Goal: Task Accomplishment & Management: Manage account settings

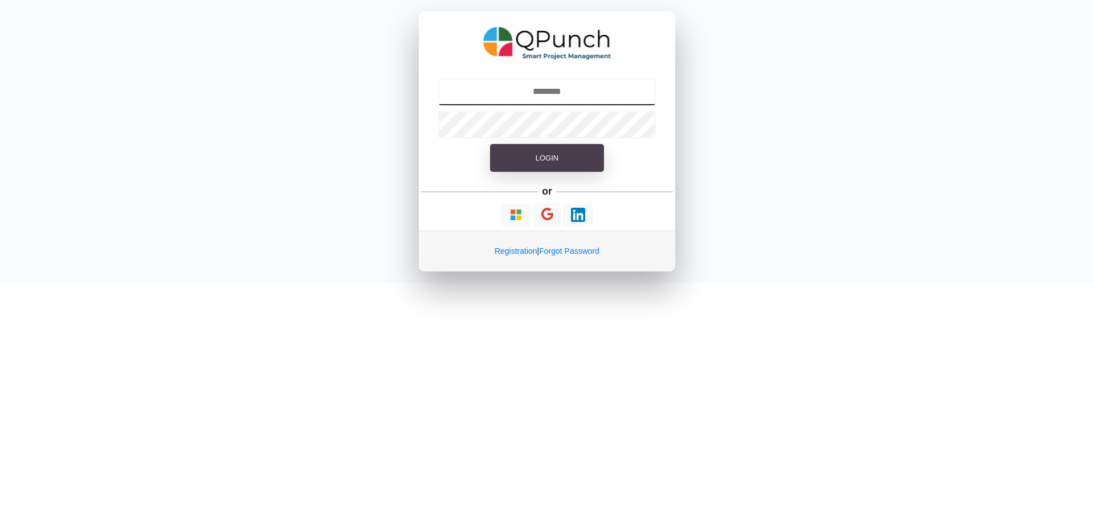
type input "**********"
click at [542, 161] on span "Login" at bounding box center [546, 158] width 23 height 9
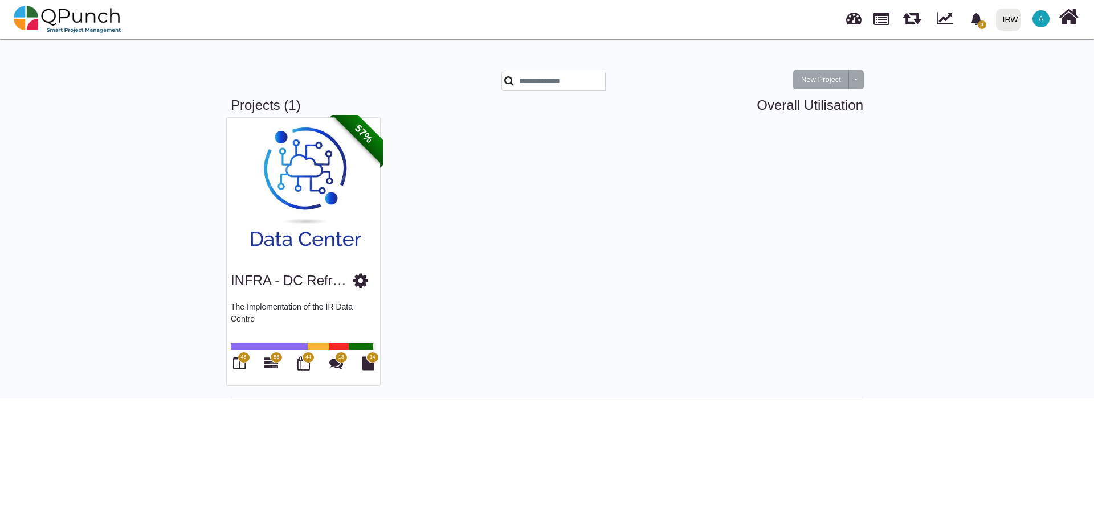
click at [263, 218] on img at bounding box center [303, 189] width 153 height 142
click at [284, 219] on img at bounding box center [303, 189] width 153 height 142
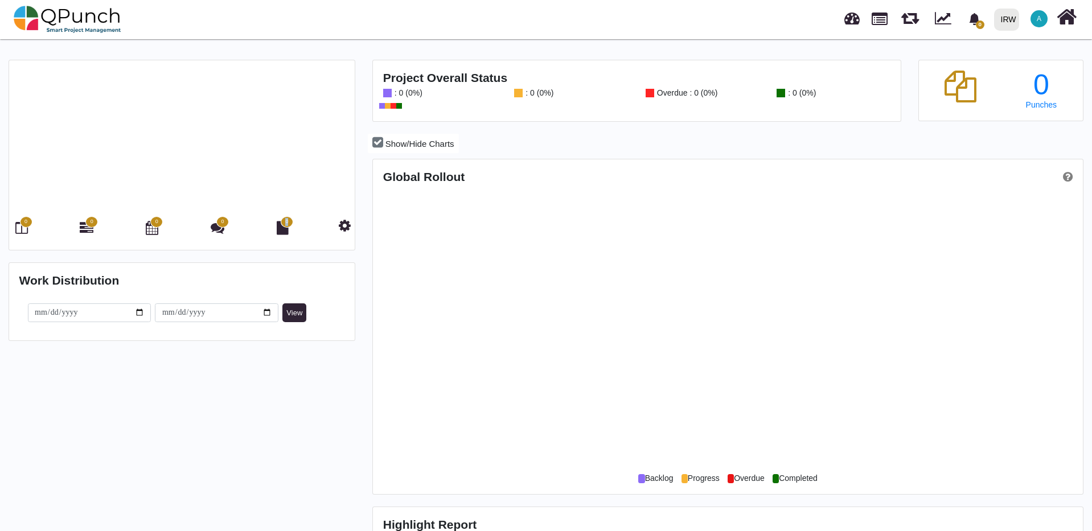
scroll to position [314, 707]
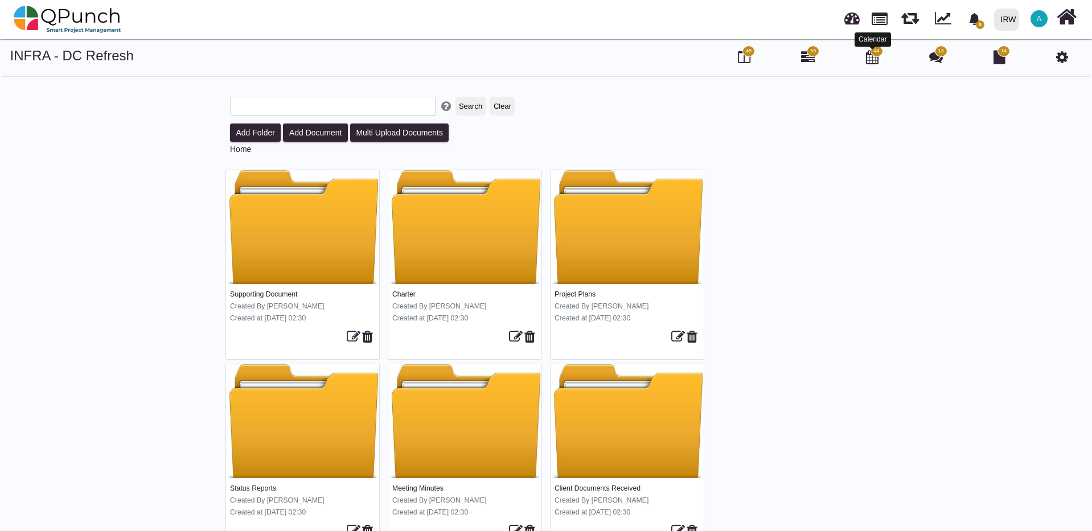
click at [873, 59] on icon at bounding box center [872, 57] width 13 height 14
select select "****"
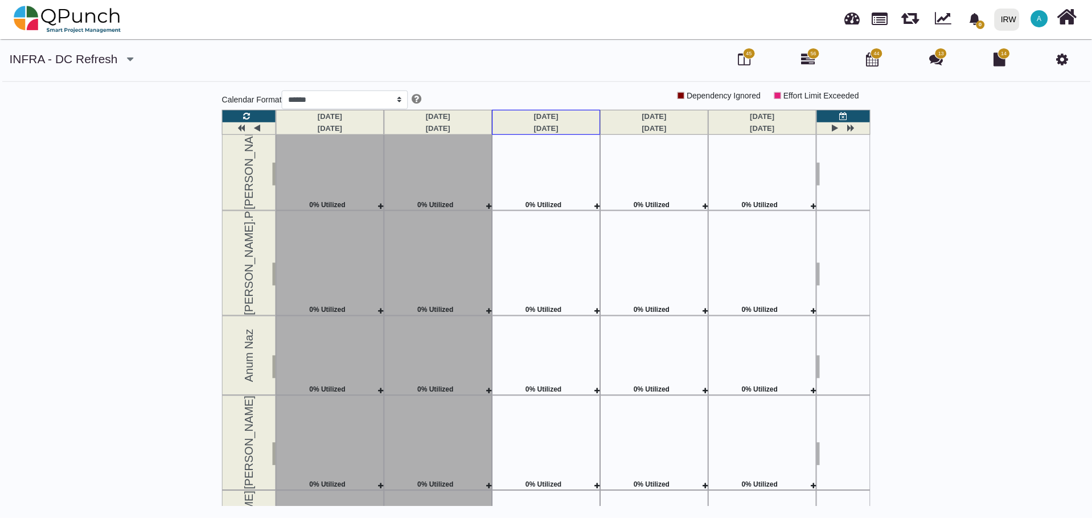
scroll to position [171, 0]
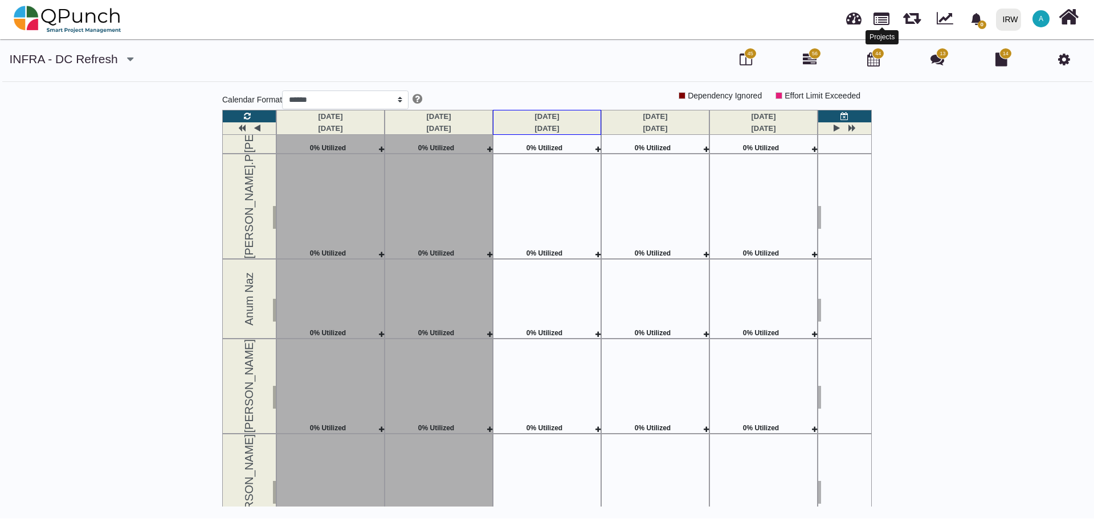
click at [879, 27] on div at bounding box center [882, 28] width 6 height 3
click at [321, 167] on div at bounding box center [330, 201] width 107 height 94
click at [1059, 63] on icon at bounding box center [1064, 59] width 12 height 14
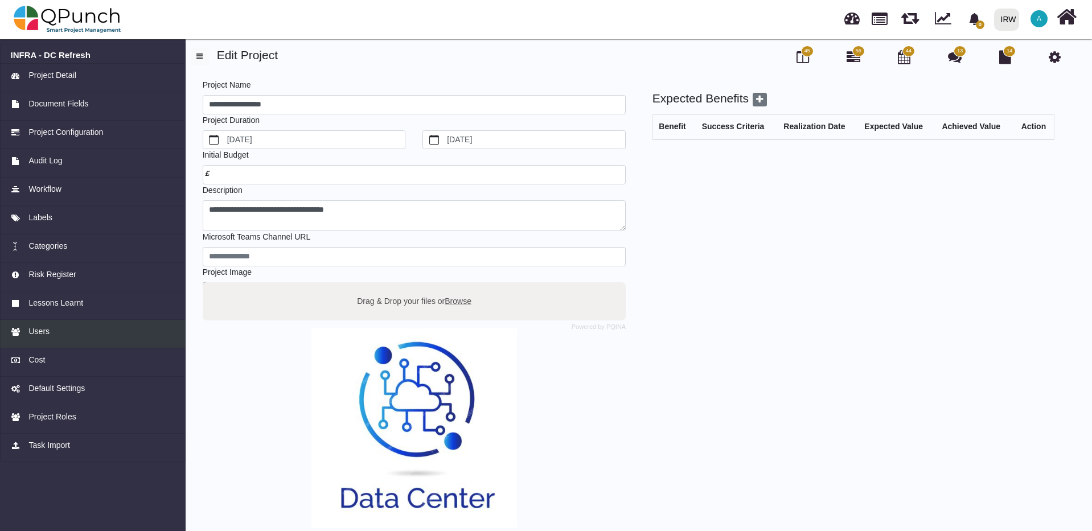
scroll to position [57, 0]
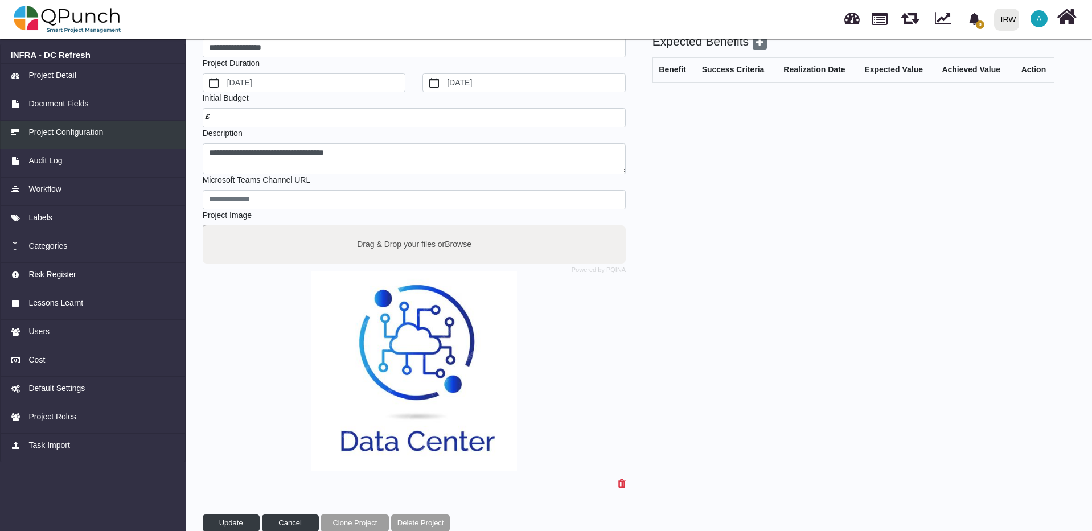
click at [55, 135] on span "Project Configuration" at bounding box center [65, 132] width 75 height 12
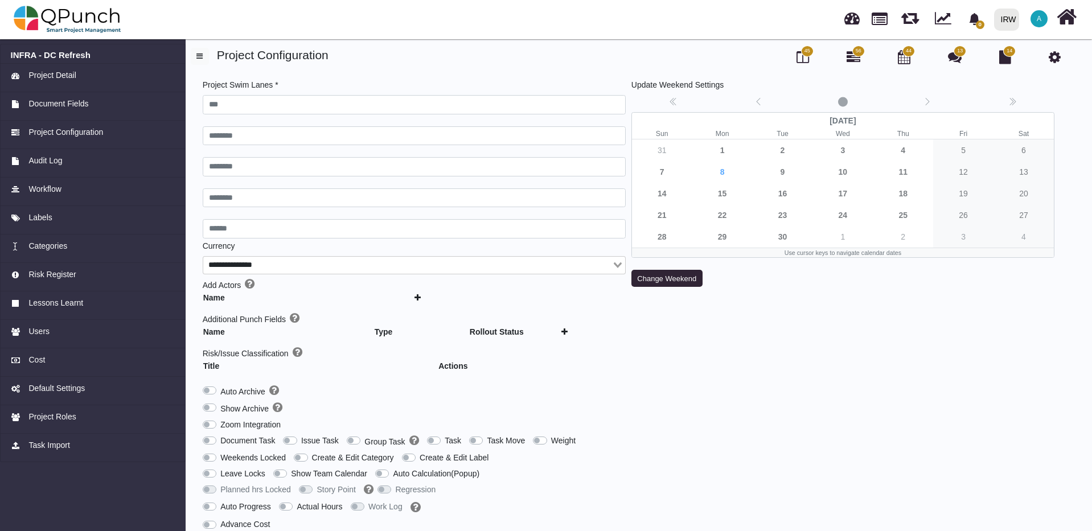
type input "***"
type input "********"
type input "******"
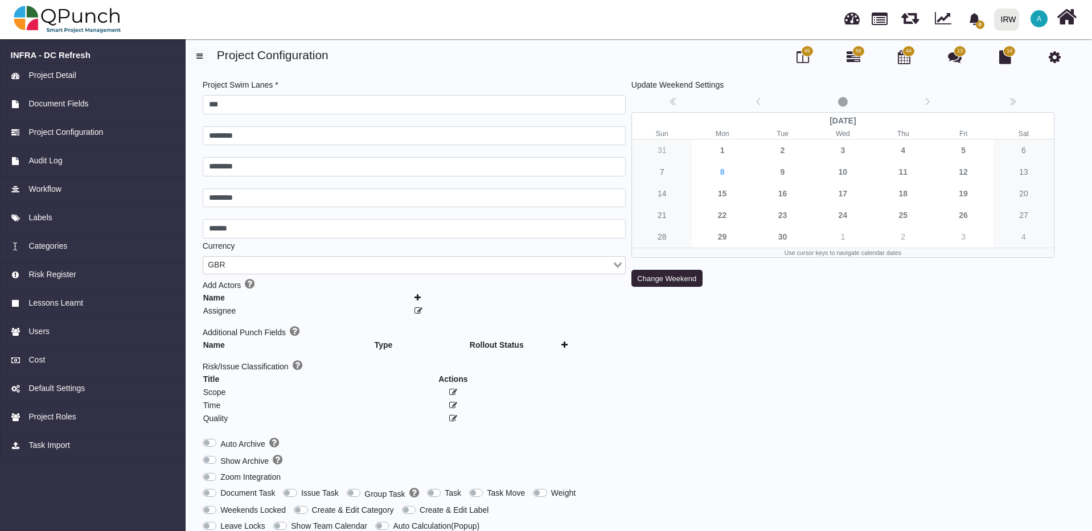
click at [785, 171] on div "[DATE] Sun Mon Tue Wed Thu Fri Sat 31 1 2 3 4 5 6 7 8 9 10 11 12 13 14 15 16 17…" at bounding box center [843, 185] width 423 height 146
click at [784, 172] on div "[DATE] Sun Mon Tue Wed Thu Fri Sat 31 1 2 3 4 5 6 7 8 9 10 11 12 13 14 15 16 17…" at bounding box center [843, 185] width 423 height 146
click at [784, 173] on div "[DATE] Sun Mon Tue Wed Thu Fri Sat 31 1 2 3 4 5 6 7 8 9 10 11 12 13 14 15 16 17…" at bounding box center [843, 185] width 423 height 146
click at [783, 174] on div "[DATE] Sun Mon Tue Wed Thu Fri Sat 31 1 2 3 4 5 6 7 8 9 10 11 12 13 14 15 16 17…" at bounding box center [843, 185] width 423 height 146
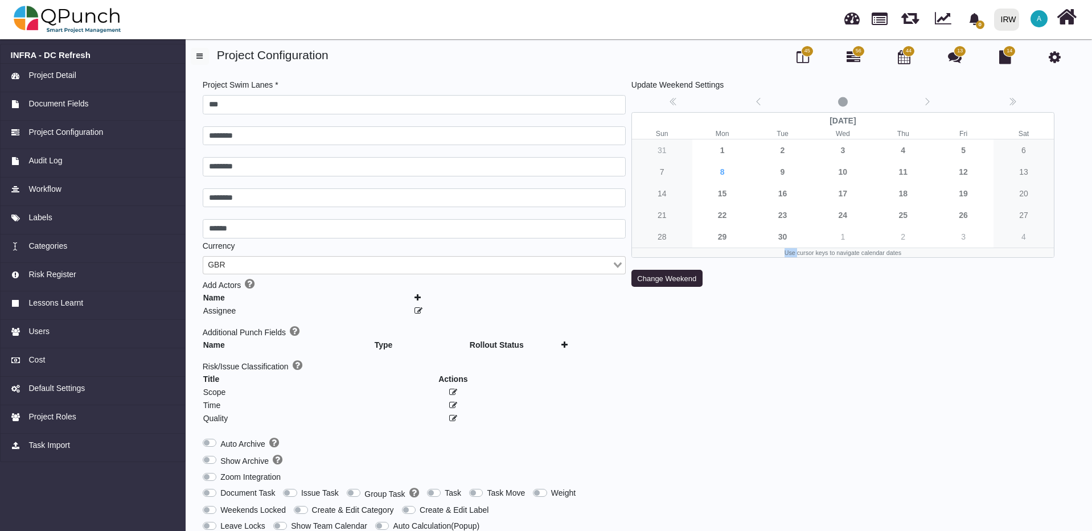
click at [783, 174] on div "[DATE] Sun Mon Tue Wed Thu Fri Sat 31 1 2 3 4 5 6 7 8 9 10 11 12 13 14 15 16 17…" at bounding box center [843, 185] width 423 height 146
click at [70, 135] on span "Project Configuration" at bounding box center [65, 132] width 75 height 12
click at [67, 106] on span "Document Fields" at bounding box center [58, 104] width 60 height 12
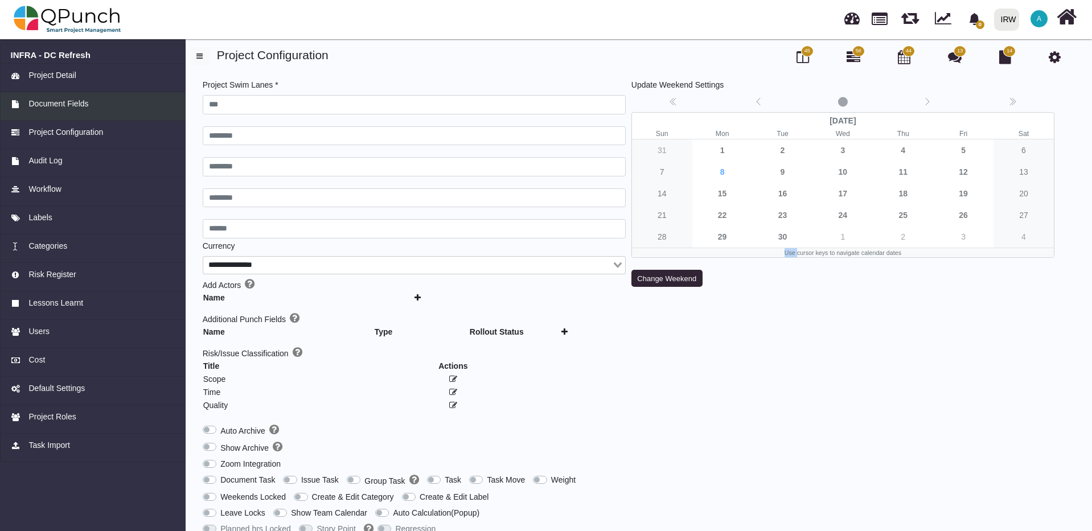
type input "***"
type input "********"
type input "******"
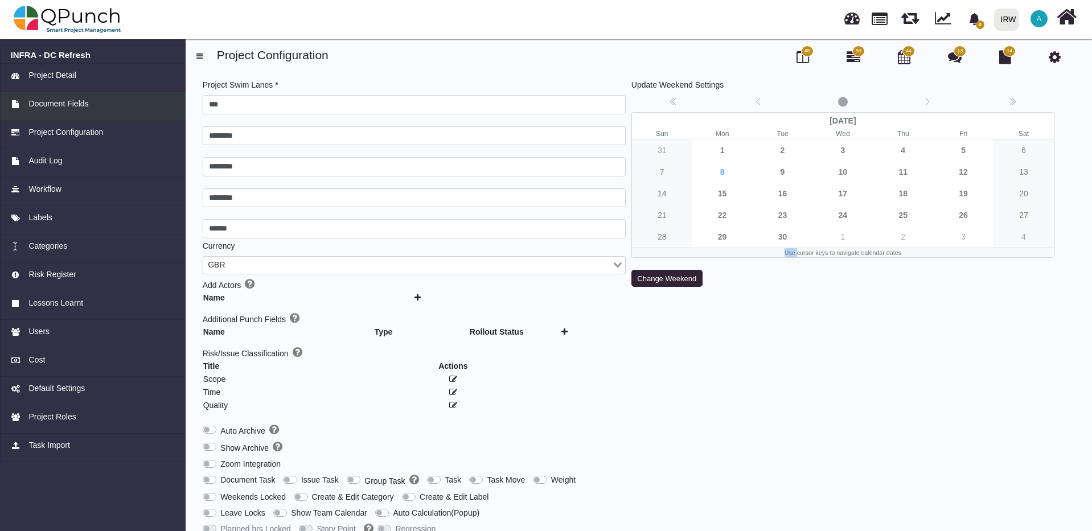
click at [67, 106] on span "Document Fields" at bounding box center [58, 104] width 60 height 12
click at [68, 79] on span "Project Detail" at bounding box center [51, 75] width 47 height 12
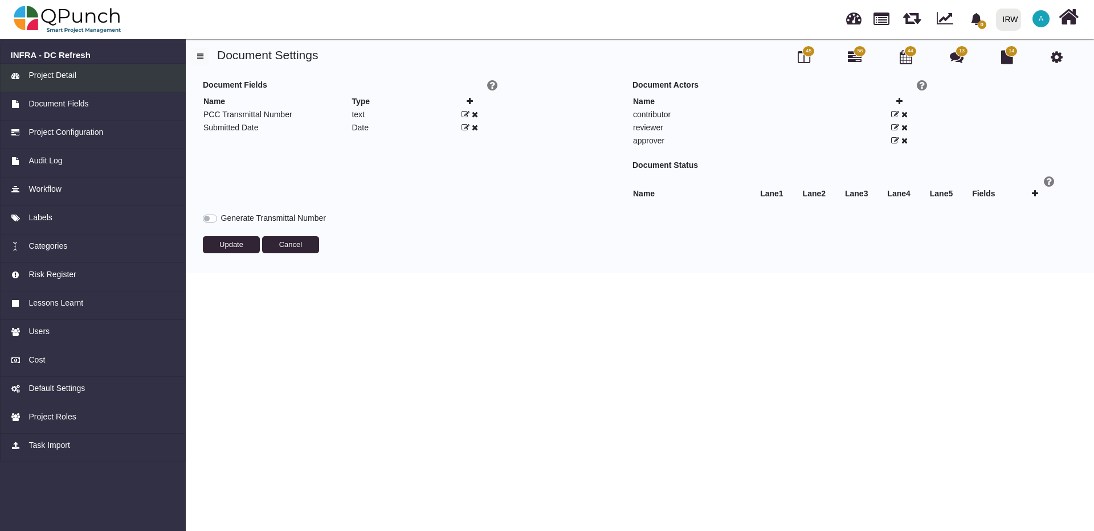
click at [68, 77] on span "Project Detail" at bounding box center [51, 75] width 47 height 12
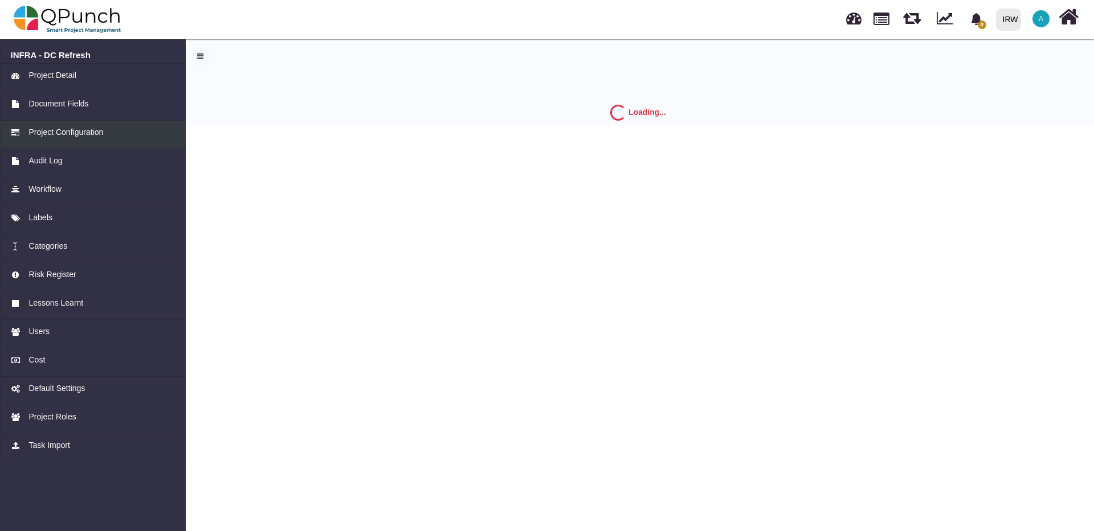
click at [86, 134] on span "Project Configuration" at bounding box center [65, 132] width 75 height 12
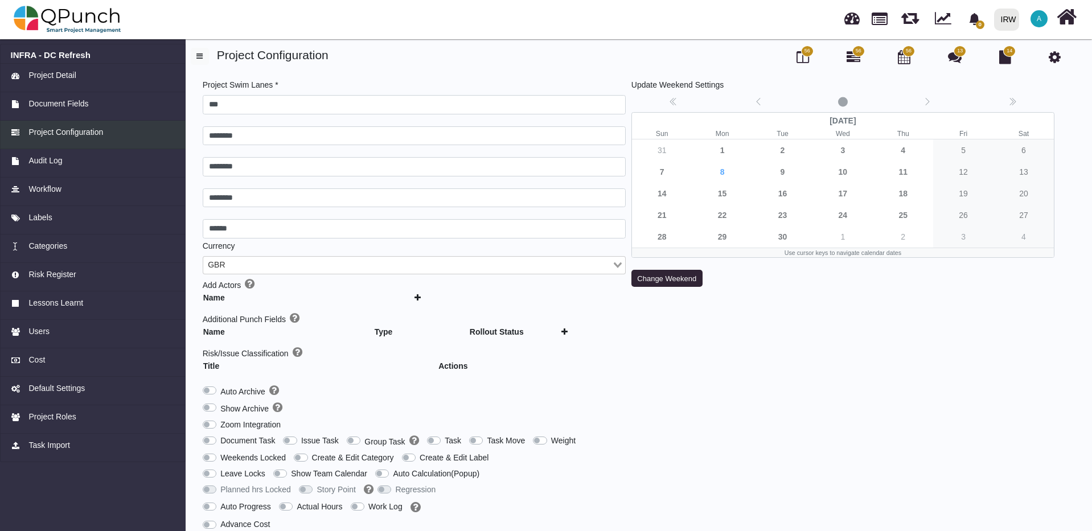
click at [86, 134] on span "Project Configuration" at bounding box center [65, 132] width 75 height 12
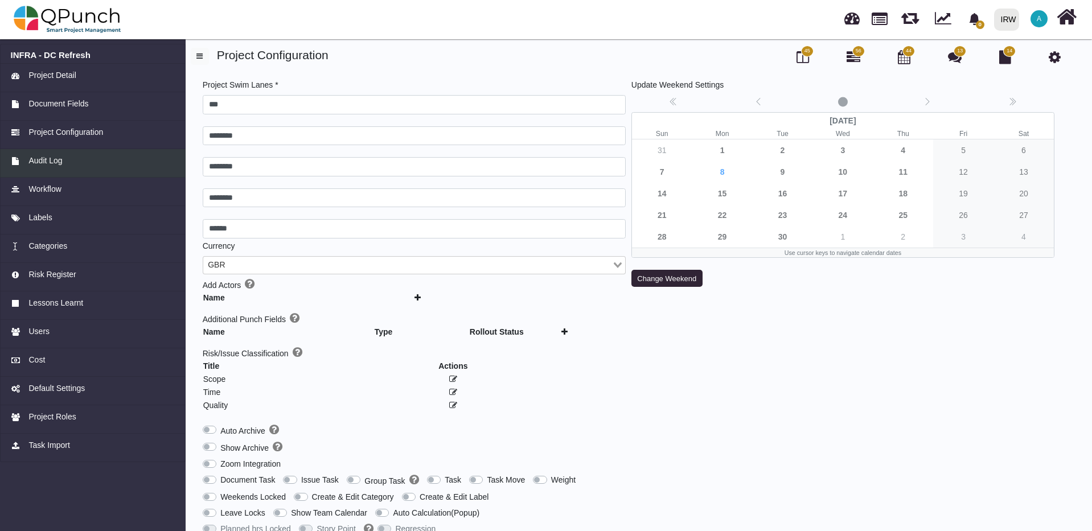
click at [50, 166] on span "Audit Log" at bounding box center [45, 161] width 34 height 12
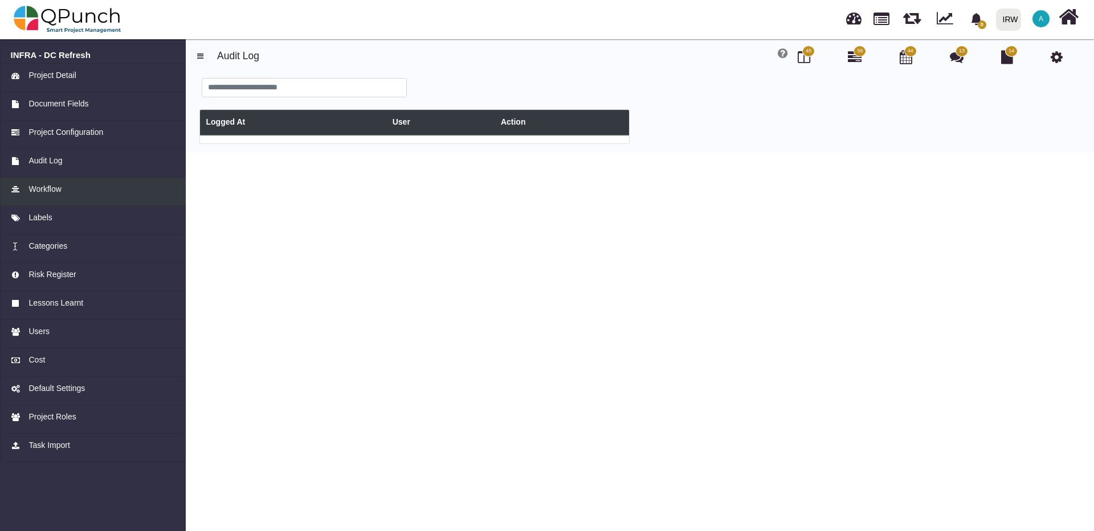
click at [31, 191] on span "Workflow" at bounding box center [44, 189] width 32 height 12
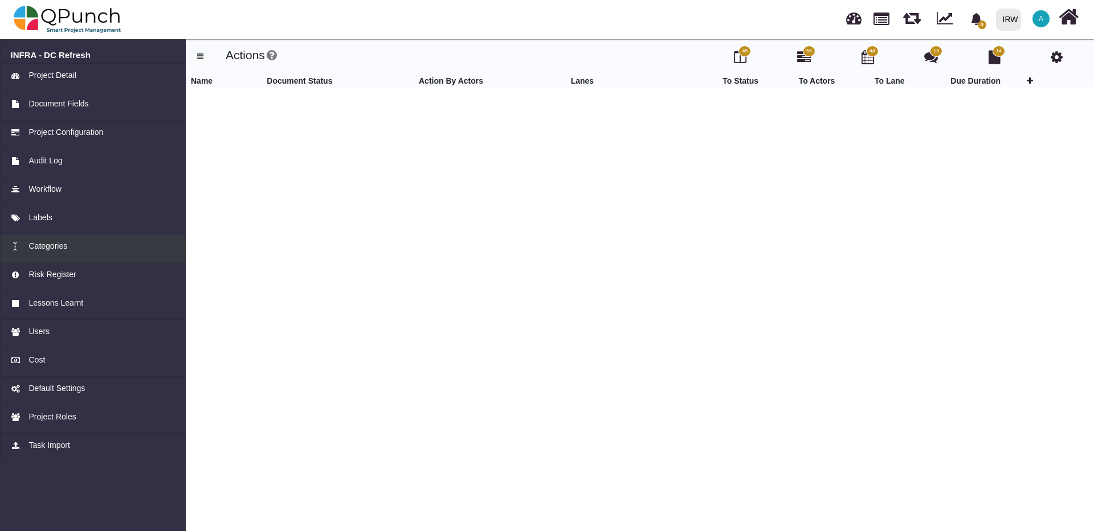
click at [31, 245] on span "Categories" at bounding box center [47, 246] width 39 height 12
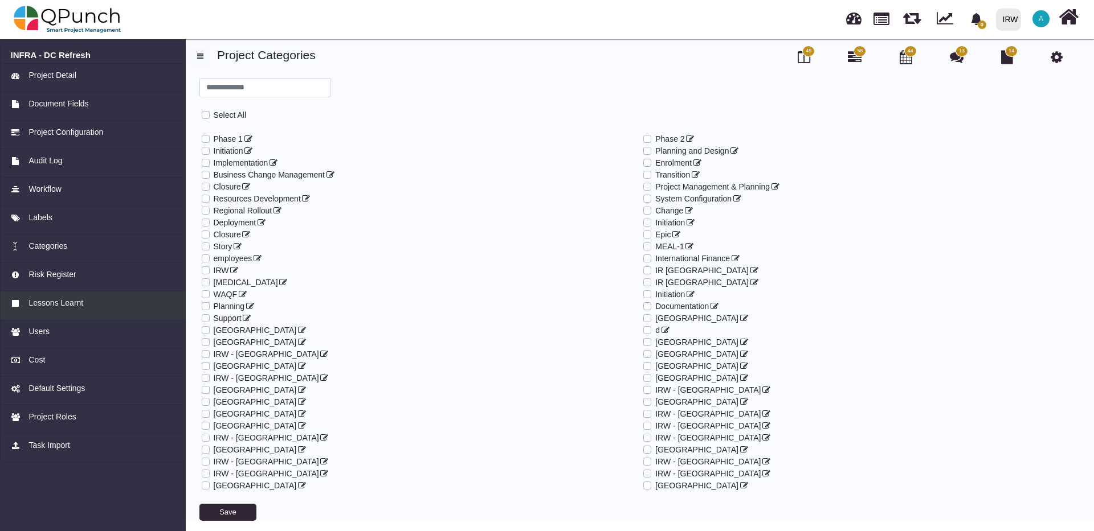
click at [72, 307] on span "Lessons Learnt" at bounding box center [55, 303] width 55 height 12
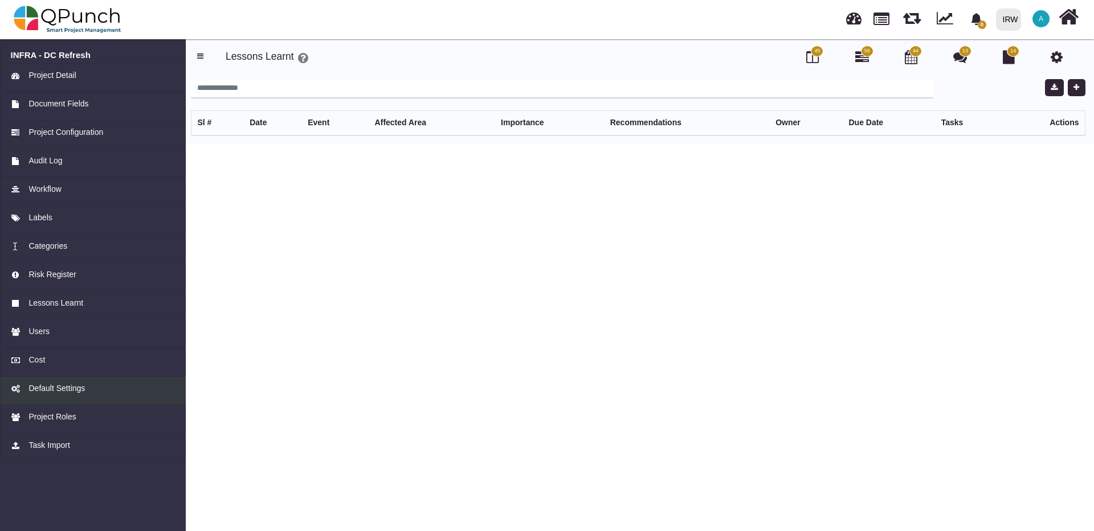
click at [67, 389] on span "Default Settings" at bounding box center [56, 389] width 56 height 12
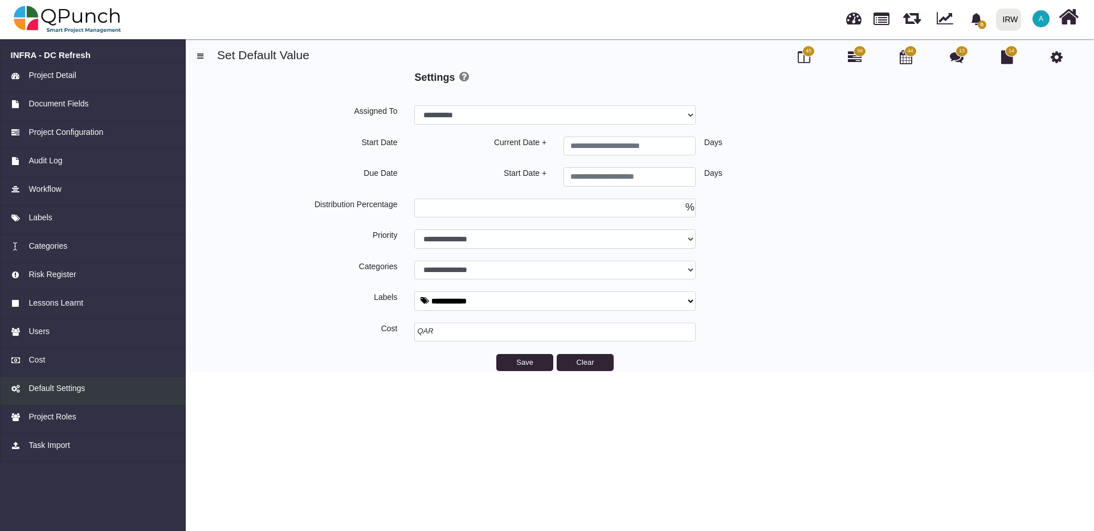
select select
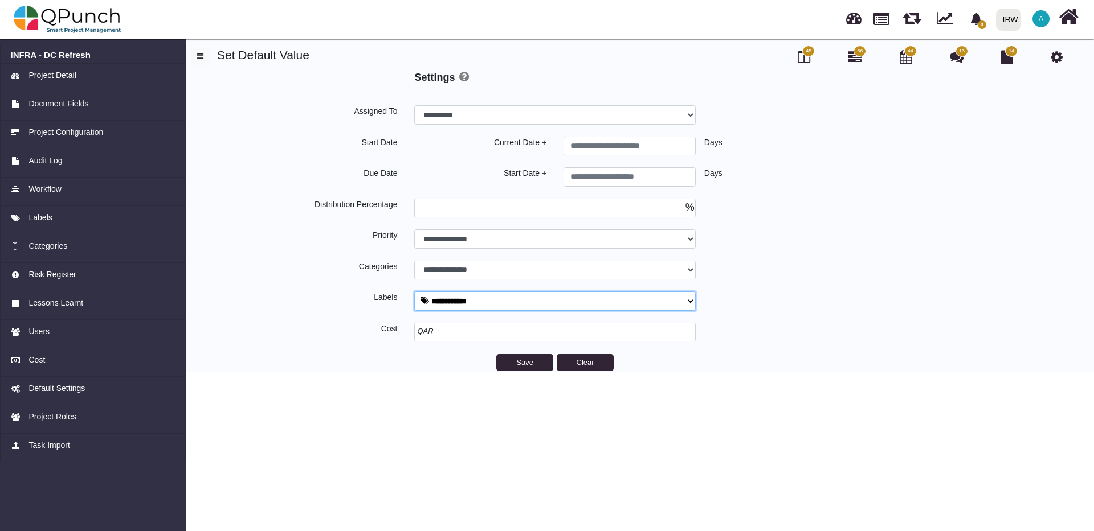
click at [686, 299] on select "**********" at bounding box center [554, 301] width 281 height 19
click at [758, 294] on div "**********" at bounding box center [629, 301] width 894 height 19
click at [687, 301] on select "**********" at bounding box center [554, 301] width 281 height 19
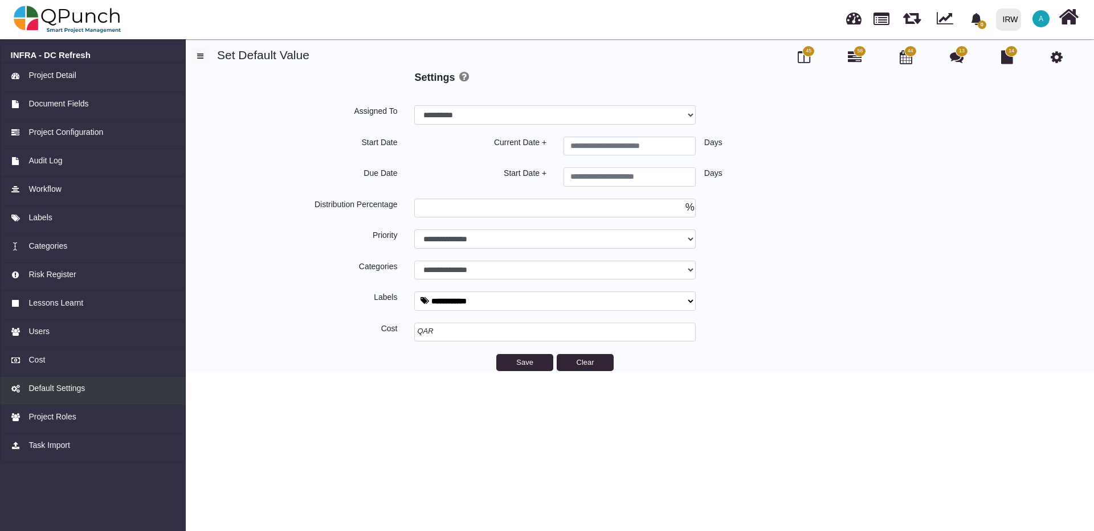
click at [44, 388] on span "Default Settings" at bounding box center [56, 389] width 56 height 12
click at [38, 363] on span "Cost" at bounding box center [36, 360] width 17 height 12
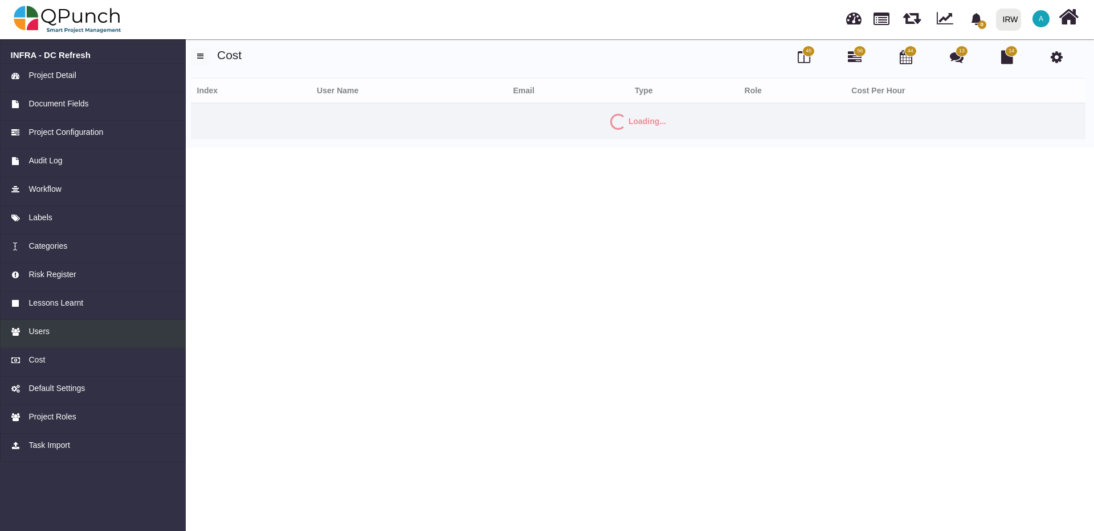
click at [50, 335] on div "Users" at bounding box center [93, 332] width 165 height 12
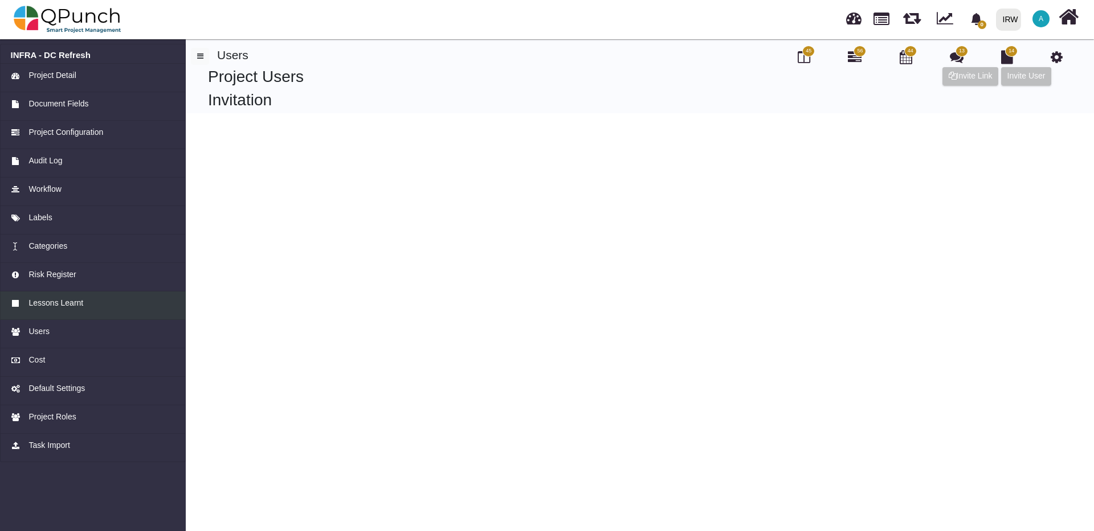
click at [75, 306] on span "Lessons Learnt" at bounding box center [55, 303] width 55 height 12
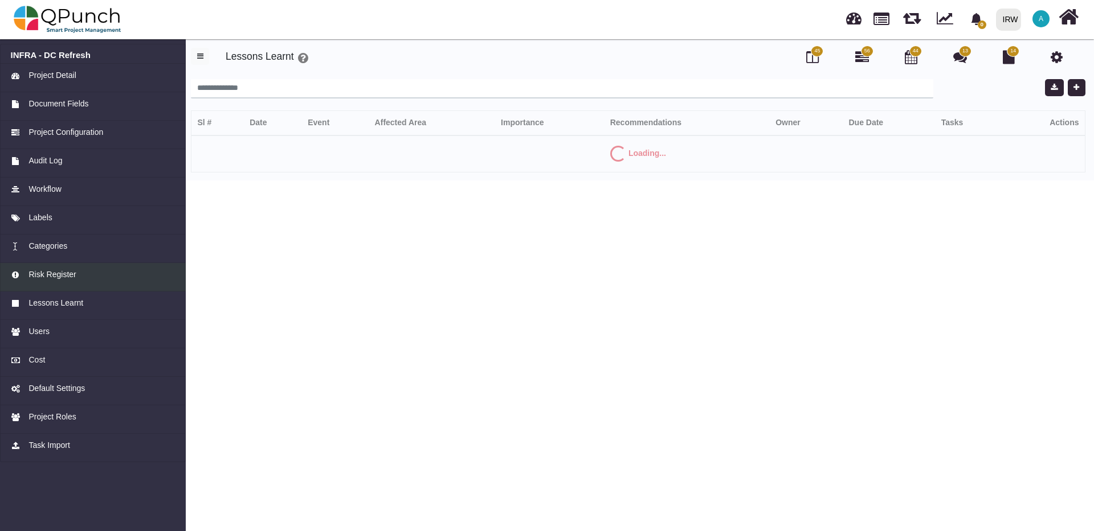
click at [62, 276] on span "Risk Register" at bounding box center [51, 275] width 47 height 12
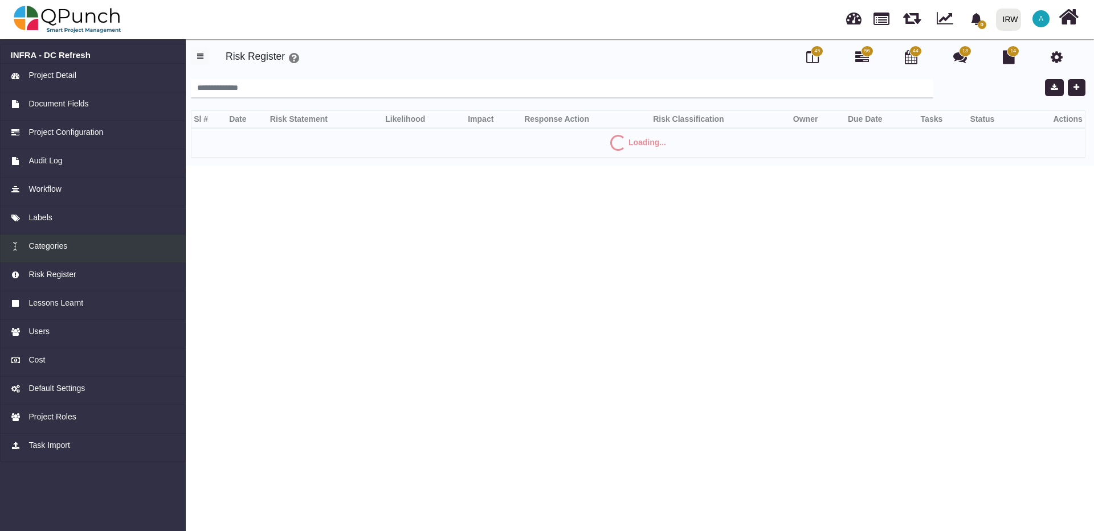
click at [64, 248] on span "Categories" at bounding box center [47, 246] width 39 height 12
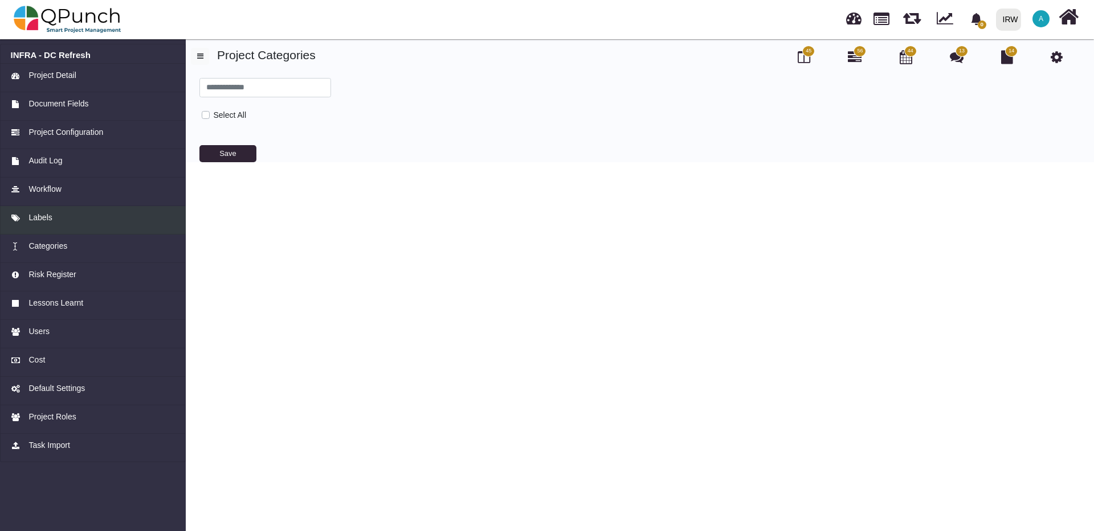
click at [54, 219] on div "Labels" at bounding box center [93, 218] width 165 height 12
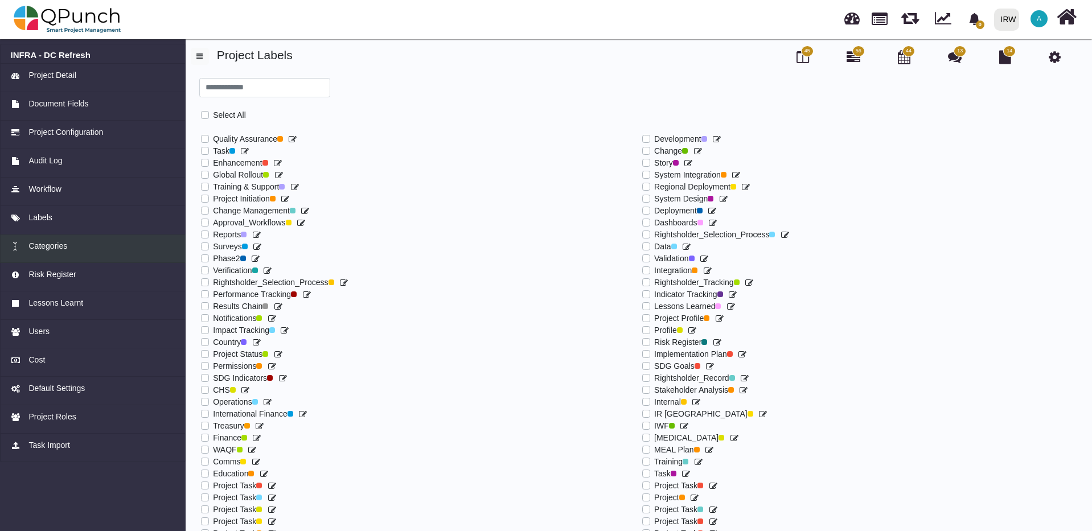
click at [46, 246] on span "Categories" at bounding box center [47, 246] width 39 height 12
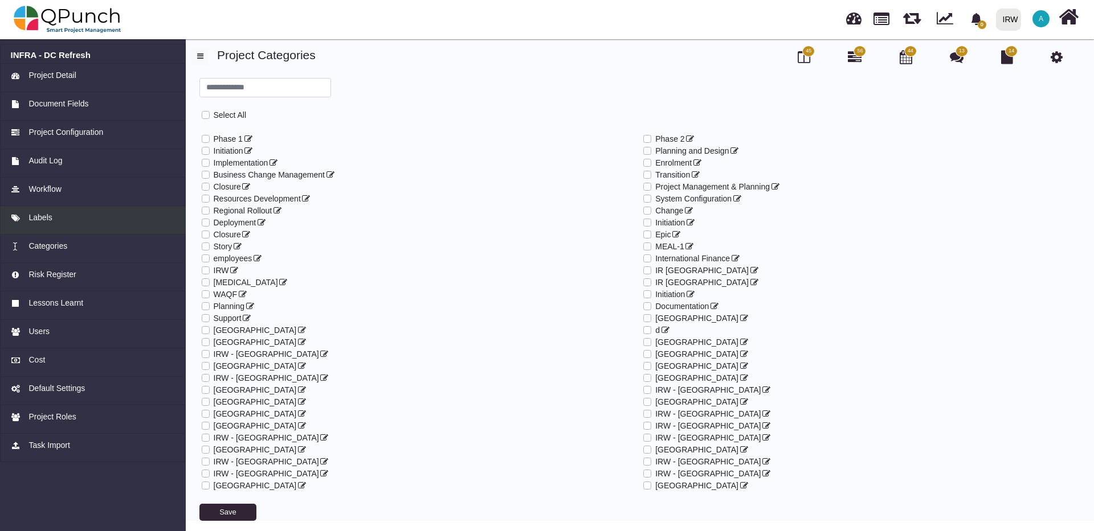
click at [47, 218] on span "Labels" at bounding box center [39, 218] width 23 height 12
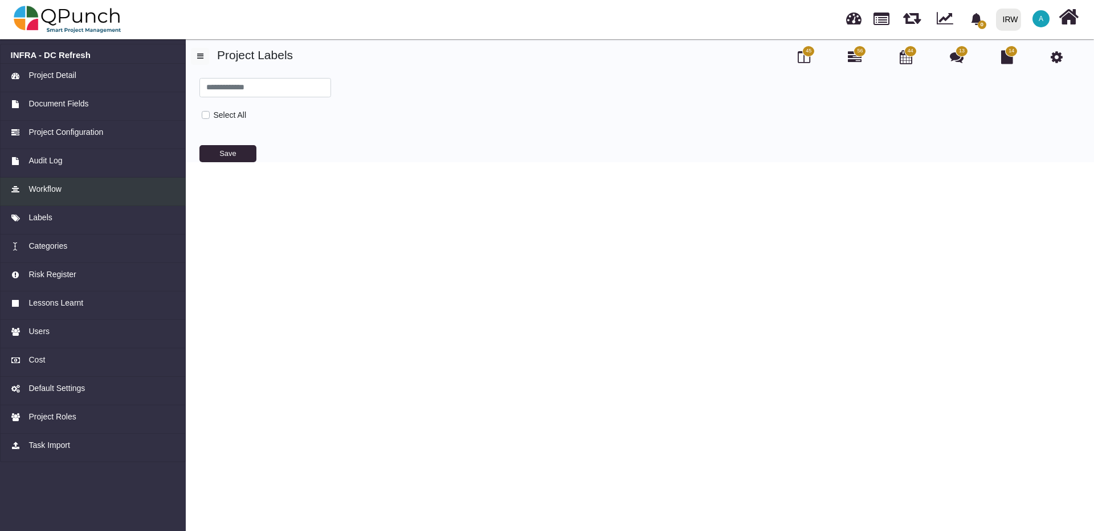
click at [51, 189] on span "Workflow" at bounding box center [44, 189] width 32 height 12
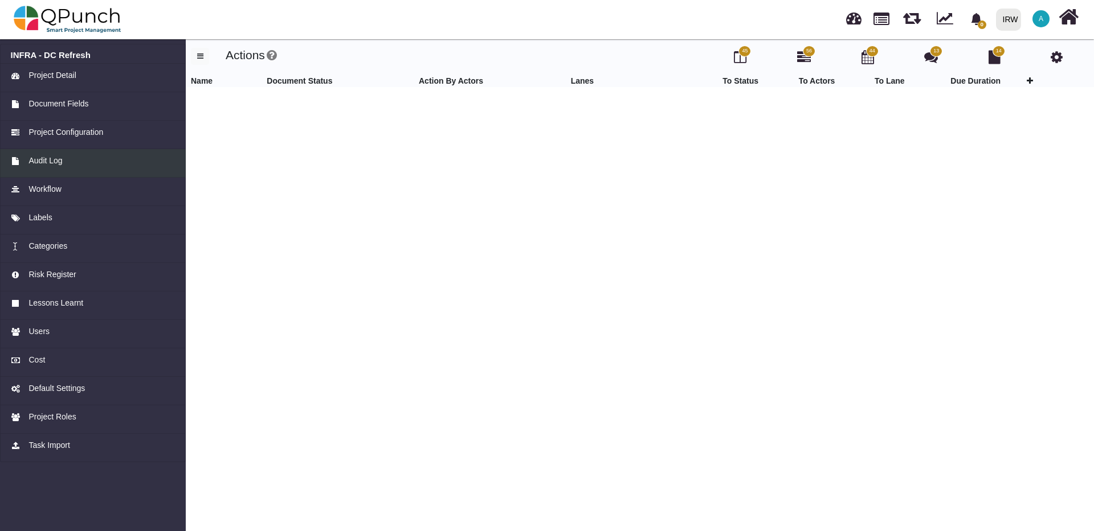
click at [59, 166] on span "Audit Log" at bounding box center [45, 161] width 34 height 12
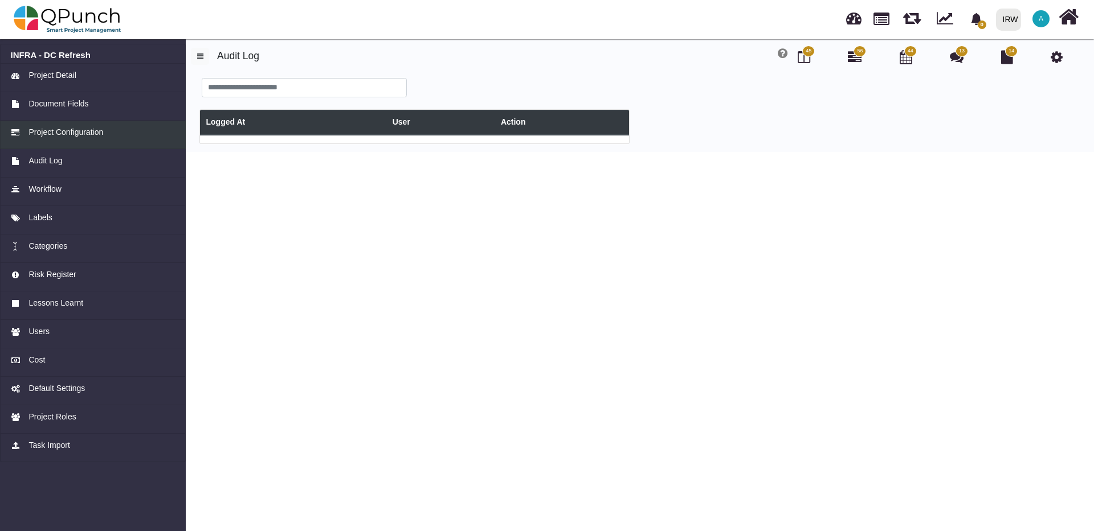
click at [71, 137] on span "Project Configuration" at bounding box center [65, 132] width 75 height 12
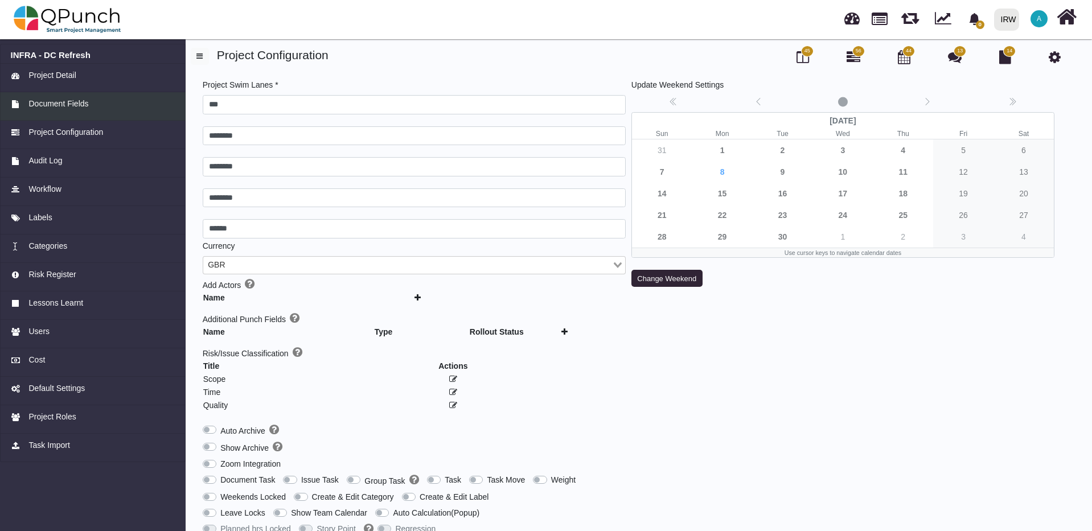
click at [30, 101] on span "Document Fields" at bounding box center [58, 104] width 60 height 12
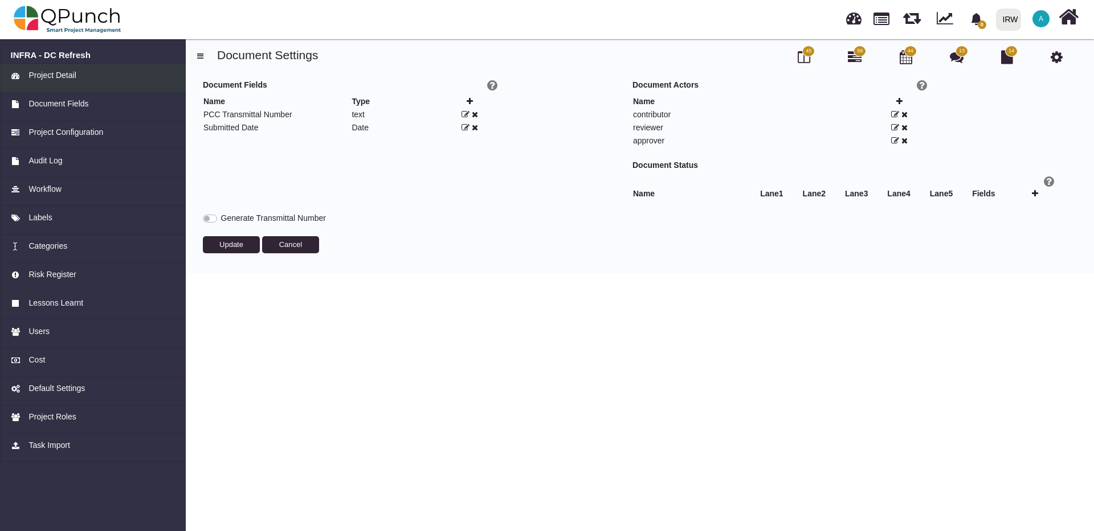
click at [65, 77] on span "Project Detail" at bounding box center [51, 75] width 47 height 12
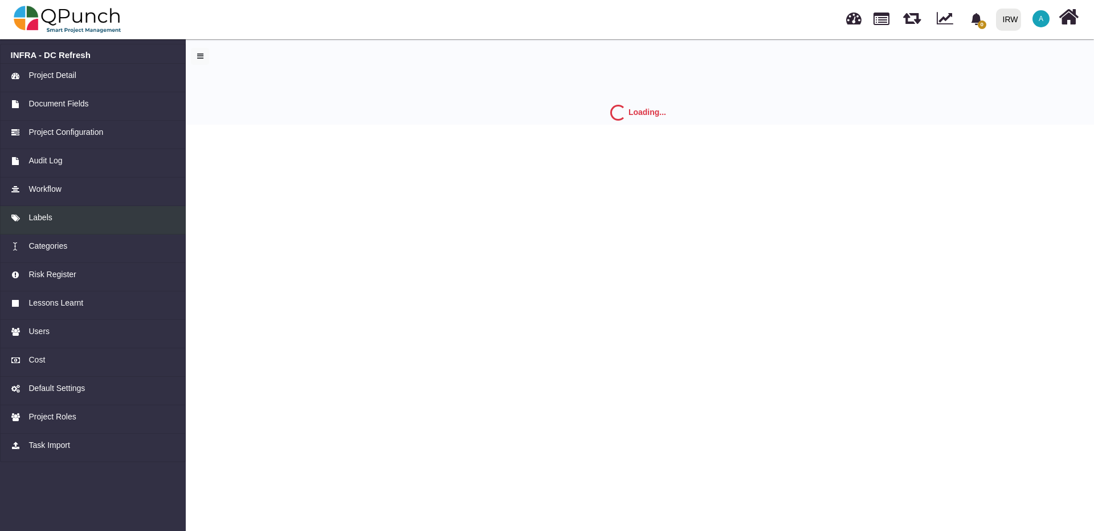
click at [44, 220] on span "Labels" at bounding box center [39, 218] width 23 height 12
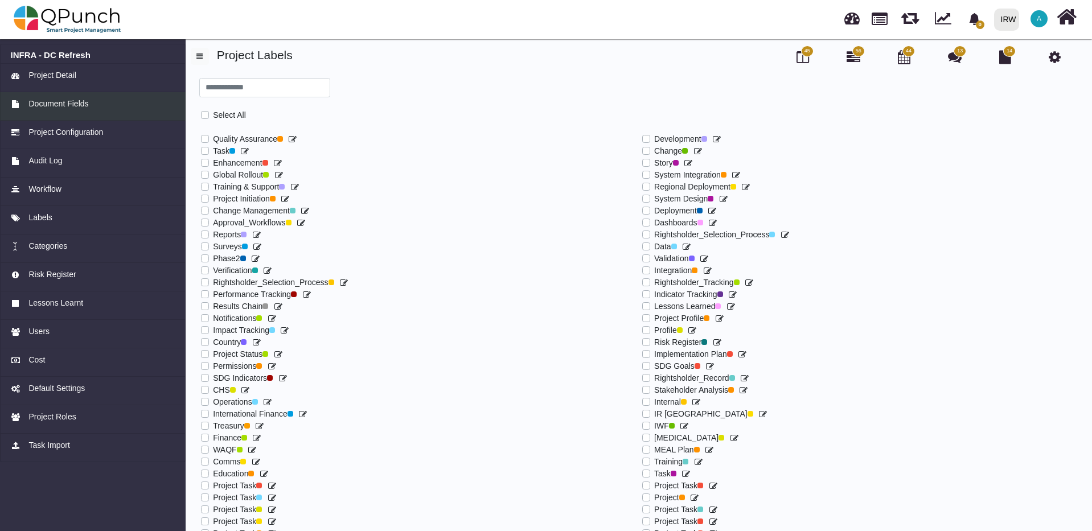
click at [44, 107] on span "Document Fields" at bounding box center [58, 104] width 60 height 12
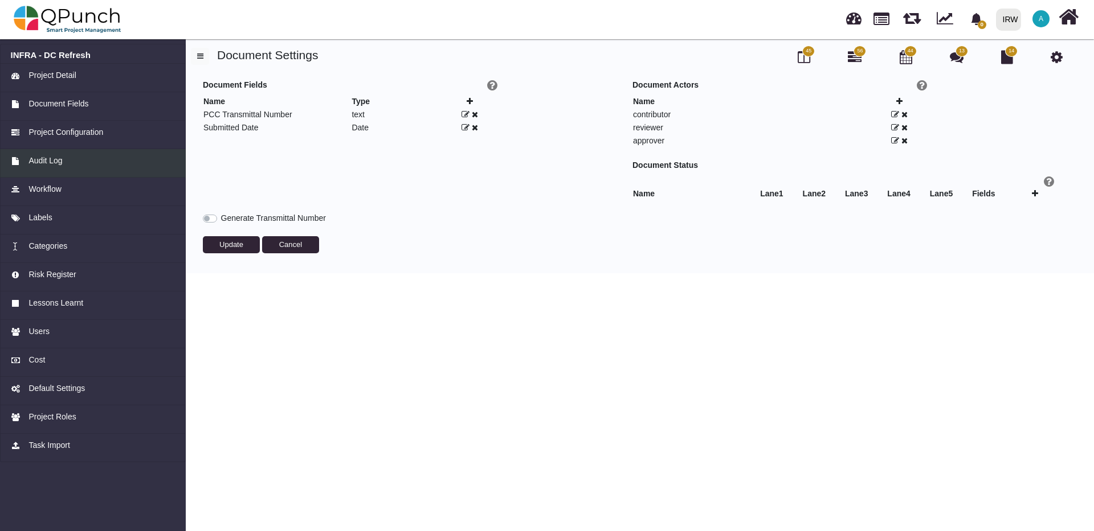
click at [57, 167] on span "Audit Log" at bounding box center [45, 161] width 34 height 12
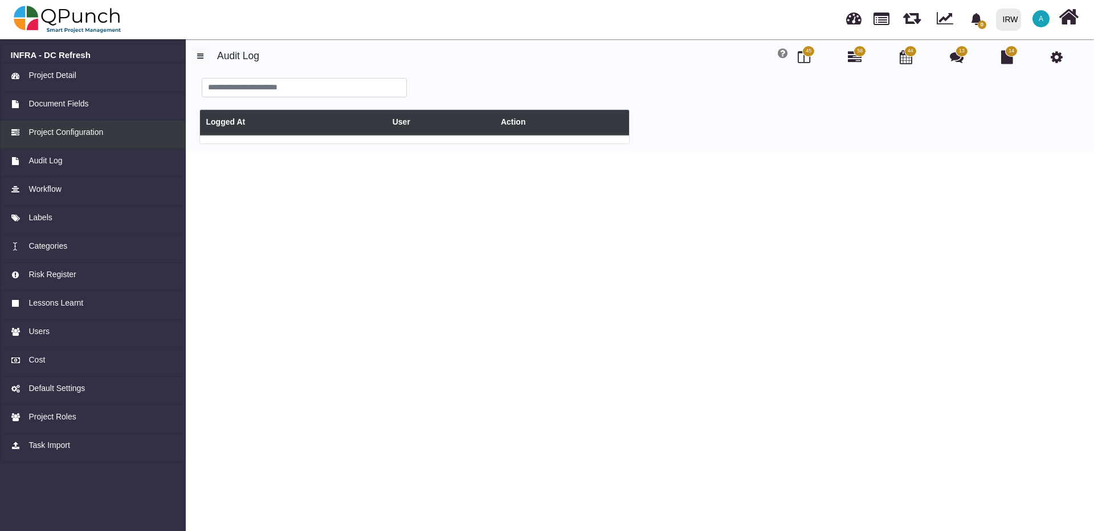
click at [80, 136] on span "Project Configuration" at bounding box center [65, 132] width 75 height 12
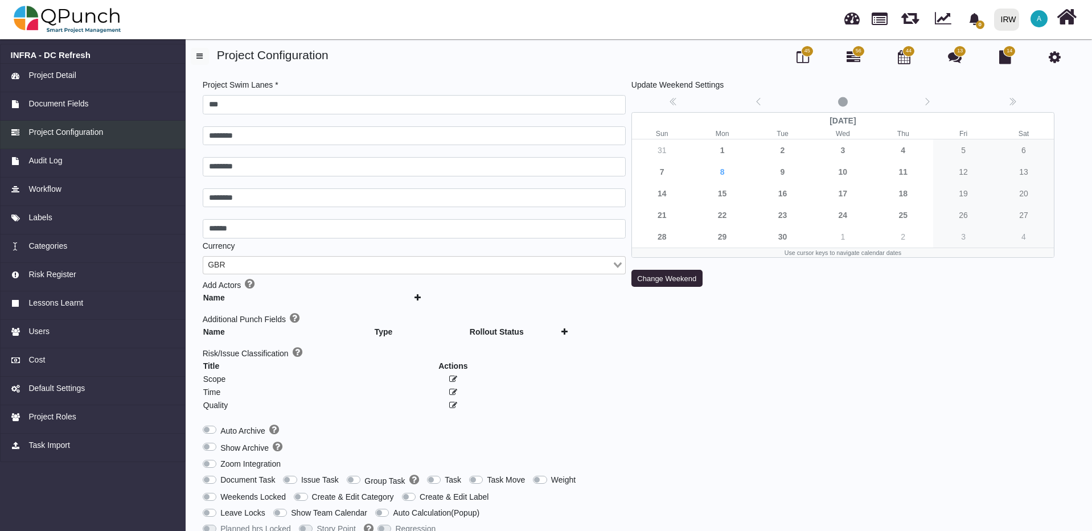
click at [88, 135] on span "Project Configuration" at bounding box center [65, 132] width 75 height 12
click at [83, 111] on link "Document Fields" at bounding box center [93, 106] width 186 height 28
click at [75, 102] on span "Document Fields" at bounding box center [58, 104] width 60 height 12
click at [63, 71] on span "Project Detail" at bounding box center [51, 75] width 47 height 12
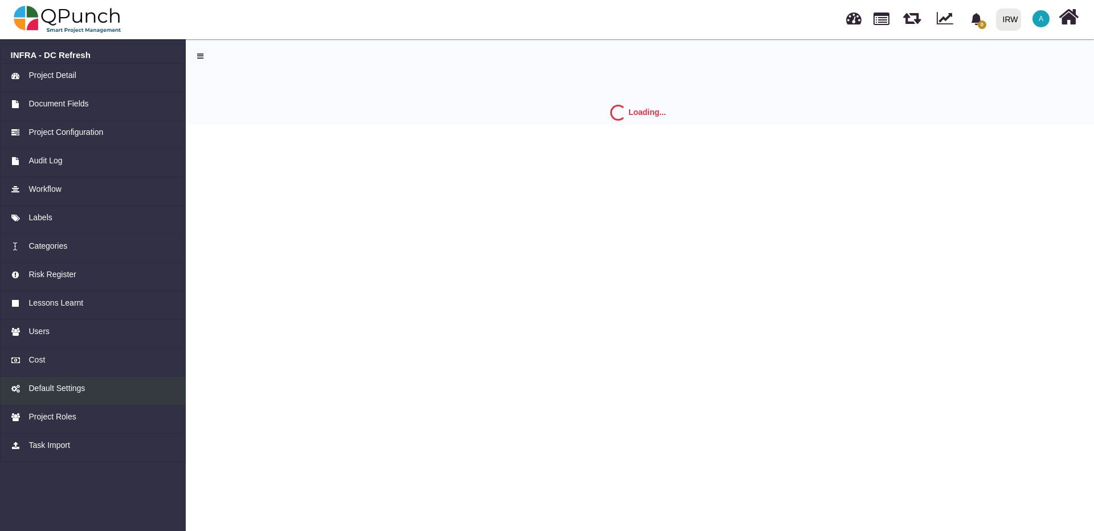
click at [69, 389] on span "Default Settings" at bounding box center [56, 389] width 56 height 12
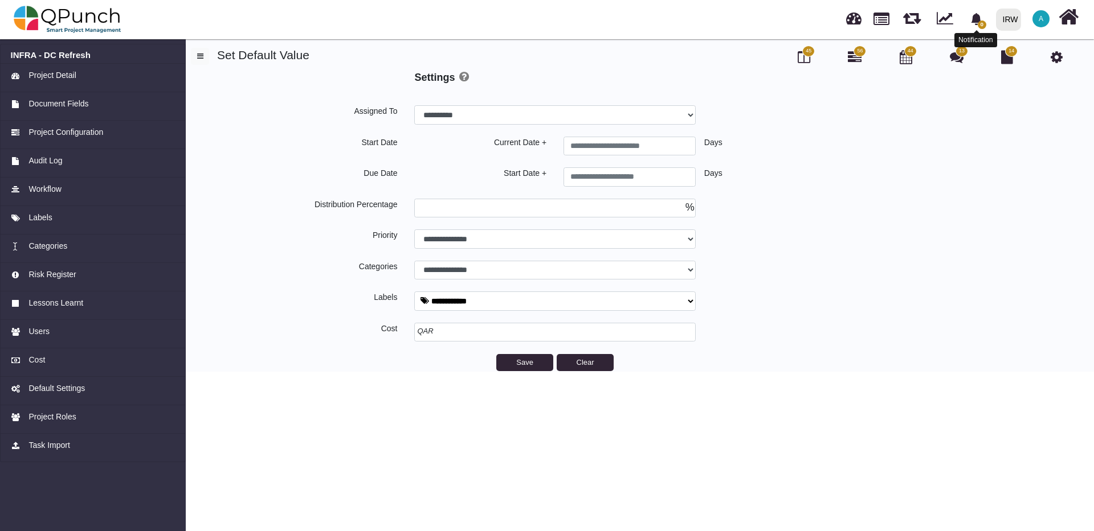
select select
click at [56, 78] on span "Project Detail" at bounding box center [51, 75] width 47 height 12
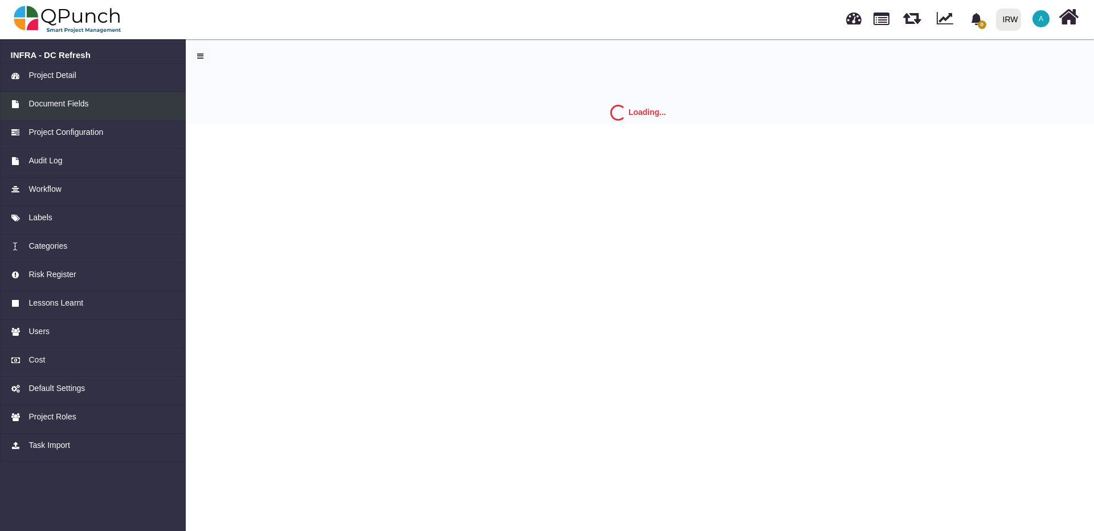
click at [46, 101] on span "Document Fields" at bounding box center [58, 104] width 60 height 12
click at [80, 126] on link "Project Configuration" at bounding box center [93, 135] width 186 height 28
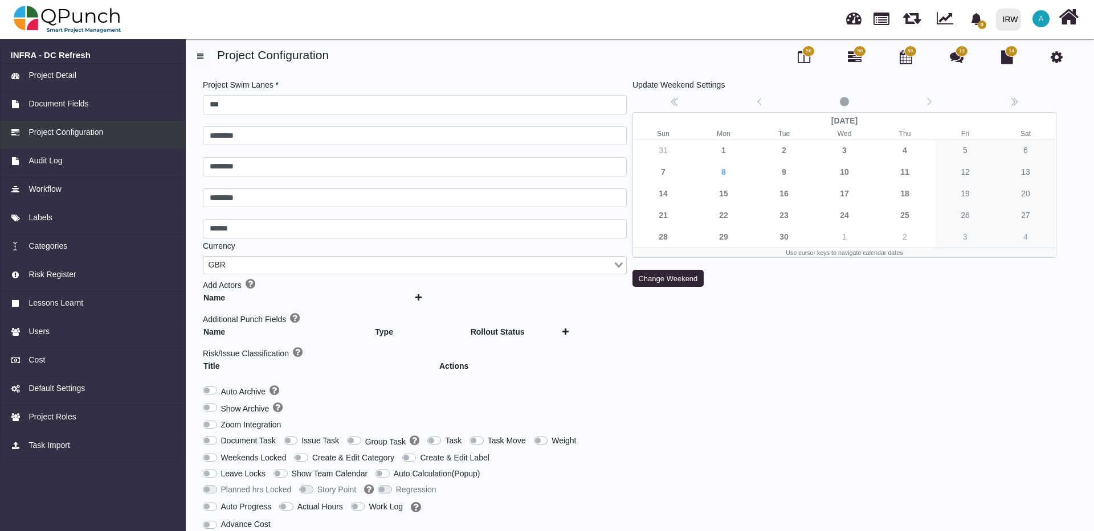
click at [80, 137] on span "Project Configuration" at bounding box center [65, 132] width 75 height 12
click at [45, 169] on link "Audit Log" at bounding box center [93, 163] width 186 height 28
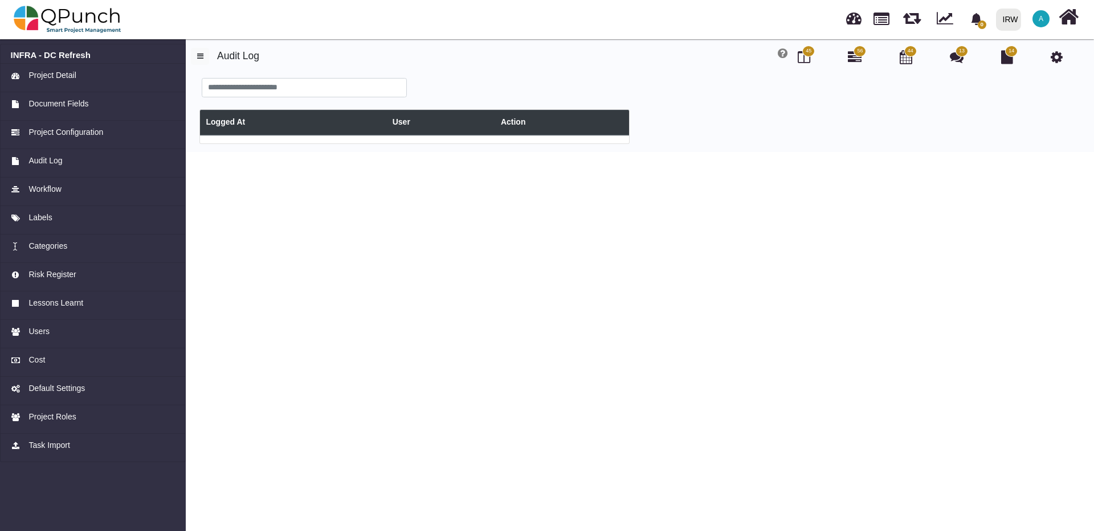
click at [1053, 56] on icon at bounding box center [1056, 57] width 12 height 14
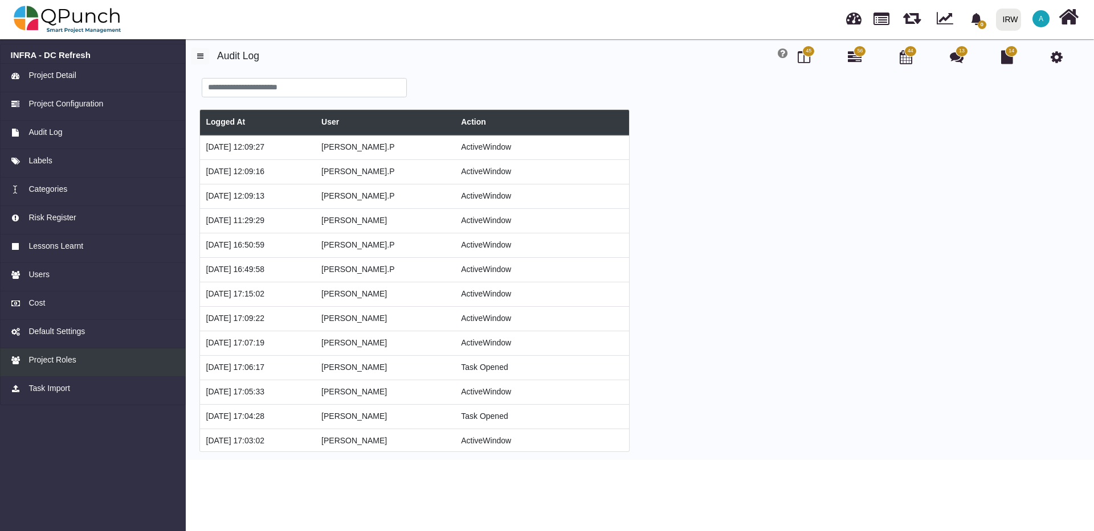
click at [62, 356] on span "Project Roles" at bounding box center [51, 360] width 47 height 12
click at [63, 362] on span "Project Roles" at bounding box center [51, 360] width 47 height 12
click at [63, 363] on span "Project Roles" at bounding box center [51, 360] width 47 height 12
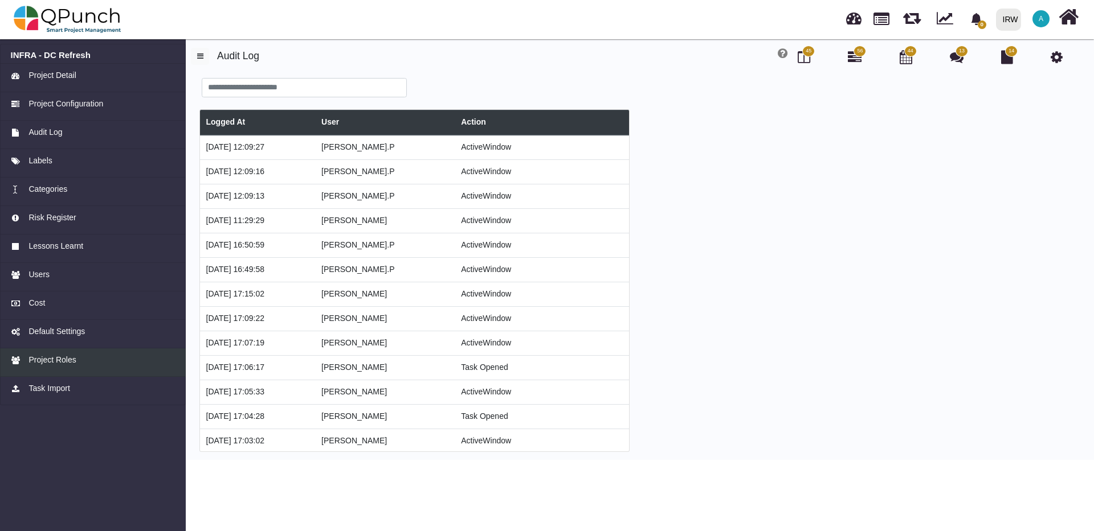
click at [63, 363] on span "Project Roles" at bounding box center [51, 360] width 47 height 12
click at [64, 363] on span "Project Roles" at bounding box center [51, 360] width 47 height 12
click at [65, 363] on span "Project Roles" at bounding box center [51, 360] width 47 height 12
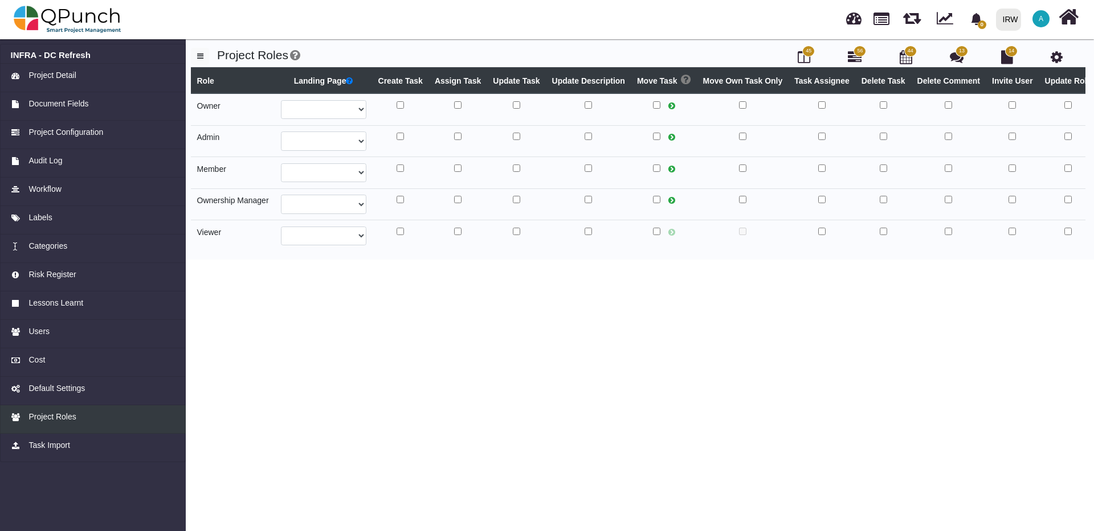
select select
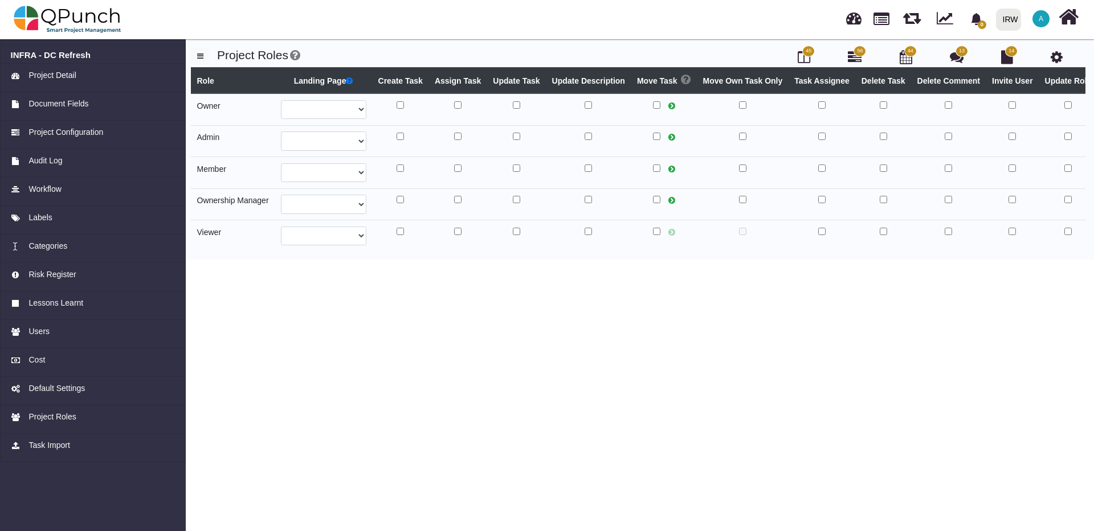
click at [1010, 21] on div "IRW" at bounding box center [1009, 20] width 15 height 20
click at [887, 27] on div "Projects" at bounding box center [881, 37] width 33 height 21
click at [886, 27] on div "Projects" at bounding box center [881, 37] width 33 height 21
click at [861, 18] on link at bounding box center [853, 16] width 15 height 19
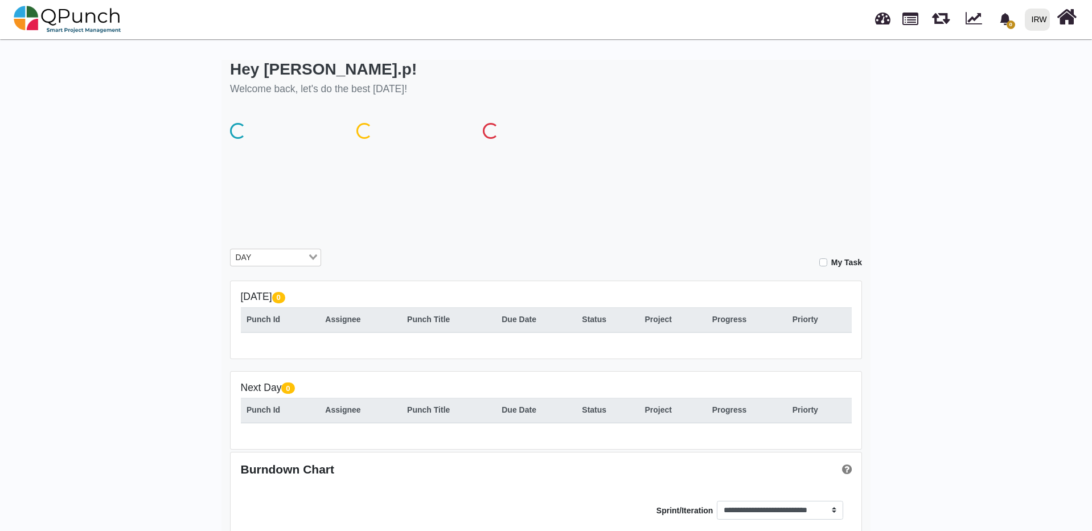
click at [855, 19] on div "0 Notification Clear IRW IRW 0 Test" at bounding box center [789, 20] width 579 height 38
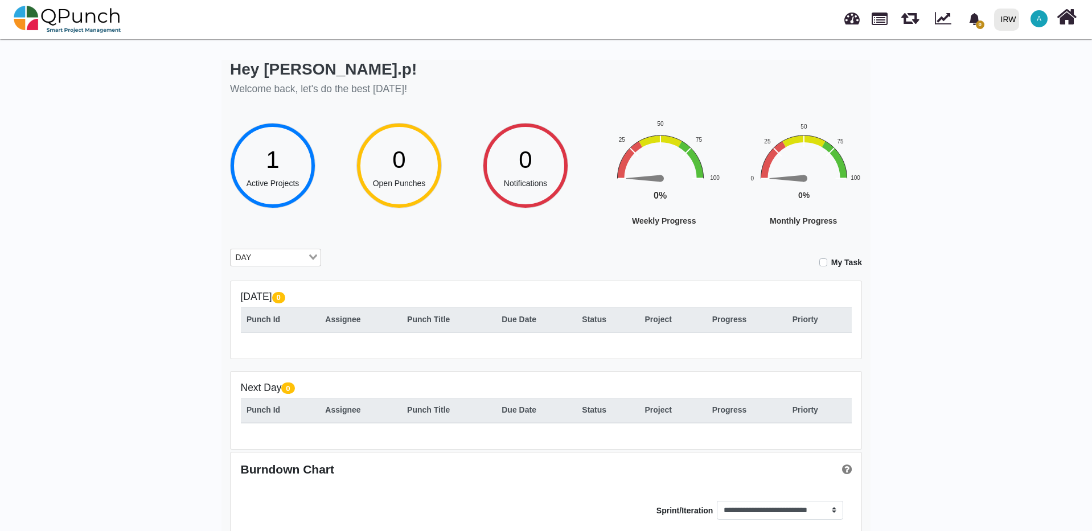
click at [276, 173] on span "1" at bounding box center [272, 159] width 13 height 27
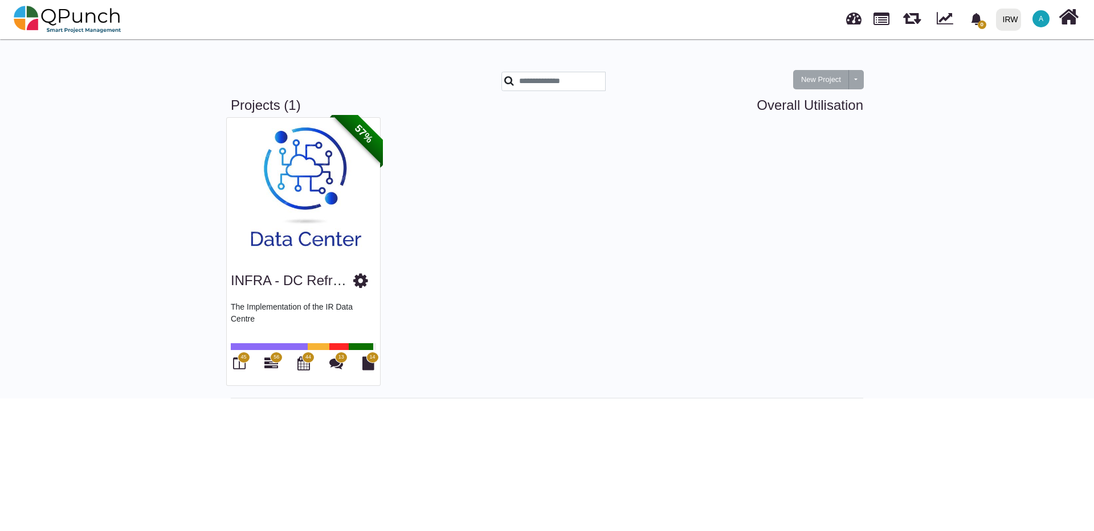
click at [359, 280] on icon at bounding box center [360, 280] width 15 height 17
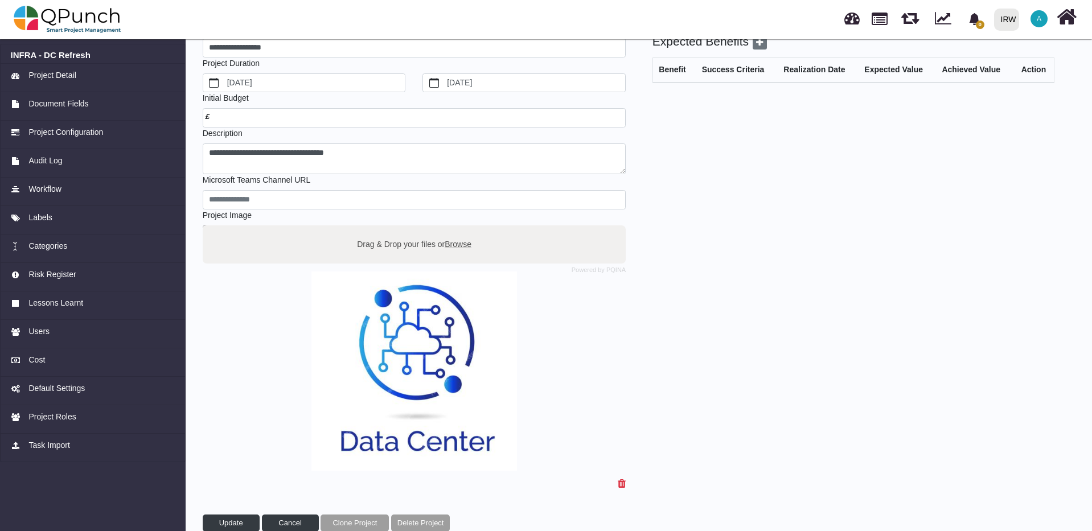
scroll to position [76, 0]
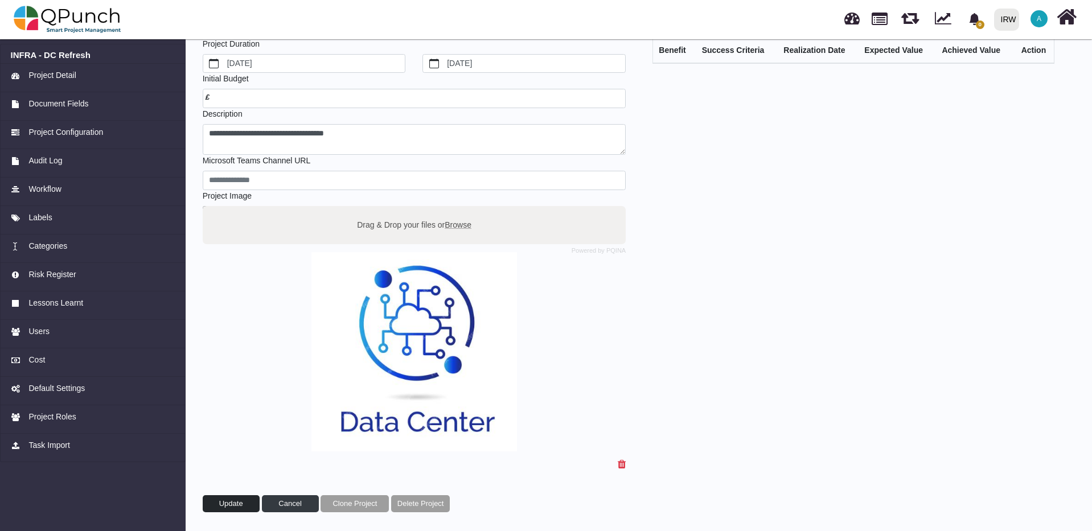
click at [230, 503] on span "Update" at bounding box center [231, 504] width 24 height 9
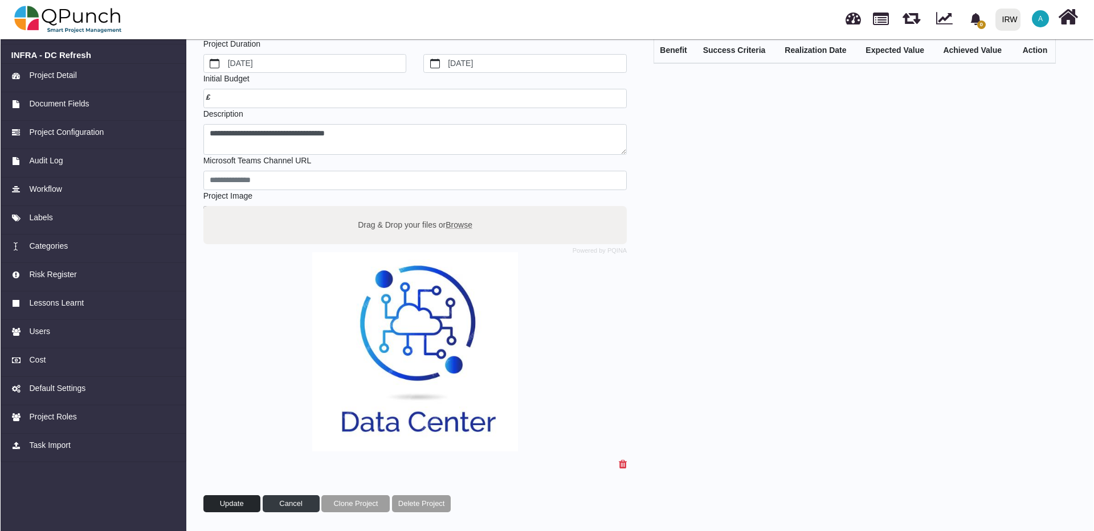
scroll to position [0, 0]
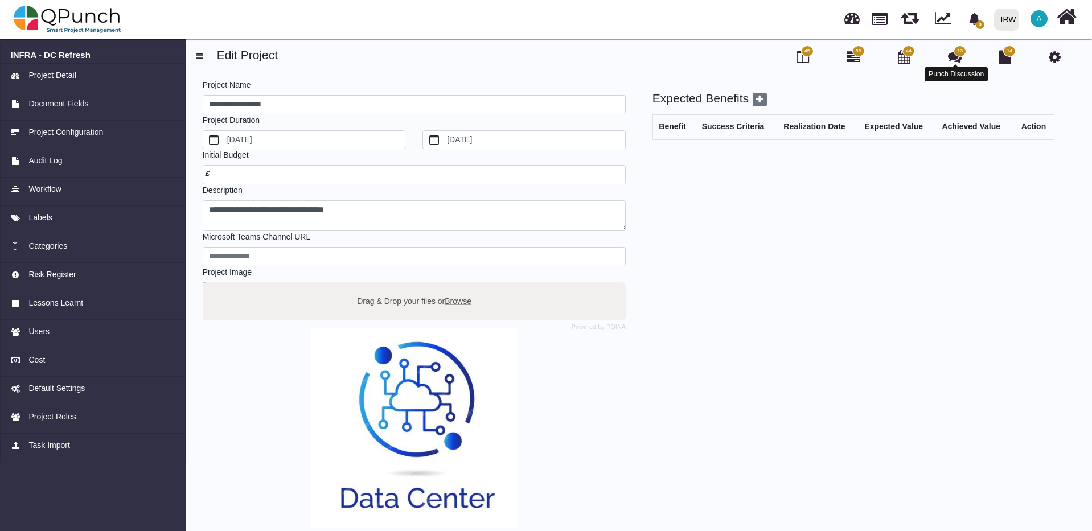
click at [954, 62] on icon at bounding box center [955, 57] width 14 height 14
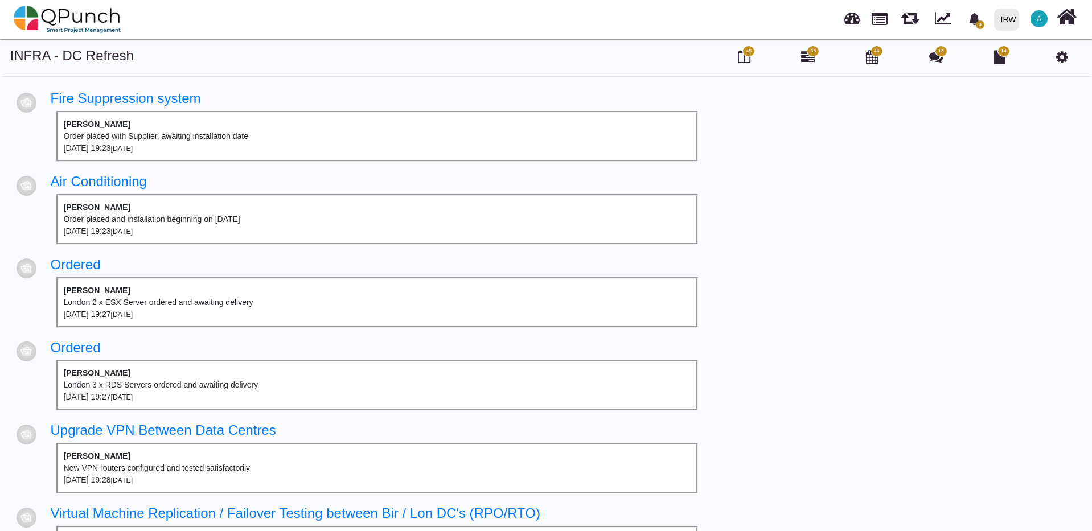
click at [112, 150] on div "[DATE] 19:23 [DATE]" at bounding box center [377, 148] width 627 height 12
click at [178, 148] on div "[DATE] 19:23 [DATE]" at bounding box center [377, 148] width 627 height 12
click at [105, 96] on link "Fire Suppression system" at bounding box center [126, 98] width 150 height 15
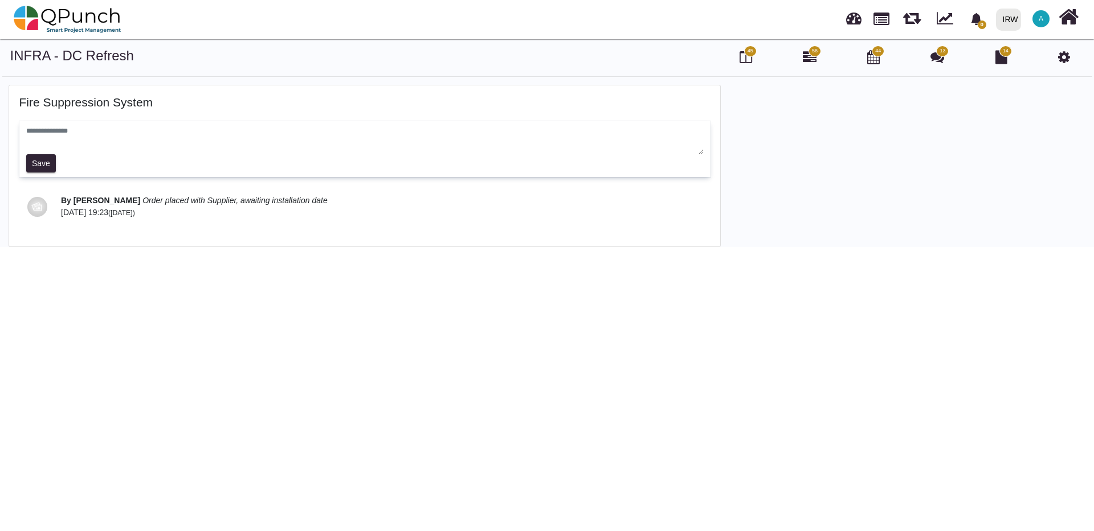
click at [90, 134] on textarea at bounding box center [364, 140] width 677 height 28
type textarea "**********"
click at [38, 170] on button "Save" at bounding box center [41, 163] width 30 height 18
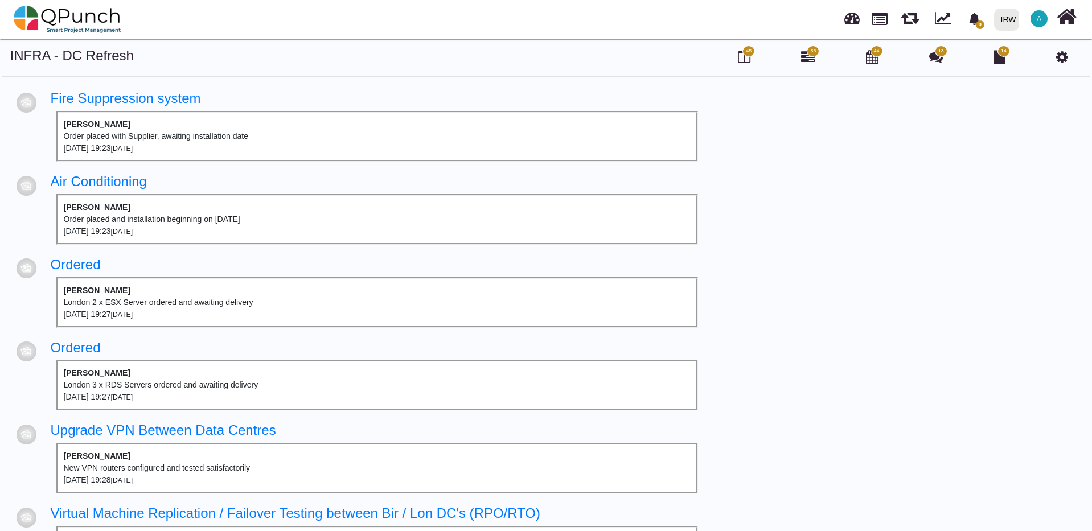
scroll to position [57, 0]
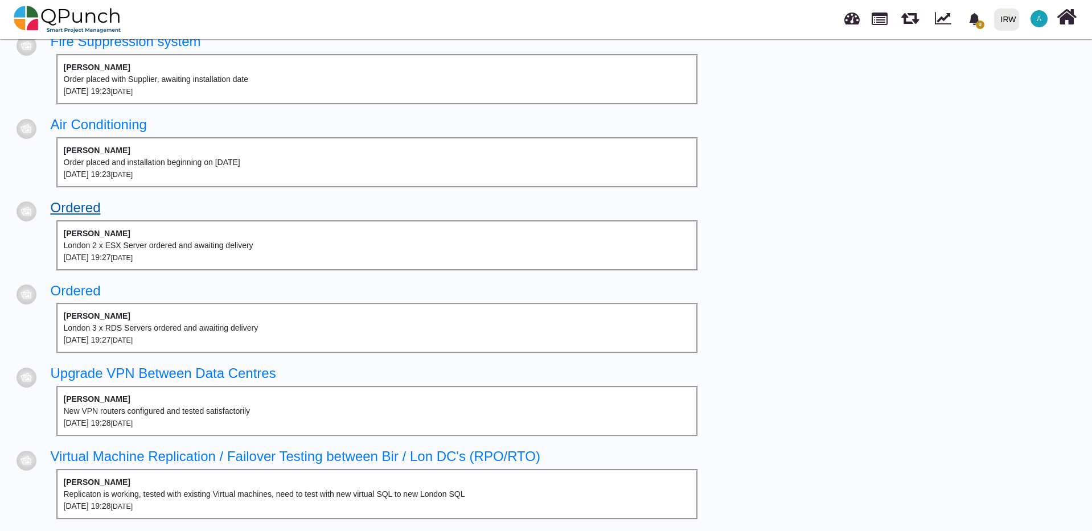
click at [84, 208] on link "Ordered" at bounding box center [76, 207] width 50 height 15
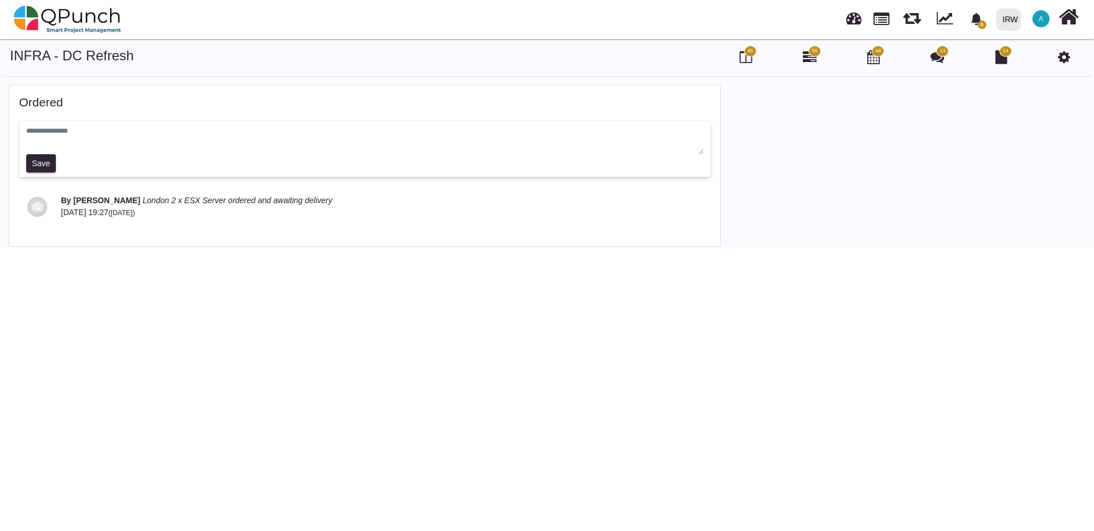
click at [96, 124] on div "Save" at bounding box center [364, 149] width 691 height 56
click at [101, 138] on textarea at bounding box center [364, 140] width 677 height 28
click at [100, 130] on textarea at bounding box center [364, 140] width 677 height 28
type textarea "**********"
click at [31, 161] on button "Save" at bounding box center [41, 163] width 30 height 18
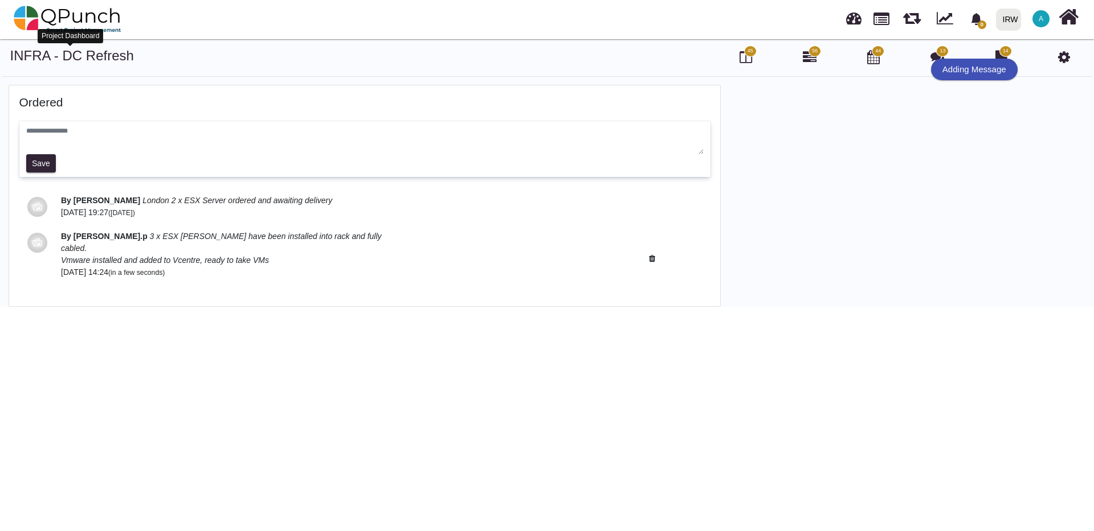
click at [74, 58] on link "INFRA - DC Refresh" at bounding box center [72, 55] width 124 height 15
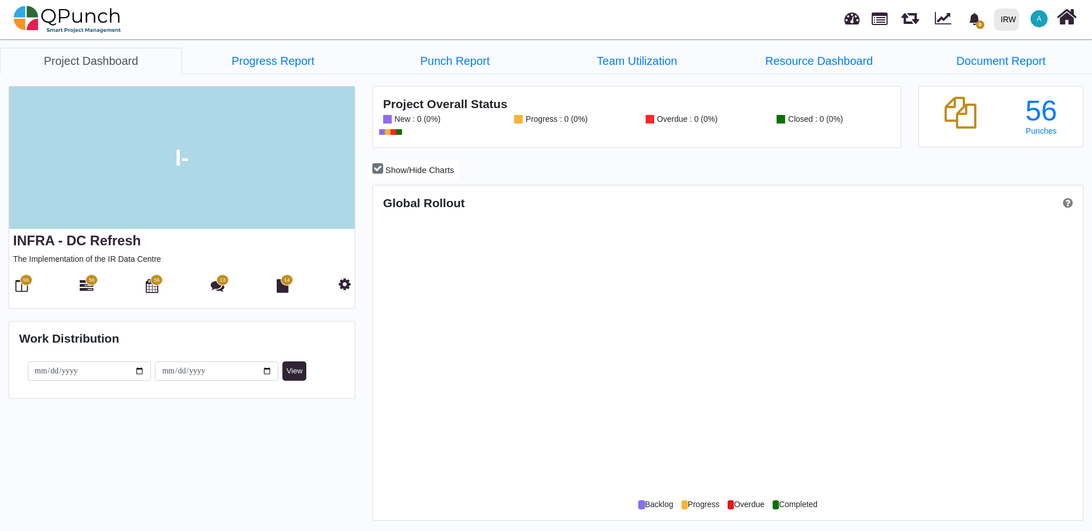
scroll to position [314, 707]
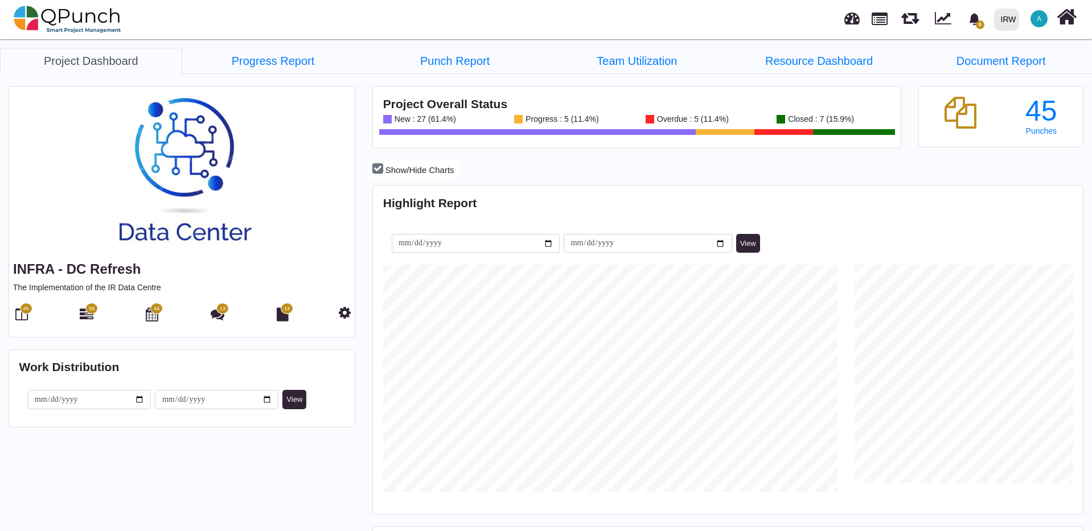
scroll to position [314, 707]
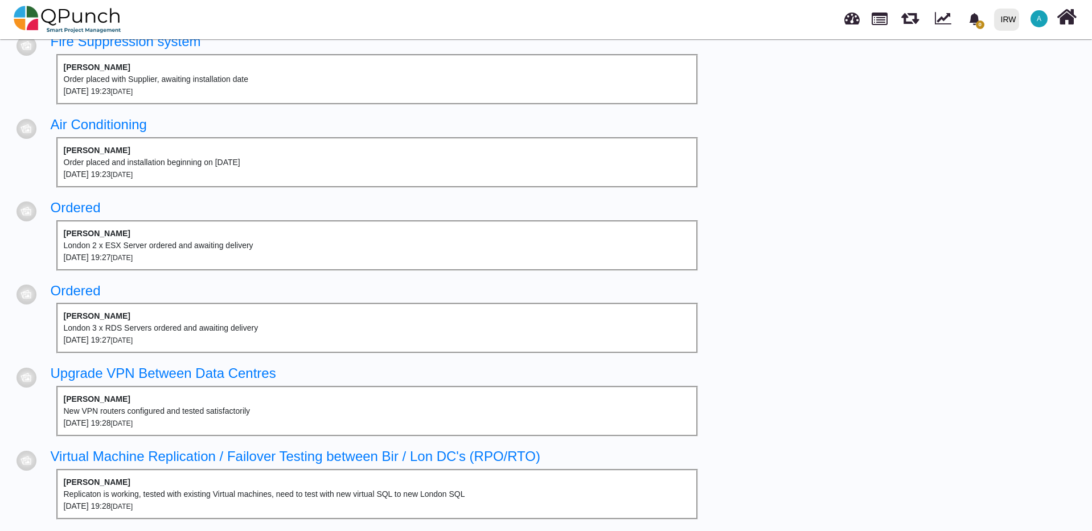
scroll to position [114, 0]
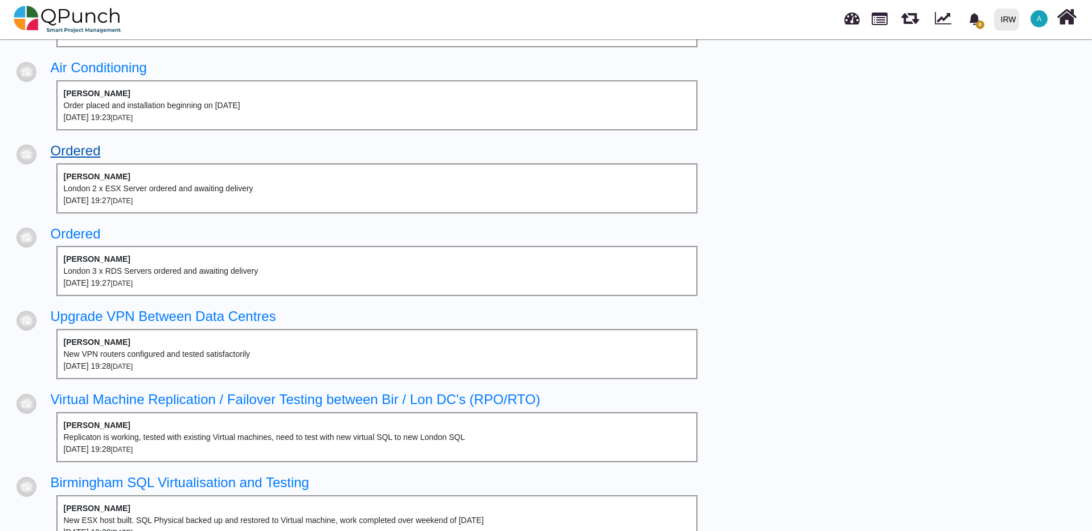
click at [66, 147] on link "Ordered" at bounding box center [76, 150] width 50 height 15
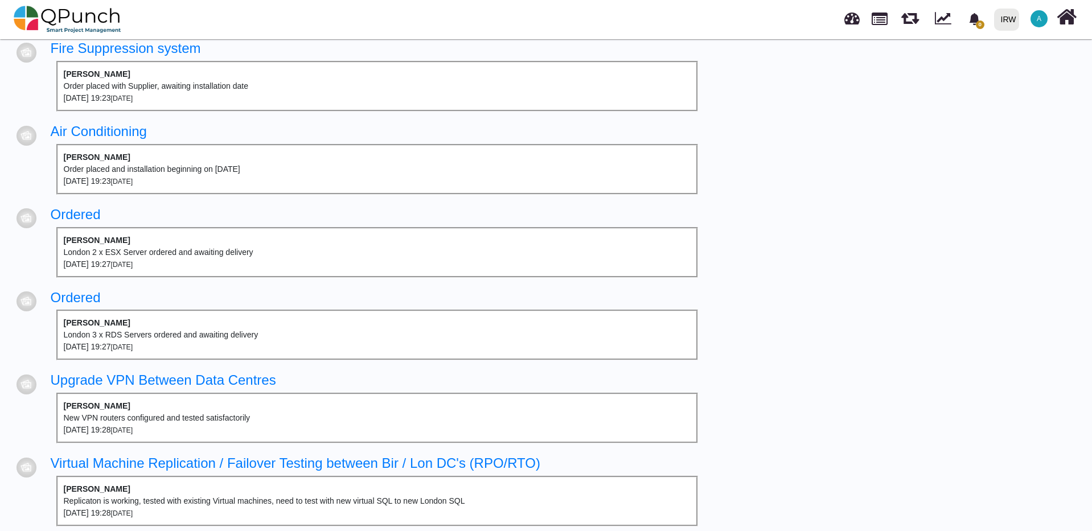
scroll to position [36, 0]
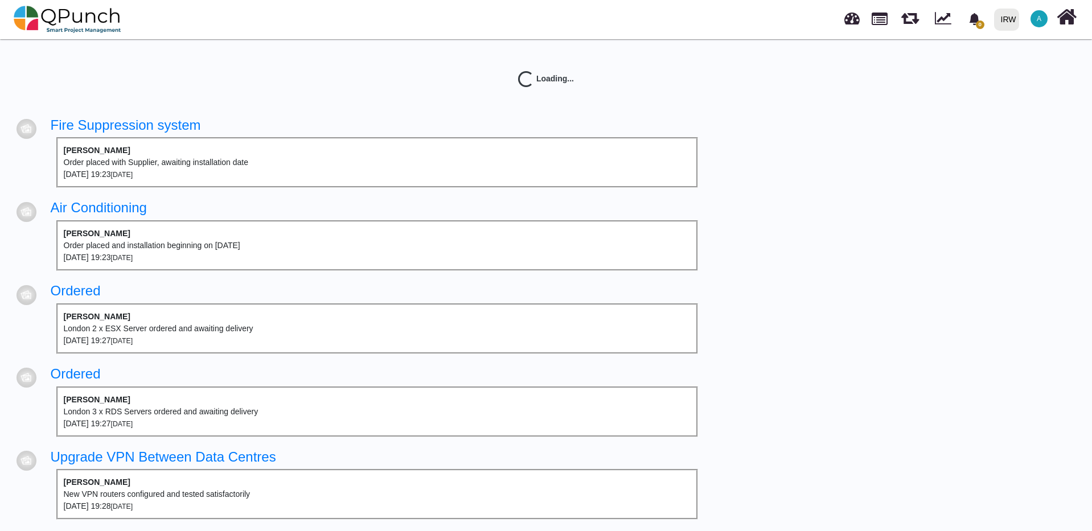
click at [92, 360] on td "Ordered [PERSON_NAME] London 3 x RDS Servers ordered and awaiting delivery [DAT…" at bounding box center [374, 401] width 660 height 83
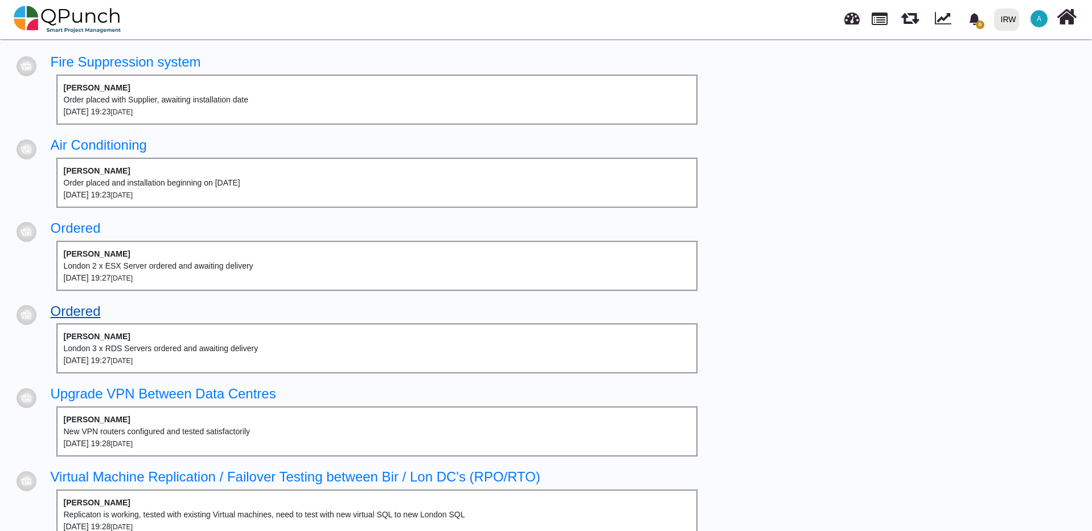
click at [88, 314] on link "Ordered" at bounding box center [76, 311] width 50 height 15
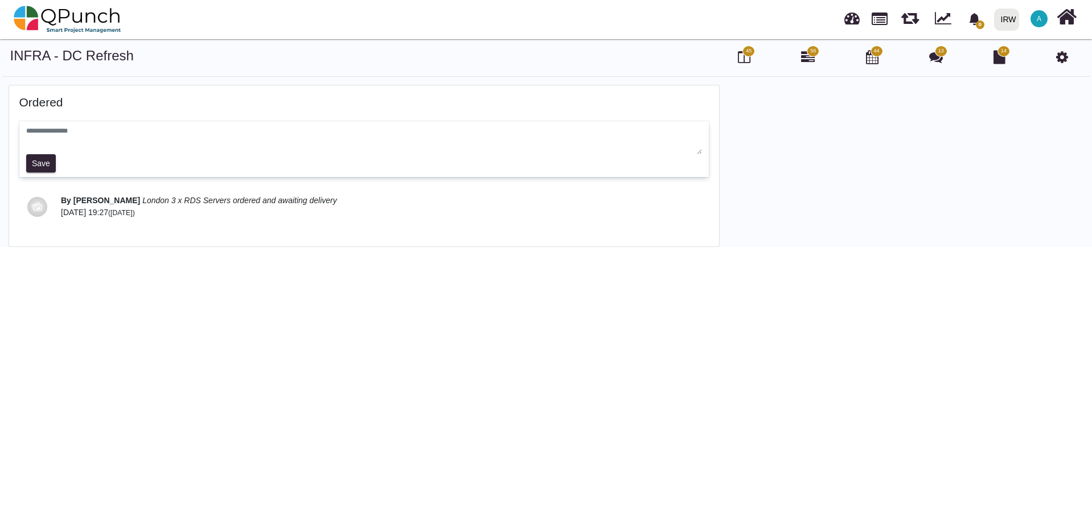
click at [95, 130] on textarea at bounding box center [364, 140] width 677 height 28
type textarea "*"
type textarea "**********"
click at [35, 162] on button "Save" at bounding box center [41, 163] width 30 height 18
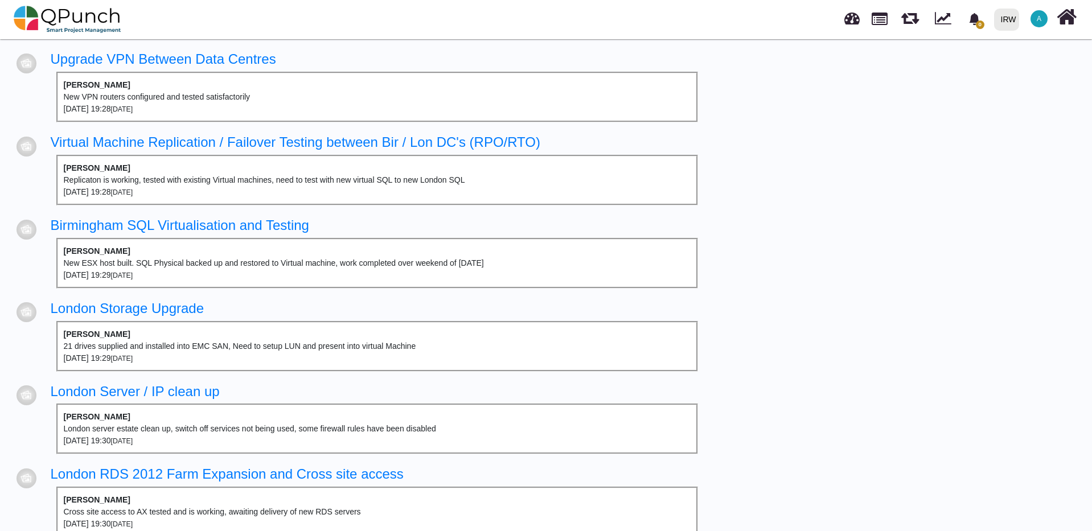
scroll to position [428, 0]
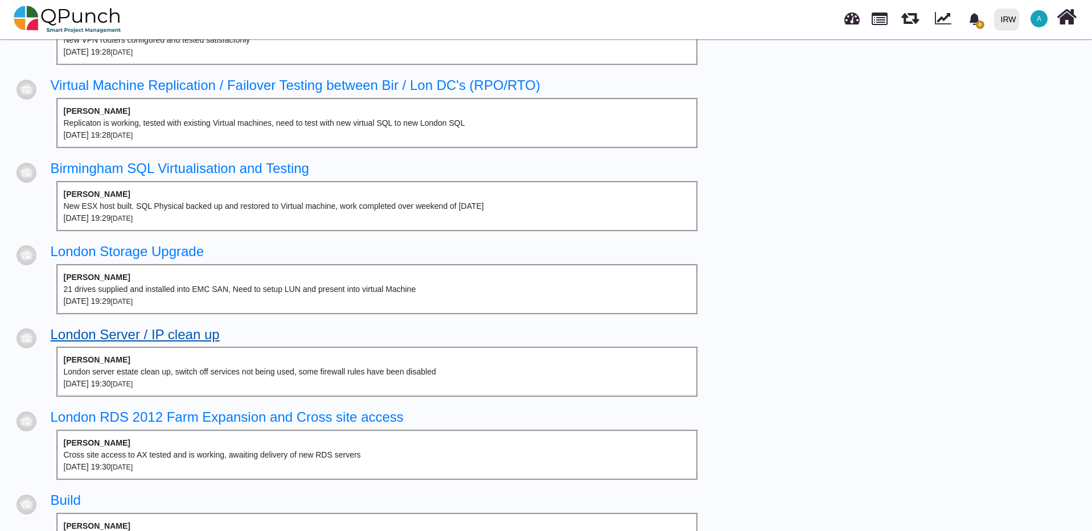
click at [140, 338] on link "London Server / IP clean up" at bounding box center [135, 334] width 169 height 15
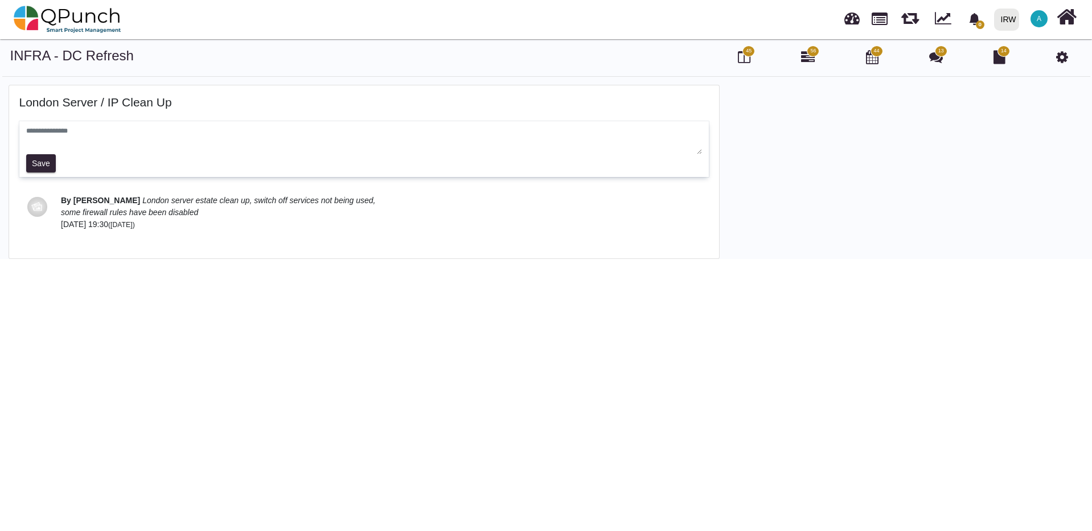
click at [55, 131] on textarea at bounding box center [364, 140] width 677 height 28
type textarea "*"
type textarea "**********"
click at [42, 166] on button "Save" at bounding box center [41, 163] width 30 height 18
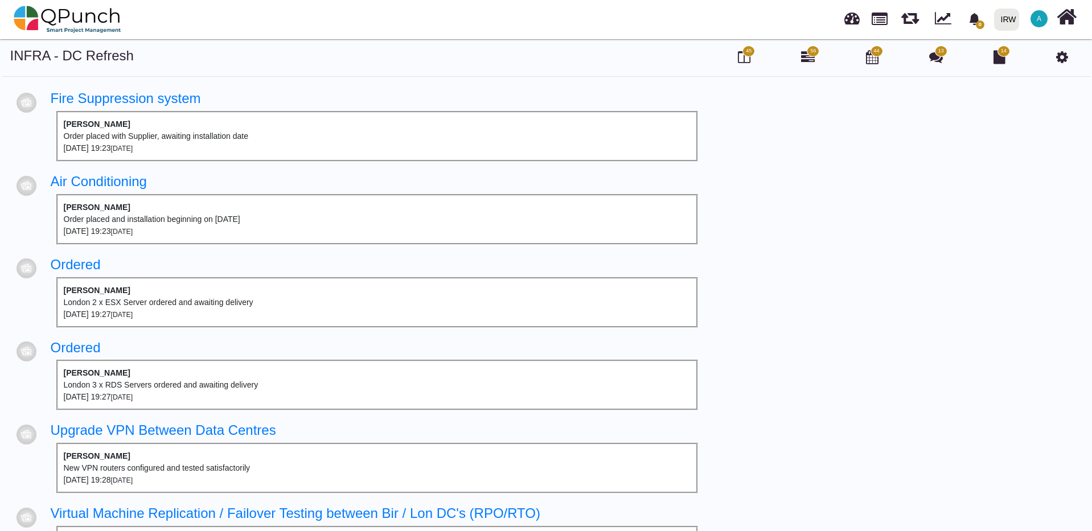
click at [875, 53] on span "44" at bounding box center [877, 51] width 6 height 8
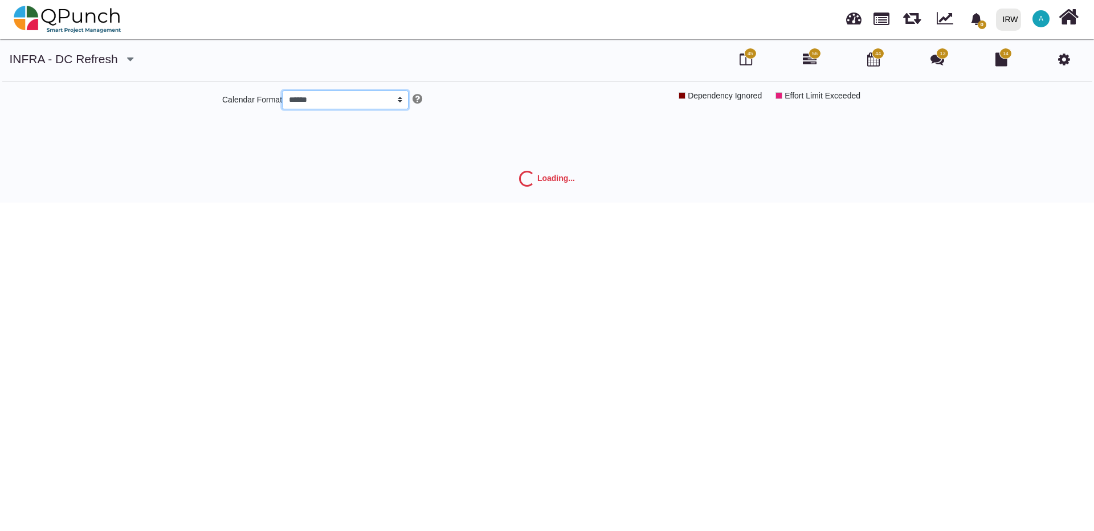
click at [407, 100] on select "***** ****** *******" at bounding box center [345, 100] width 126 height 19
select select "*****"
click at [284, 91] on select "***** ****** *******" at bounding box center [345, 100] width 126 height 19
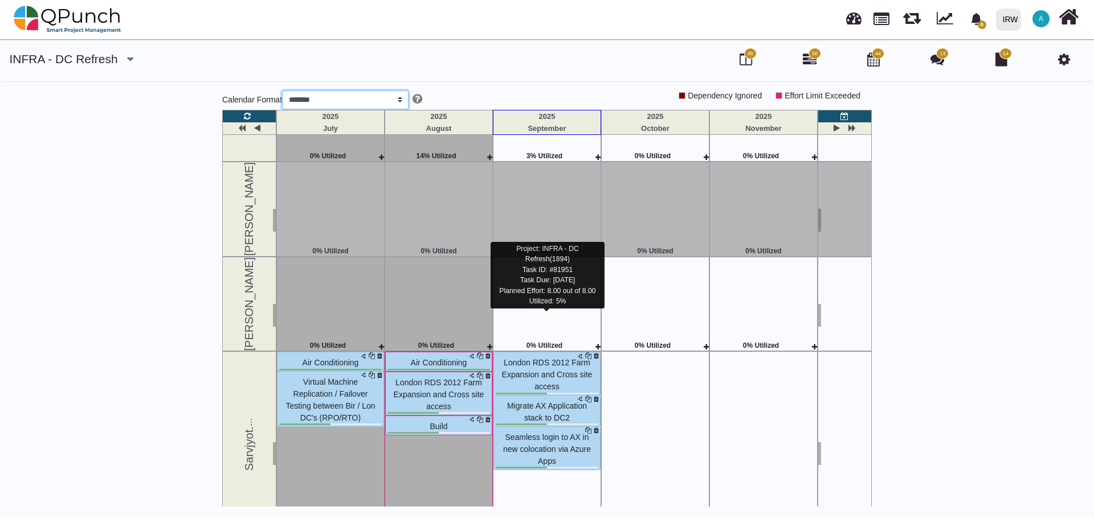
scroll to position [1139, 0]
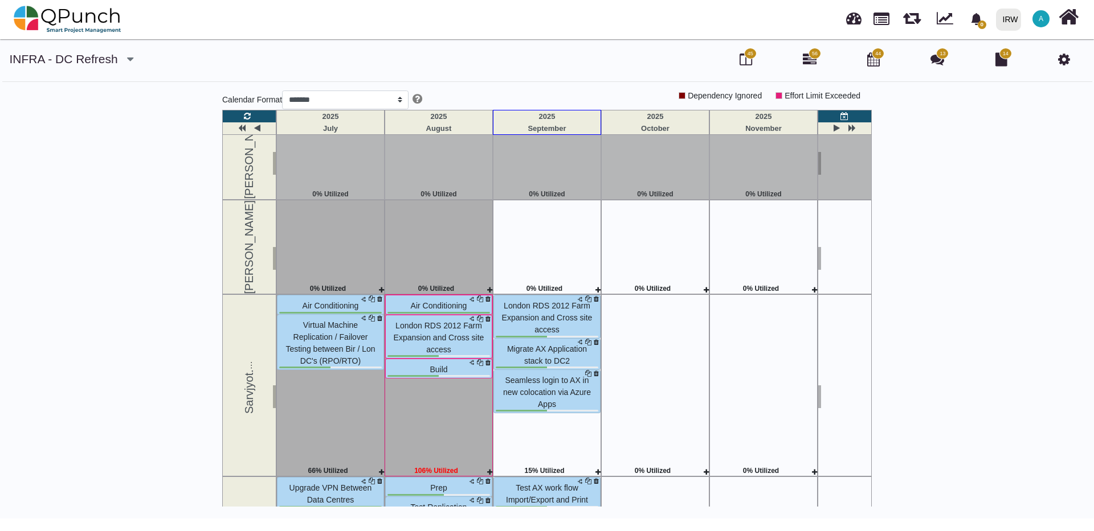
click at [525, 320] on div "London RDS 2012 Farm Expansion and Cross site access Migrate AX Application sta…" at bounding box center [546, 380] width 107 height 171
click at [526, 320] on div "London RDS 2012 Farm Expansion and Cross site access Migrate AX Application sta…" at bounding box center [546, 380] width 107 height 171
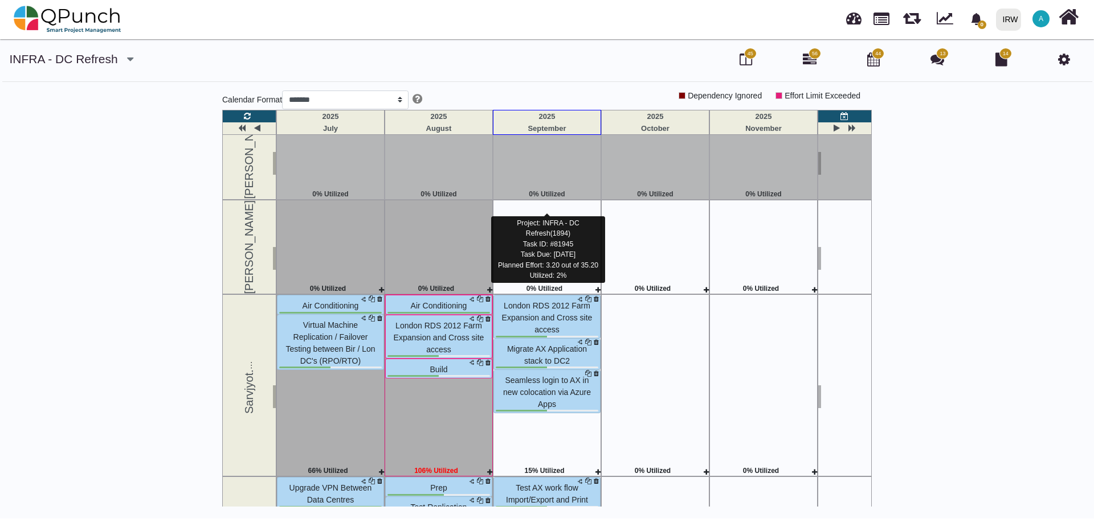
click at [545, 301] on span "London RDS 2012 Farm Expansion and Cross site access" at bounding box center [547, 317] width 91 height 33
click at [545, 295] on div "London RDS 2012 Farm Expansion and Cross site access Migrate AX Application sta…" at bounding box center [546, 380] width 107 height 171
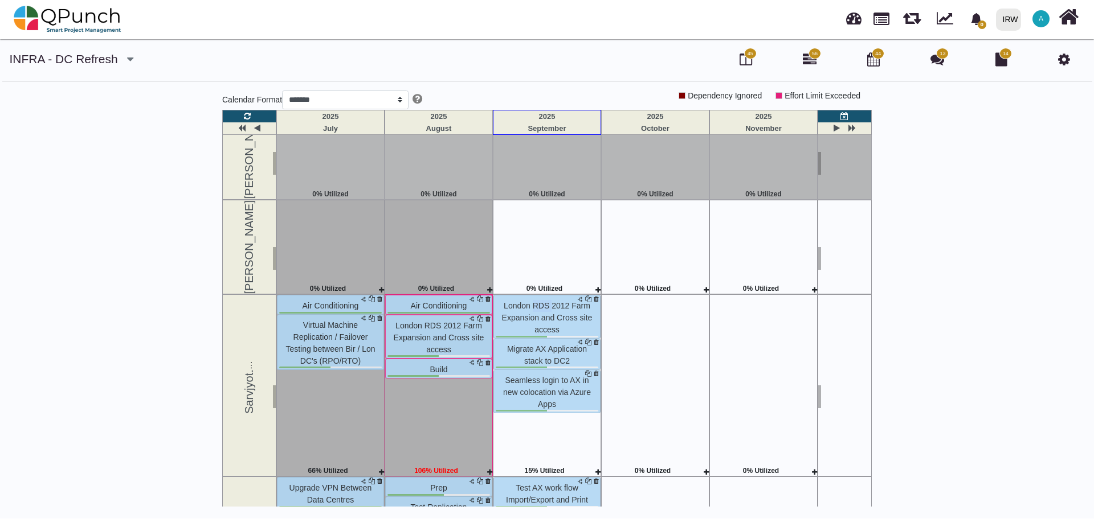
click at [545, 295] on div "London RDS 2012 Farm Expansion and Cross site access Migrate AX Application sta…" at bounding box center [546, 380] width 107 height 171
click at [543, 295] on div "London RDS 2012 Farm Expansion and Cross site access Migrate AX Application sta…" at bounding box center [546, 380] width 107 height 171
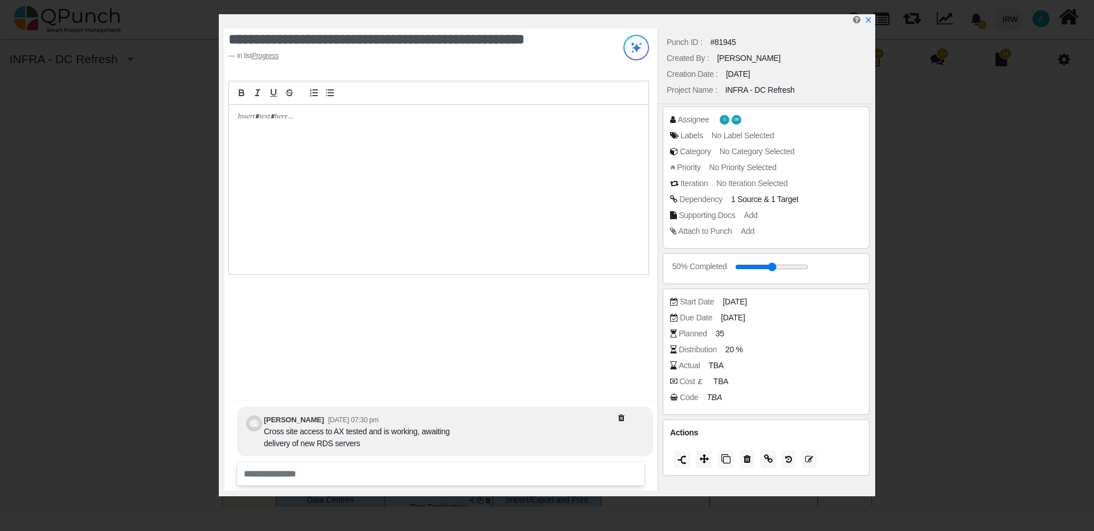
drag, startPoint x: 543, startPoint y: 183, endPoint x: 569, endPoint y: 411, distance: 229.3
click at [569, 411] on div "[PERSON_NAME] [DATE] 07:30 pm Cross site access to AX tested and is working, aw…" at bounding box center [445, 432] width 416 height 50
click at [730, 316] on span "[DATE]" at bounding box center [734, 318] width 24 height 12
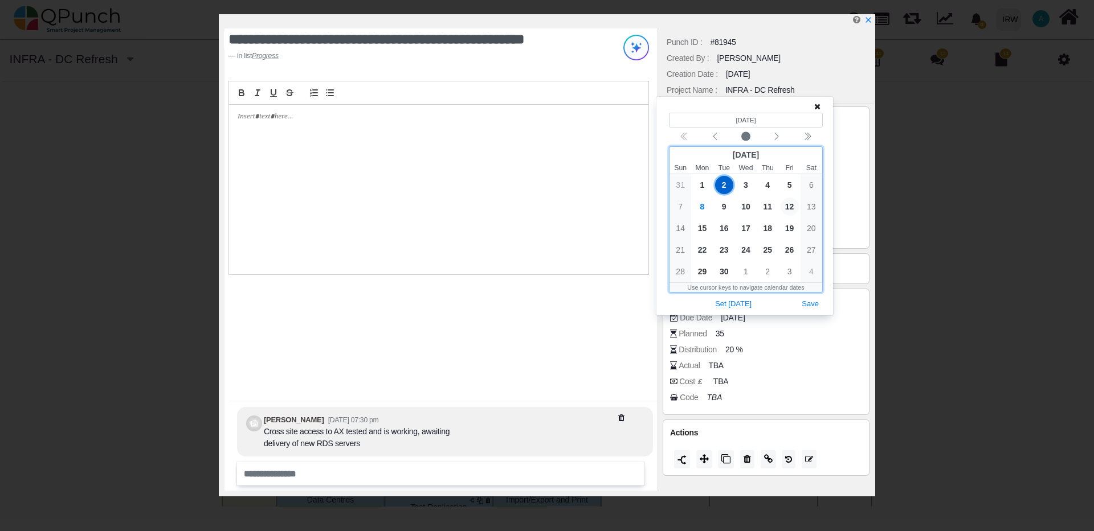
click at [794, 208] on span "12" at bounding box center [789, 207] width 18 height 18
click at [808, 307] on button "Save" at bounding box center [809, 304] width 25 height 15
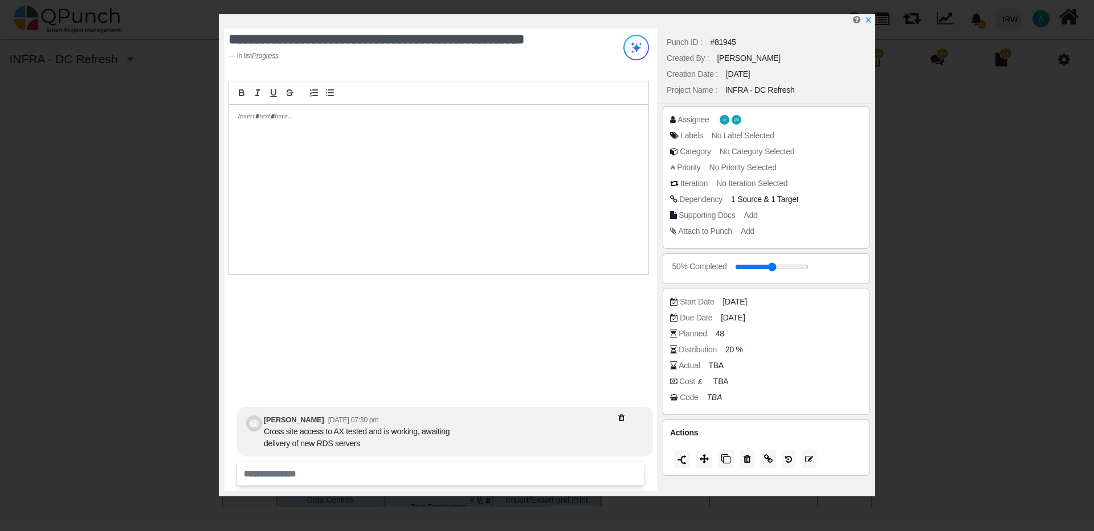
click at [367, 132] on div at bounding box center [438, 190] width 419 height 170
drag, startPoint x: 474, startPoint y: 110, endPoint x: 90, endPoint y: 97, distance: 384.7
click at [90, 97] on div "**********" at bounding box center [547, 265] width 1094 height 531
copy p "**********"
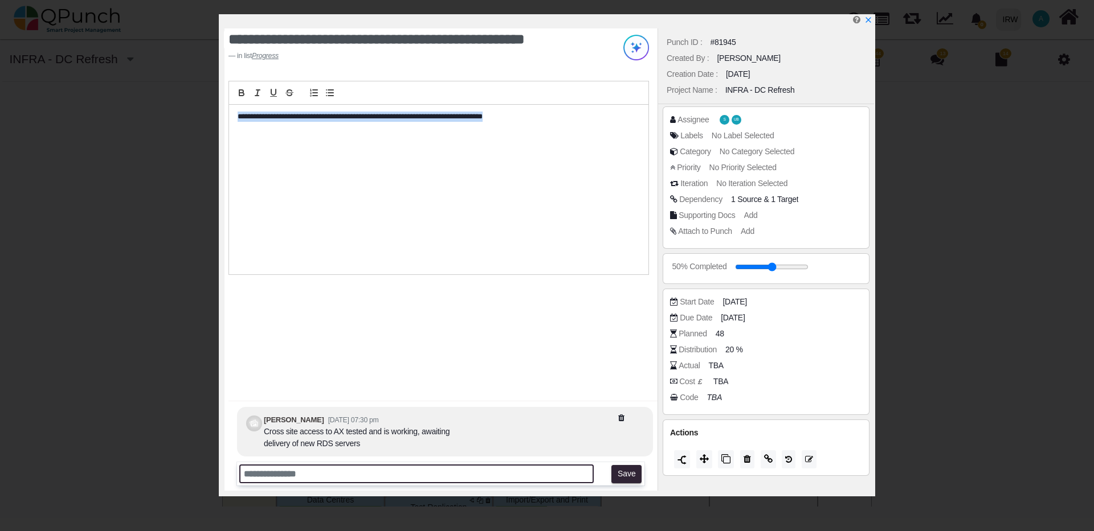
click at [490, 480] on input "text" at bounding box center [416, 474] width 354 height 19
drag, startPoint x: 414, startPoint y: 468, endPoint x: 72, endPoint y: 465, distance: 341.8
click at [72, 465] on div "**********" at bounding box center [547, 265] width 1094 height 531
paste input "**********"
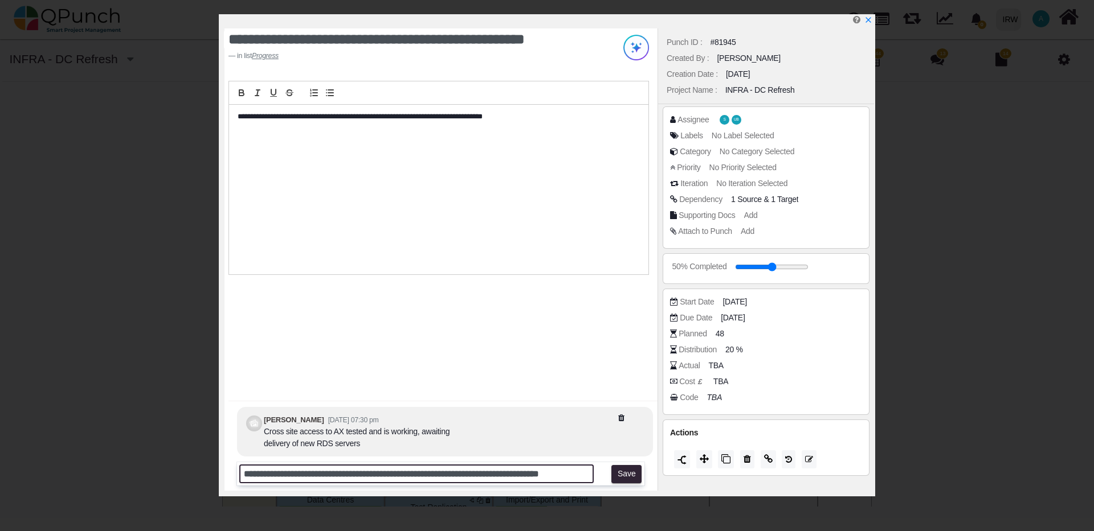
scroll to position [0, 24]
type input "**********"
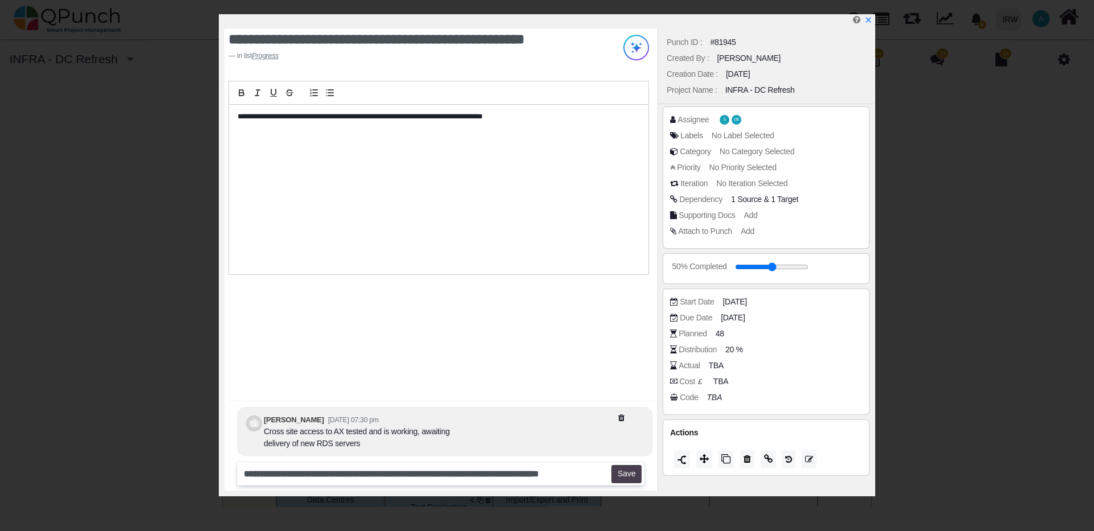
click at [631, 473] on button "Save" at bounding box center [626, 474] width 30 height 18
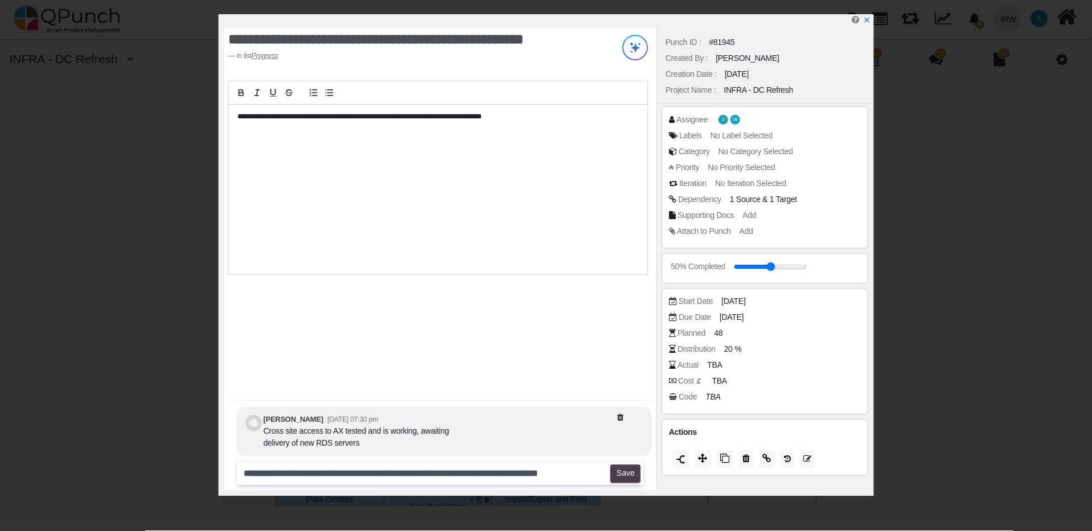
scroll to position [0, 0]
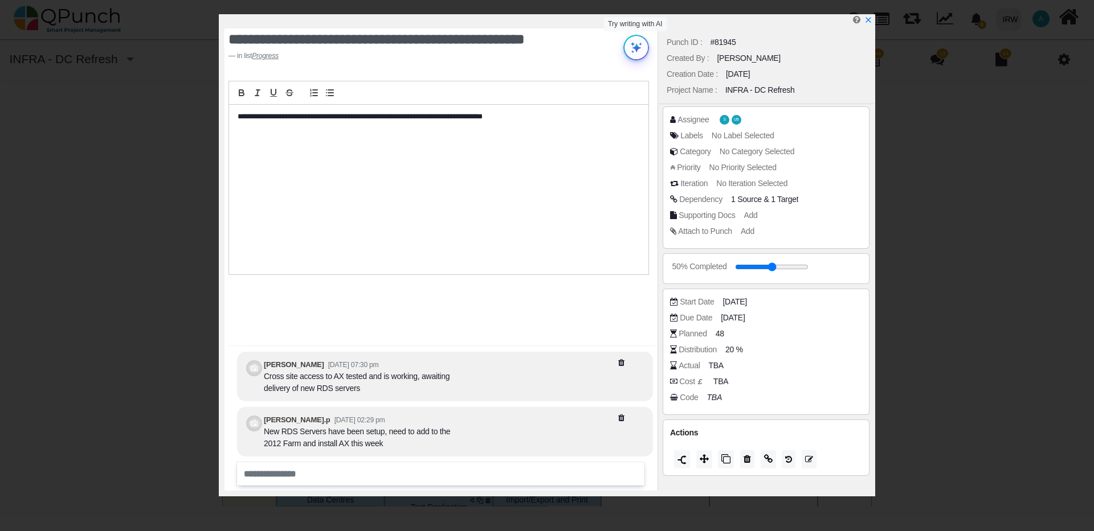
click at [633, 44] on img at bounding box center [636, 48] width 26 height 26
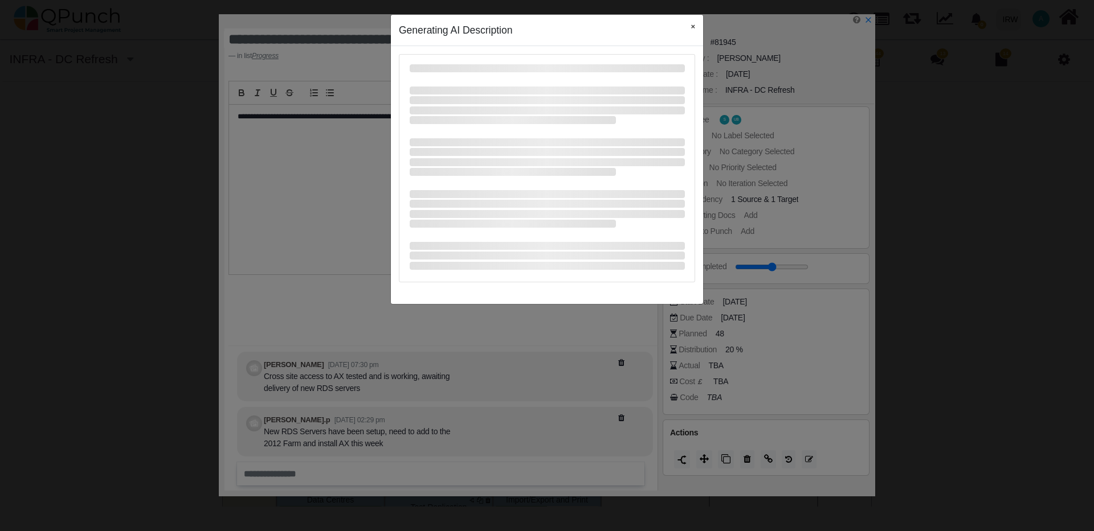
click at [692, 28] on button "×" at bounding box center [692, 26] width 21 height 23
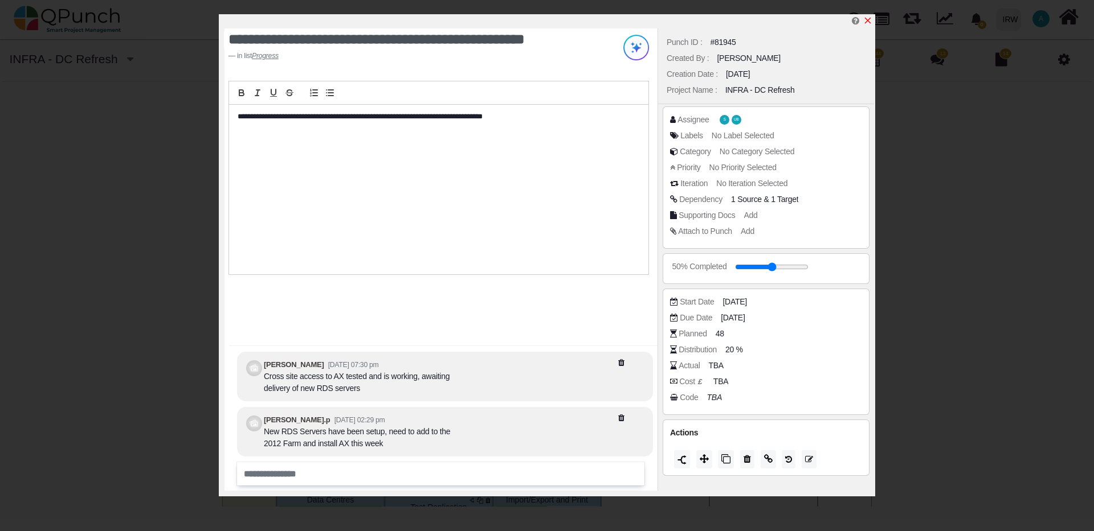
click at [867, 23] on icon "x" at bounding box center [867, 20] width 9 height 9
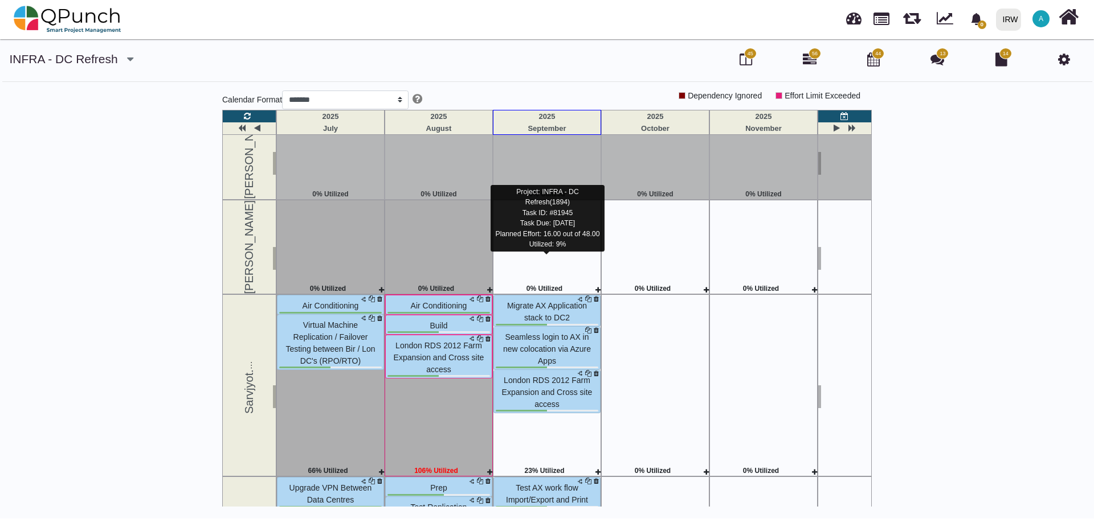
click at [551, 376] on span "London RDS 2012 Farm Expansion and Cross site access" at bounding box center [547, 392] width 91 height 33
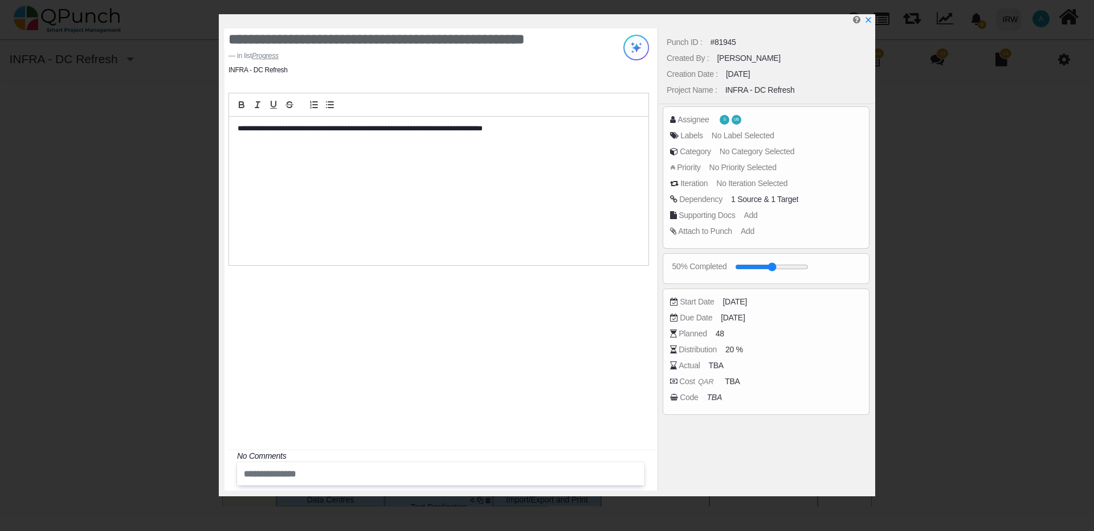
click at [543, 175] on div "**********" at bounding box center [438, 191] width 419 height 148
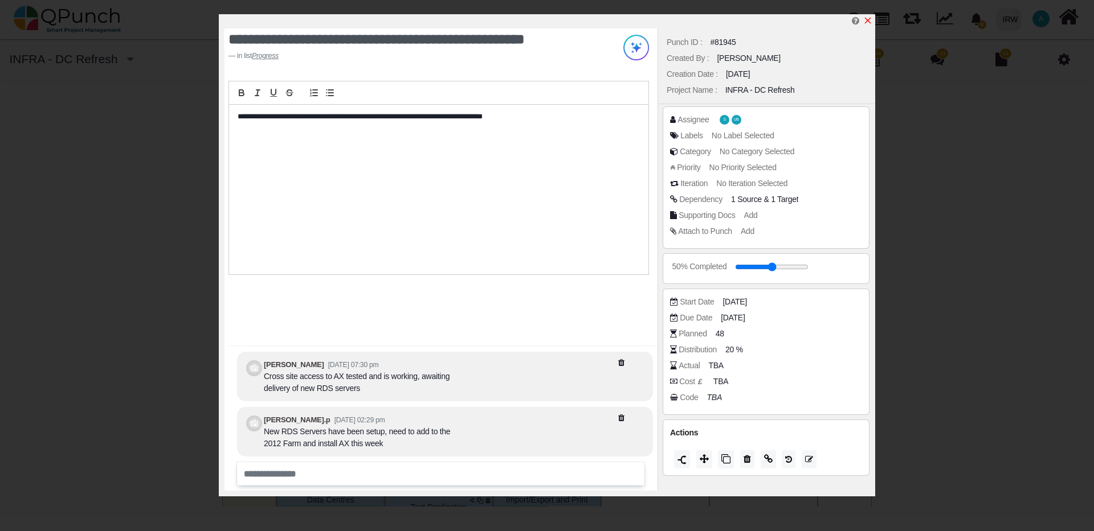
click at [869, 23] on icon "x" at bounding box center [867, 20] width 9 height 9
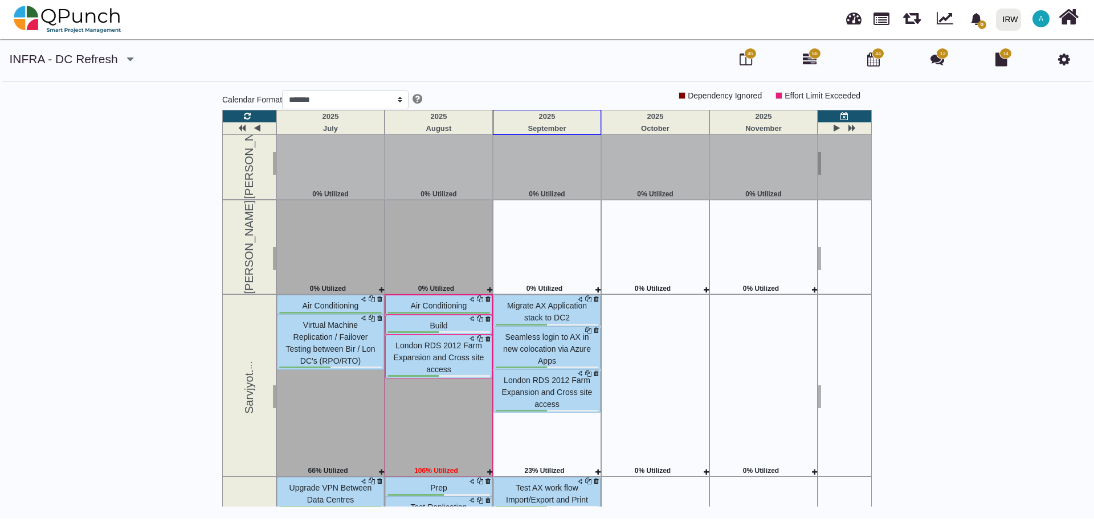
click at [1065, 60] on icon at bounding box center [1064, 59] width 12 height 14
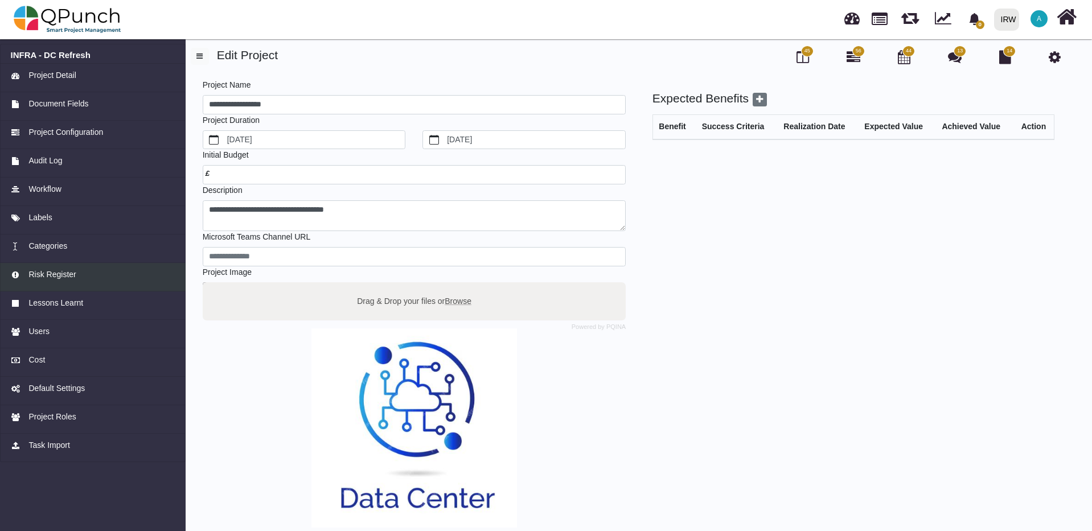
click at [62, 276] on span "Risk Register" at bounding box center [51, 275] width 47 height 12
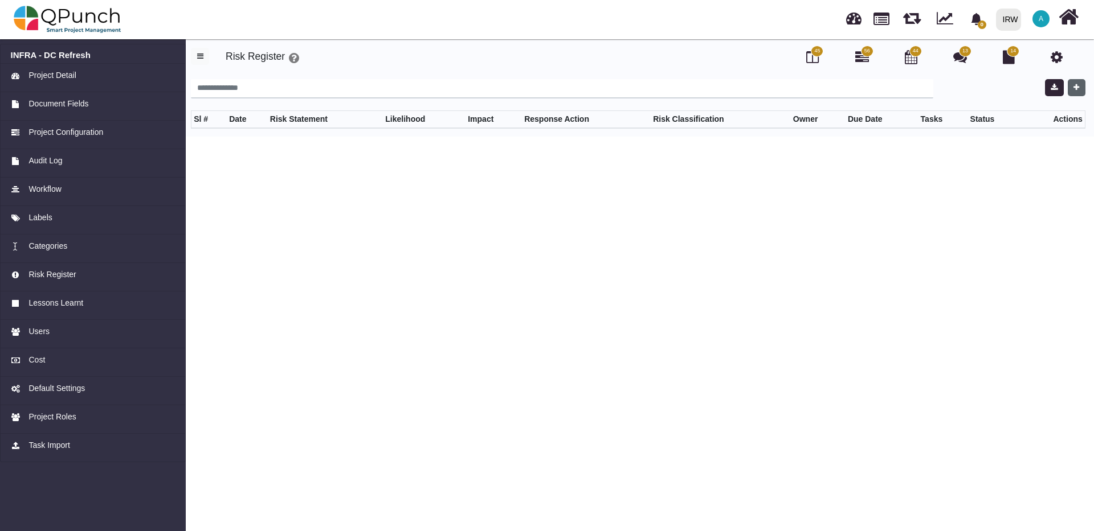
click at [1076, 81] on button "button" at bounding box center [1076, 87] width 18 height 17
select select "*"
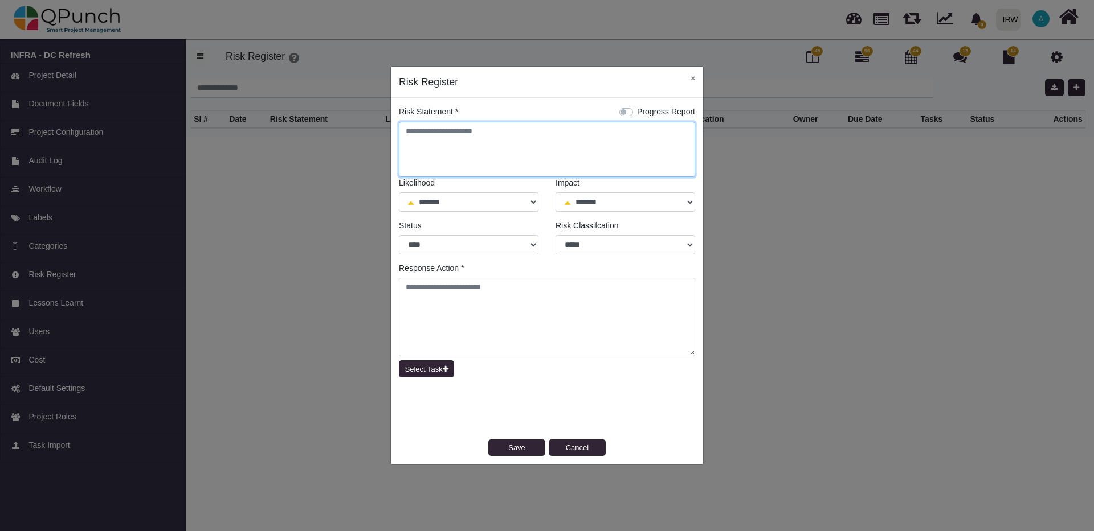
click at [502, 133] on textarea at bounding box center [547, 149] width 296 height 55
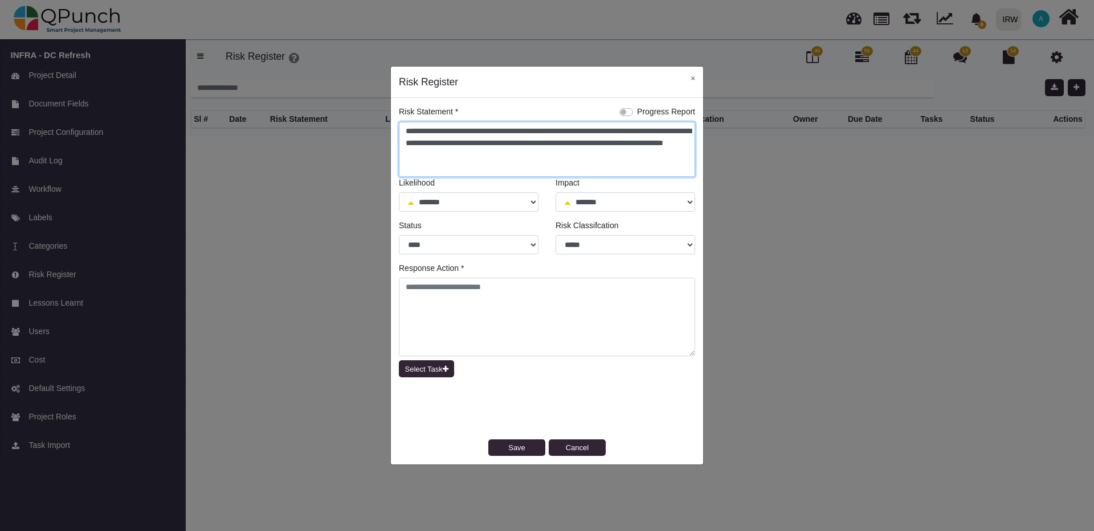
click at [552, 148] on textarea "**********" at bounding box center [547, 149] width 296 height 55
type textarea "**********"
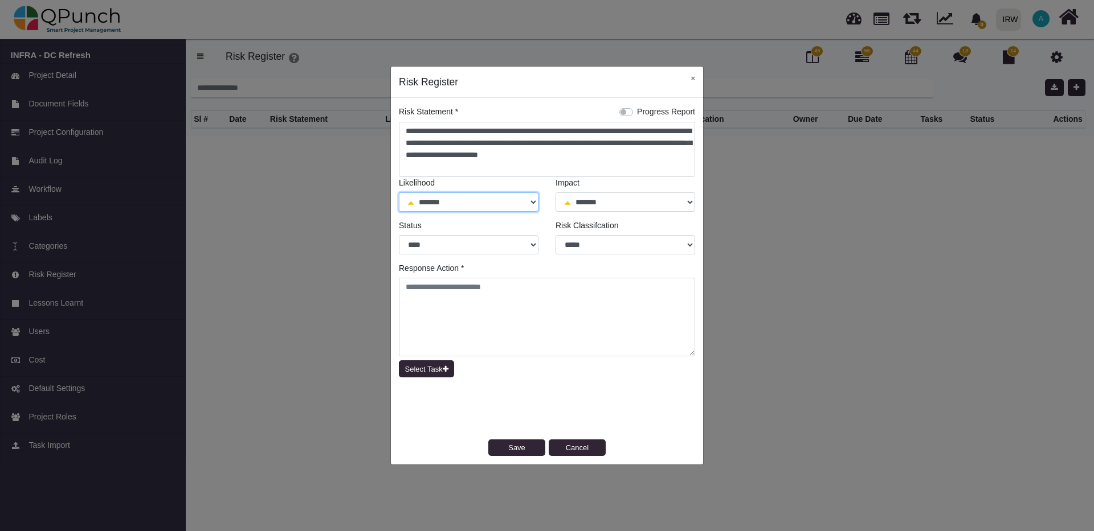
click at [532, 200] on select "******* **** ****** *** ******" at bounding box center [469, 202] width 140 height 19
select select "*"
click at [399, 193] on select "******* **** ****** *** ******" at bounding box center [469, 202] width 140 height 19
click at [691, 202] on select "******* **** ****** *** ******" at bounding box center [625, 202] width 140 height 19
click at [555, 193] on select "******* **** ****** *** ******" at bounding box center [625, 202] width 140 height 19
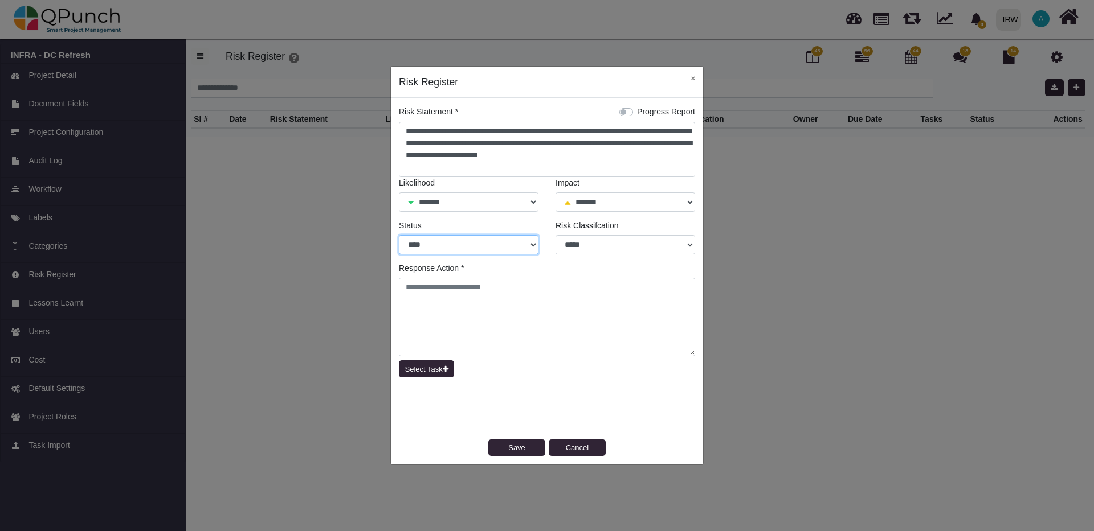
click at [445, 245] on select "**** ******* ******" at bounding box center [469, 244] width 140 height 19
click at [626, 246] on select "***** **** *******" at bounding box center [625, 244] width 140 height 19
click at [624, 247] on select "***** **** *******" at bounding box center [625, 244] width 140 height 19
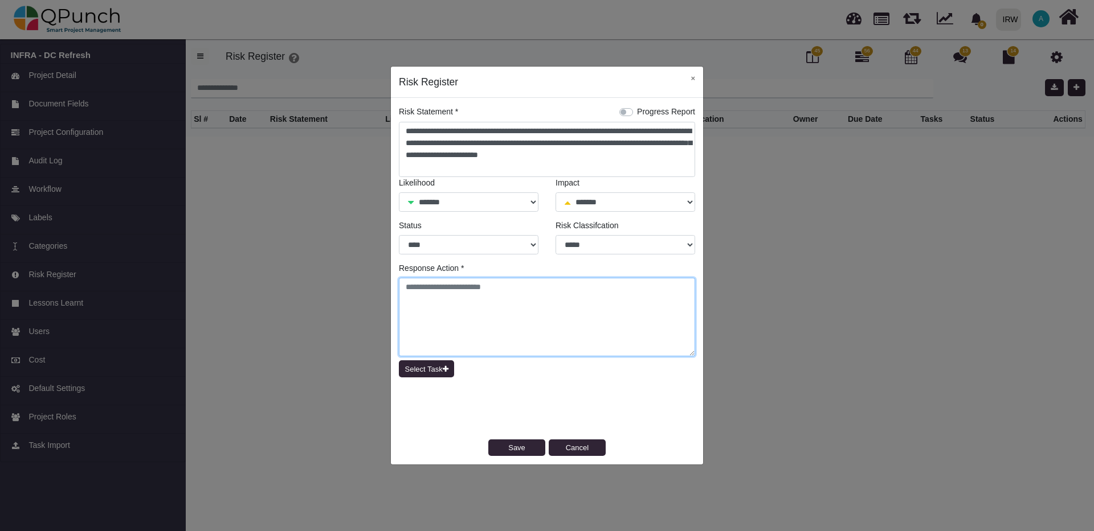
click at [504, 289] on textarea at bounding box center [547, 317] width 296 height 79
type textarea "**********"
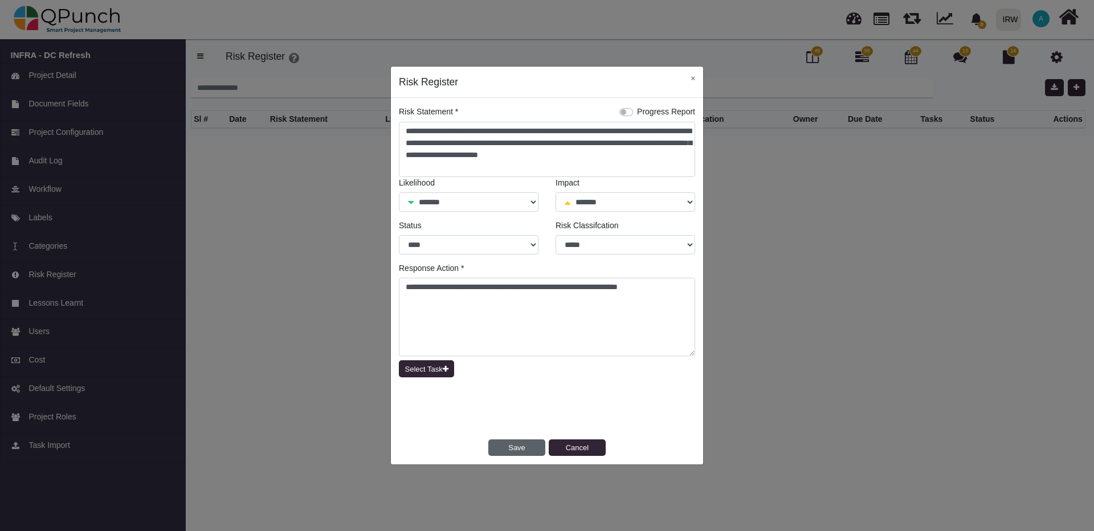
click at [505, 446] on button "Save" at bounding box center [516, 448] width 57 height 17
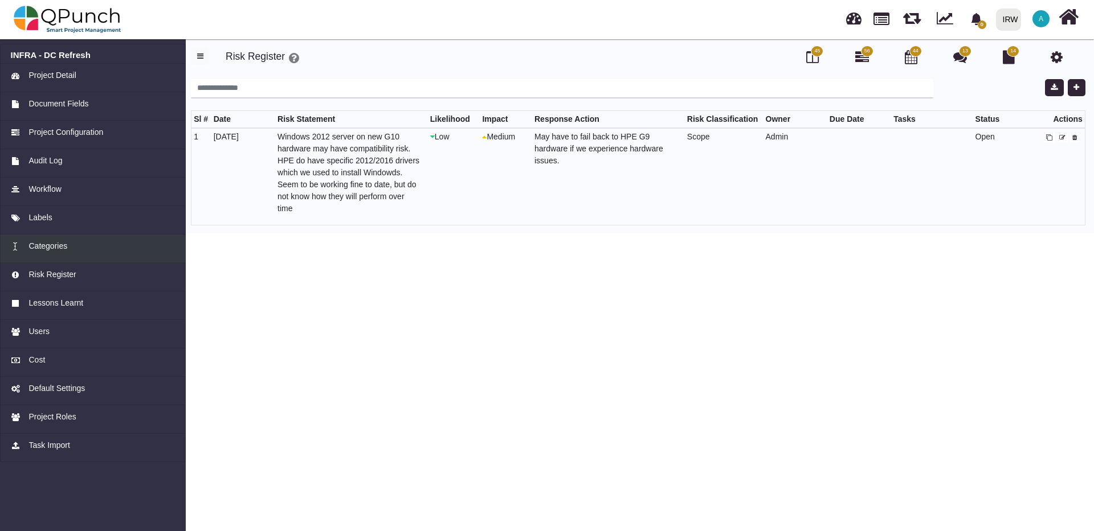
click at [48, 248] on span "Categories" at bounding box center [47, 246] width 39 height 12
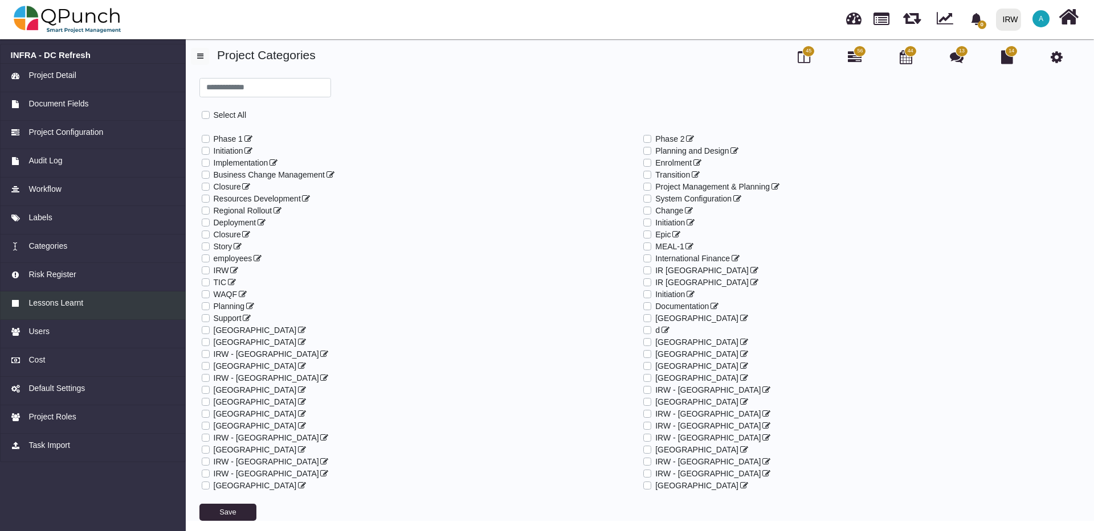
click at [50, 306] on span "Lessons Learnt" at bounding box center [55, 303] width 55 height 12
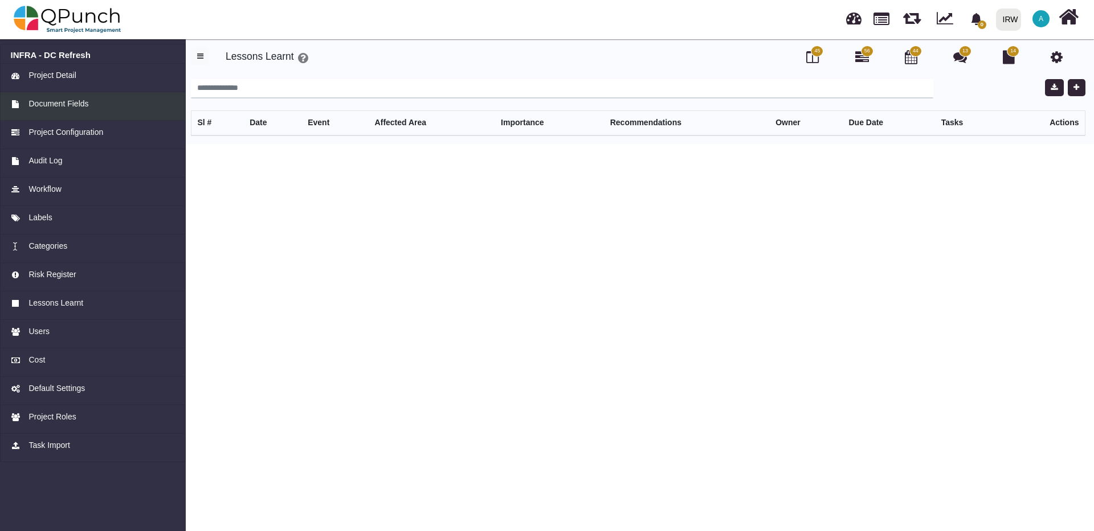
click at [70, 107] on span "Document Fields" at bounding box center [58, 104] width 60 height 12
click at [66, 75] on span "Project Detail" at bounding box center [51, 75] width 47 height 12
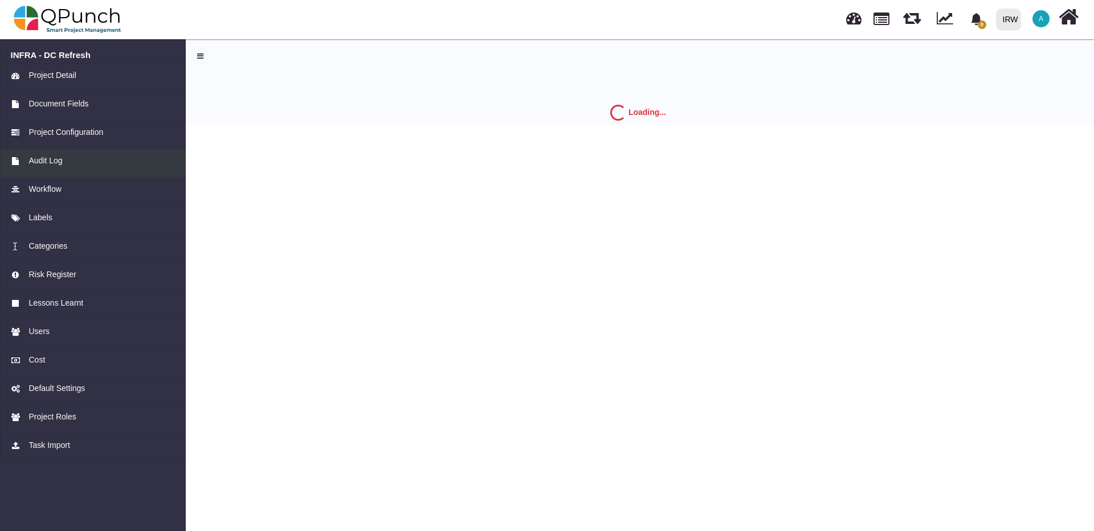
click at [64, 163] on div "Audit Log" at bounding box center [93, 161] width 165 height 12
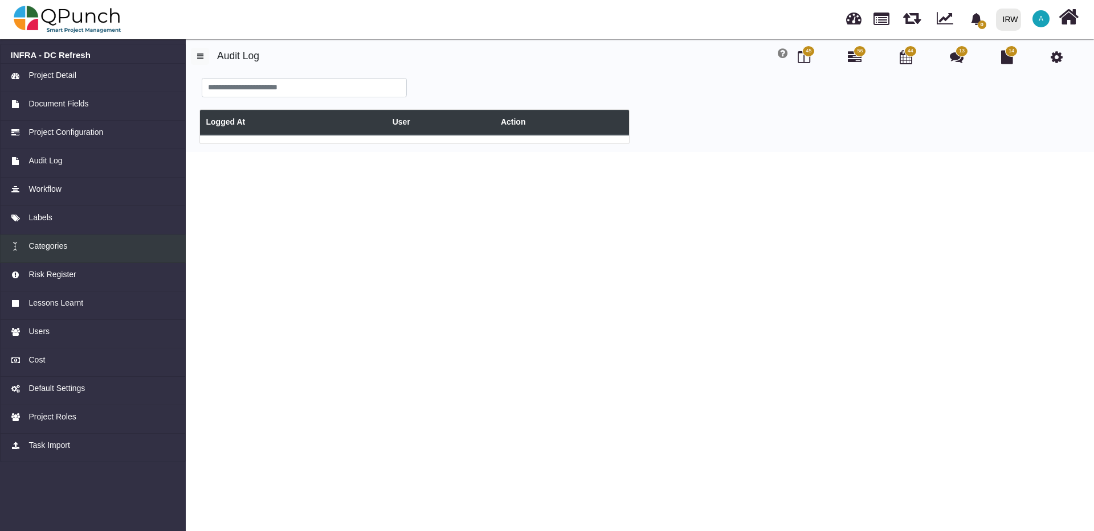
click at [61, 243] on span "Categories" at bounding box center [47, 246] width 39 height 12
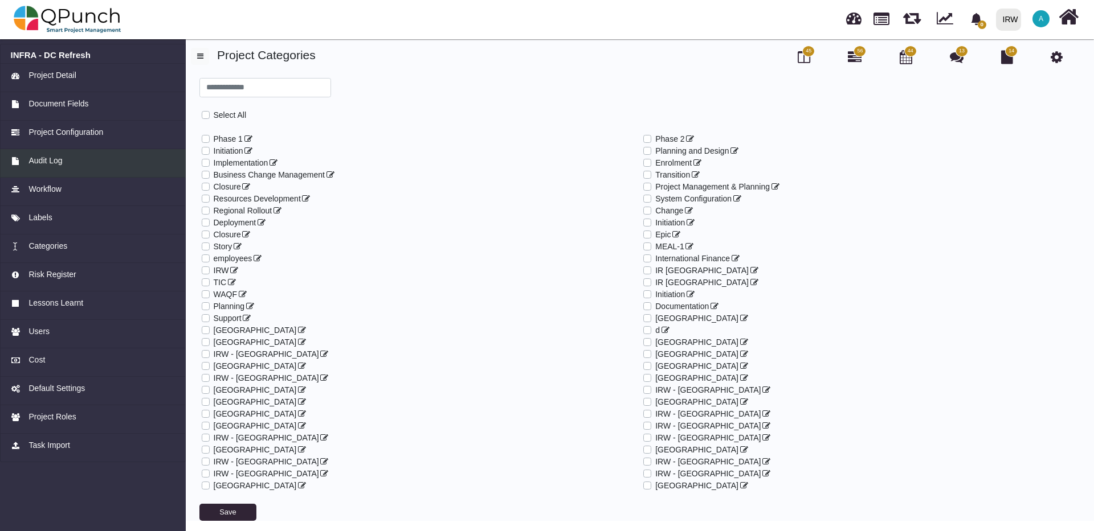
click at [58, 161] on span "Audit Log" at bounding box center [45, 161] width 34 height 12
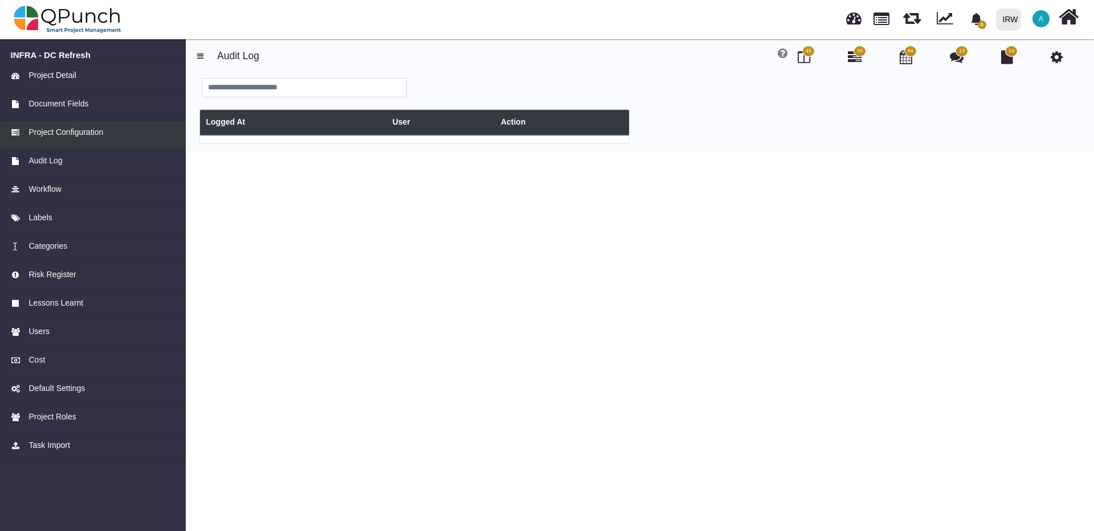
click at [64, 136] on span "Project Configuration" at bounding box center [65, 132] width 75 height 12
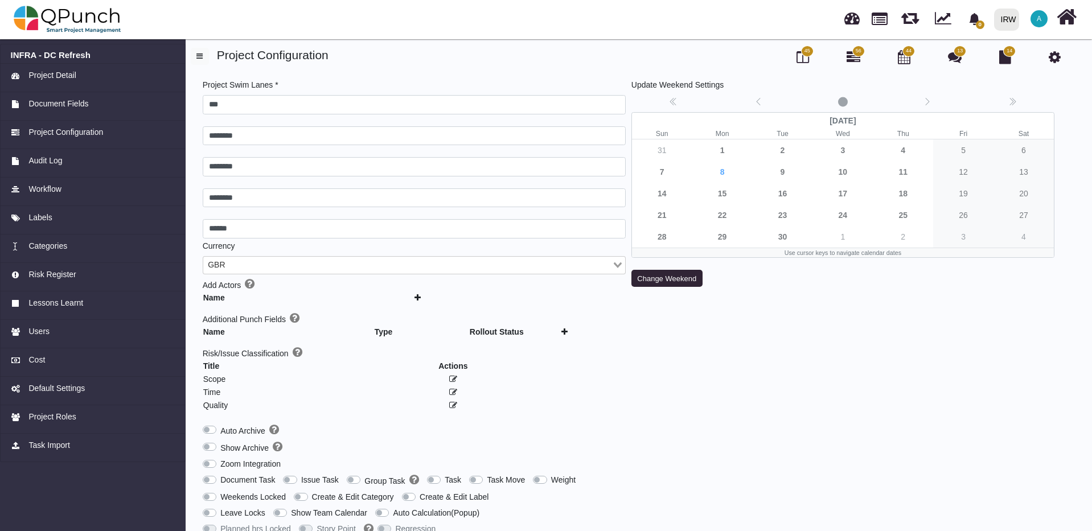
click at [783, 169] on div "[DATE] Sun Mon Tue Wed Thu Fri Sat 31 1 2 3 4 5 6 7 8 9 10 11 12 13 14 15 16 17…" at bounding box center [843, 185] width 423 height 146
click at [782, 169] on div "[DATE] Sun Mon Tue Wed Thu Fri Sat 31 1 2 3 4 5 6 7 8 9 10 11 12 13 14 15 16 17…" at bounding box center [843, 185] width 423 height 146
click at [782, 175] on div "[DATE] Sun Mon Tue Wed Thu Fri Sat 31 1 2 3 4 5 6 7 8 9 10 11 12 13 14 15 16 17…" at bounding box center [843, 185] width 423 height 146
click at [783, 172] on div "[DATE] Sun Mon Tue Wed Thu Fri Sat 31 1 2 3 4 5 6 7 8 9 10 11 12 13 14 15 16 17…" at bounding box center [843, 185] width 423 height 146
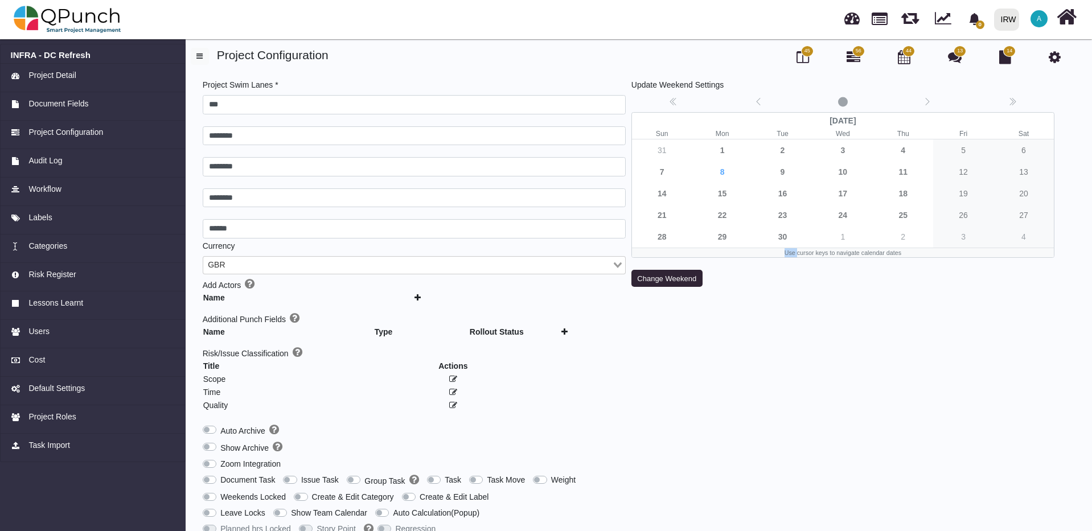
click at [783, 172] on div "[DATE] Sun Mon Tue Wed Thu Fri Sat 31 1 2 3 4 5 6 7 8 9 10 11 12 13 14 15 16 17…" at bounding box center [843, 185] width 423 height 146
click at [51, 132] on span "Project Configuration" at bounding box center [65, 132] width 75 height 12
click at [1053, 55] on icon at bounding box center [1055, 57] width 12 height 14
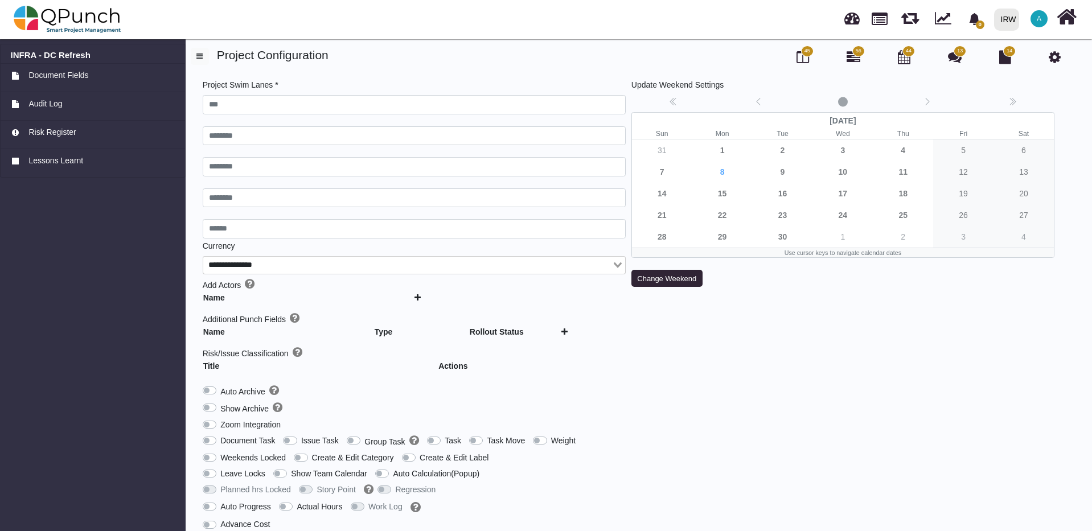
type input "***"
type input "********"
type input "******"
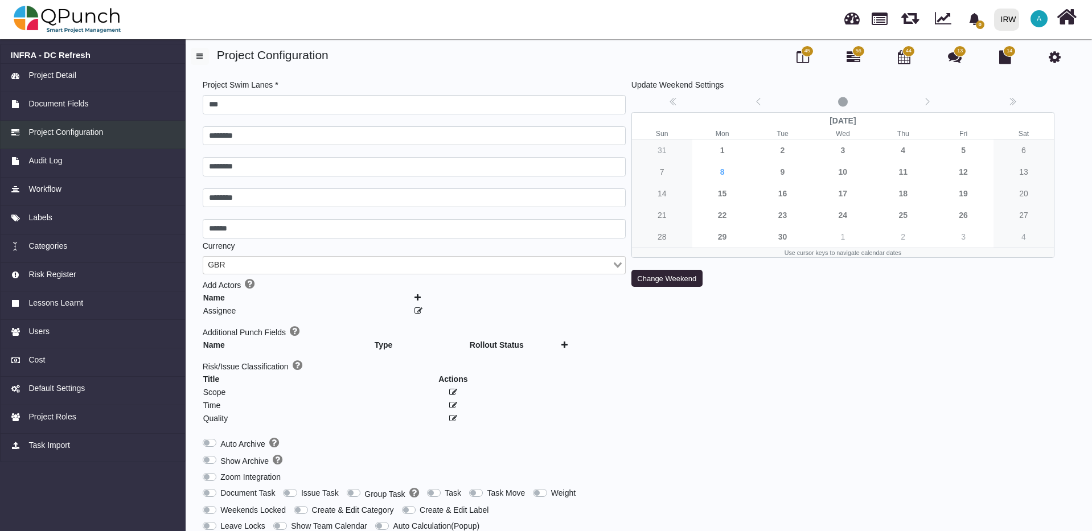
click at [89, 132] on span "Project Configuration" at bounding box center [65, 132] width 75 height 12
click at [54, 187] on span "Workflow" at bounding box center [44, 189] width 32 height 12
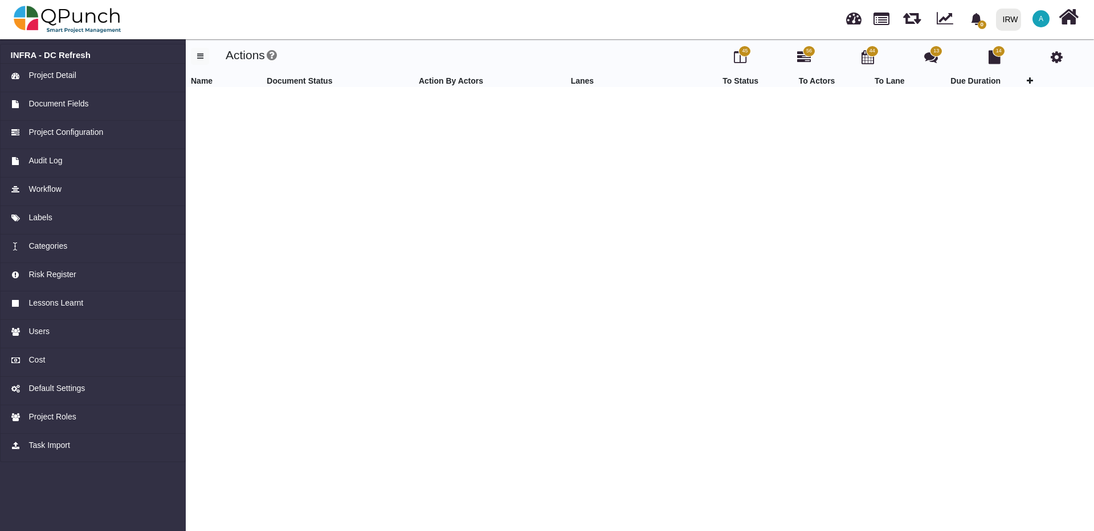
click at [743, 51] on span "45" at bounding box center [745, 51] width 6 height 8
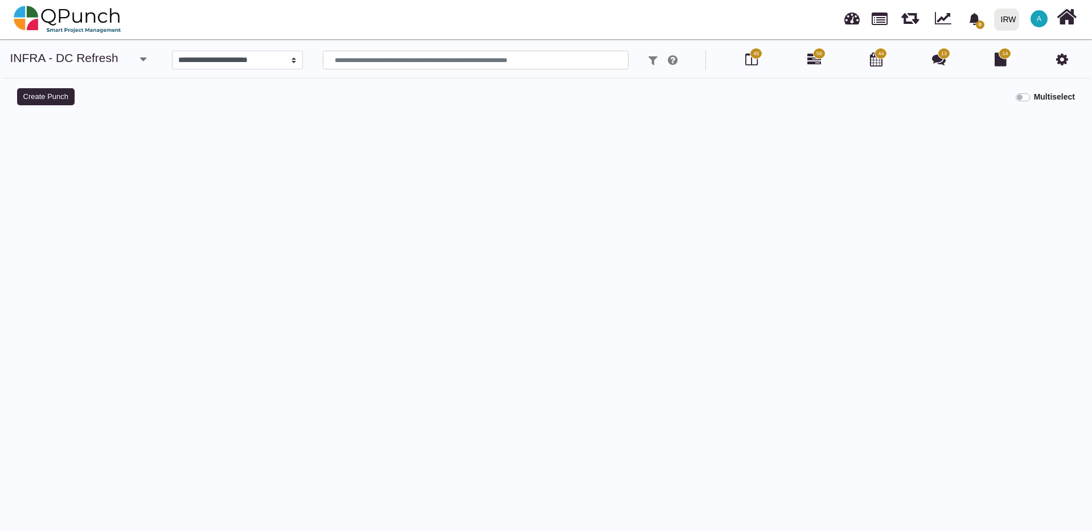
select select
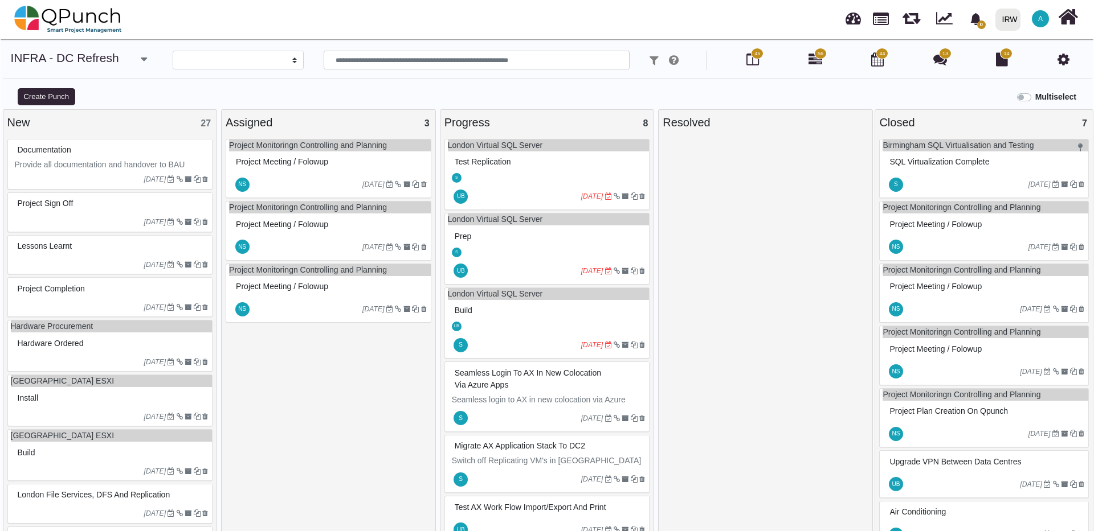
scroll to position [8, 0]
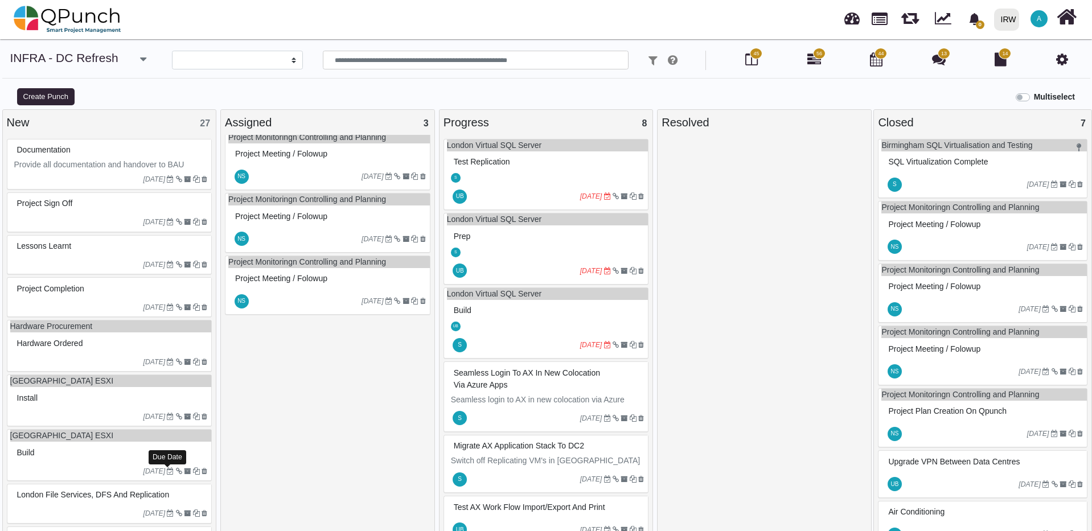
click at [167, 473] on icon at bounding box center [170, 471] width 7 height 7
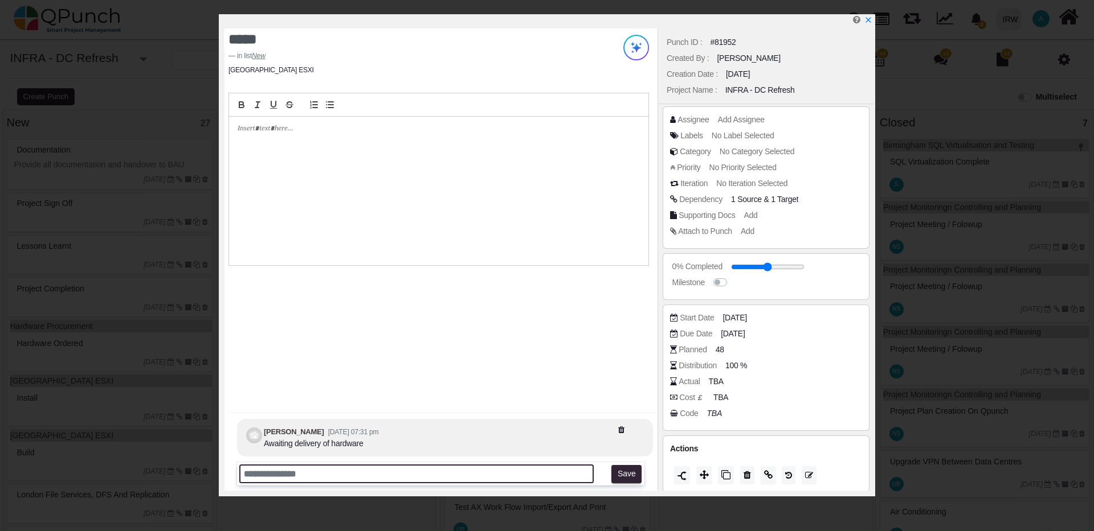
click at [337, 470] on input "text" at bounding box center [416, 474] width 354 height 19
type input "**********"
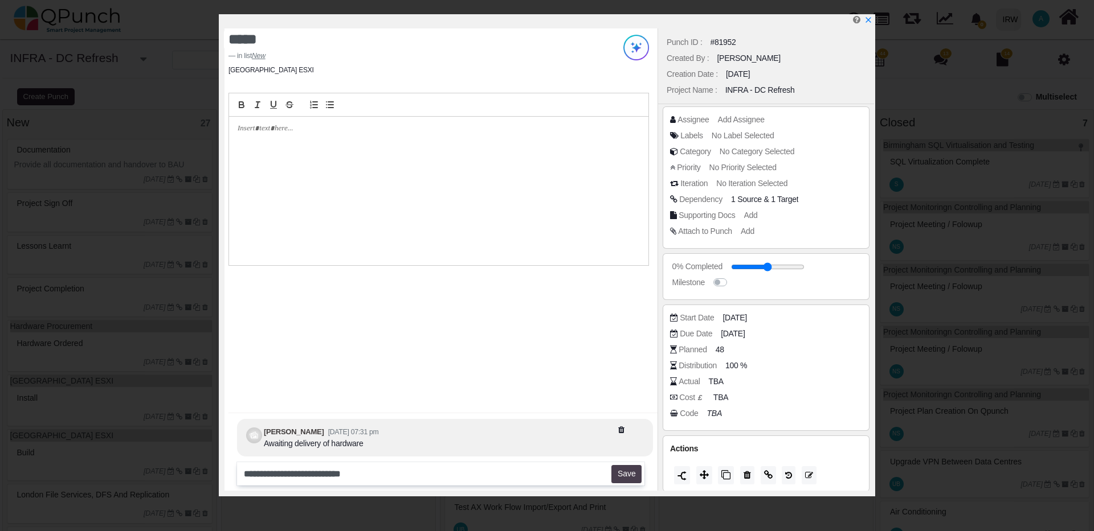
click at [621, 472] on button "Save" at bounding box center [626, 474] width 30 height 18
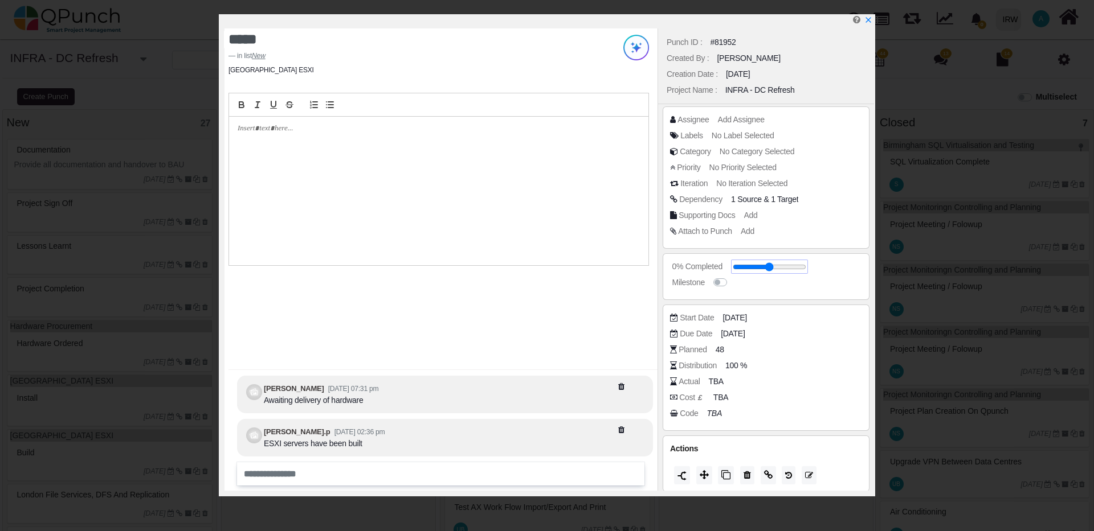
click at [757, 272] on span at bounding box center [768, 267] width 73 height 12
click at [757, 268] on input "range" at bounding box center [772, 267] width 73 height 5
type input "**"
click at [869, 21] on icon "x" at bounding box center [867, 20] width 9 height 9
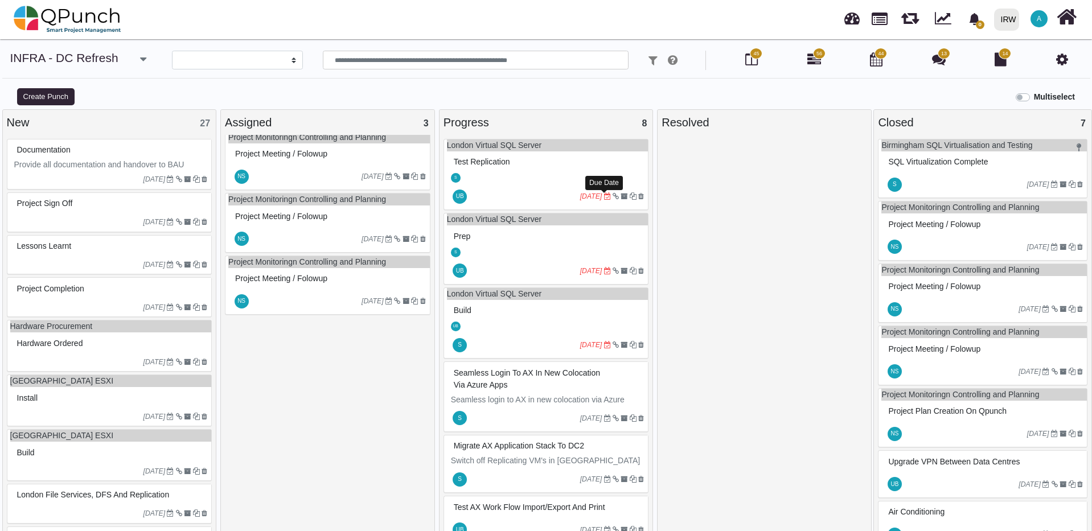
click at [604, 197] on icon at bounding box center [607, 196] width 7 height 7
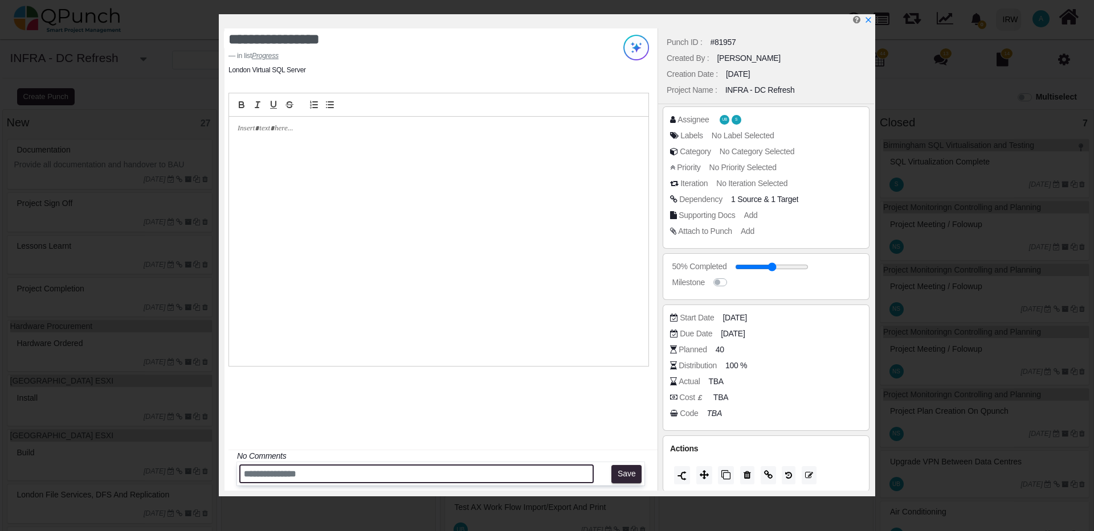
click at [286, 474] on input "text" at bounding box center [416, 474] width 354 height 19
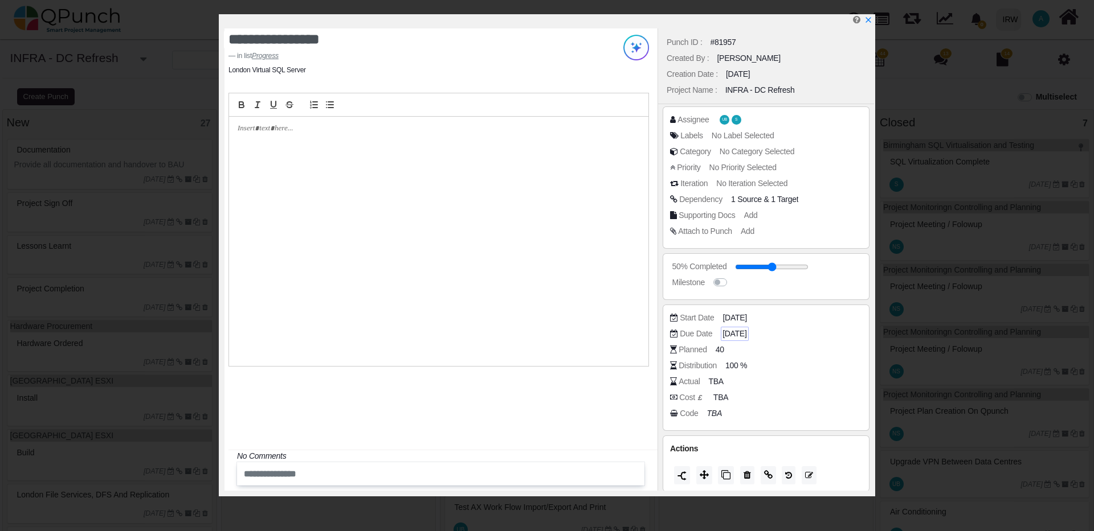
click at [746, 337] on span "29-08-2025" at bounding box center [734, 334] width 24 height 12
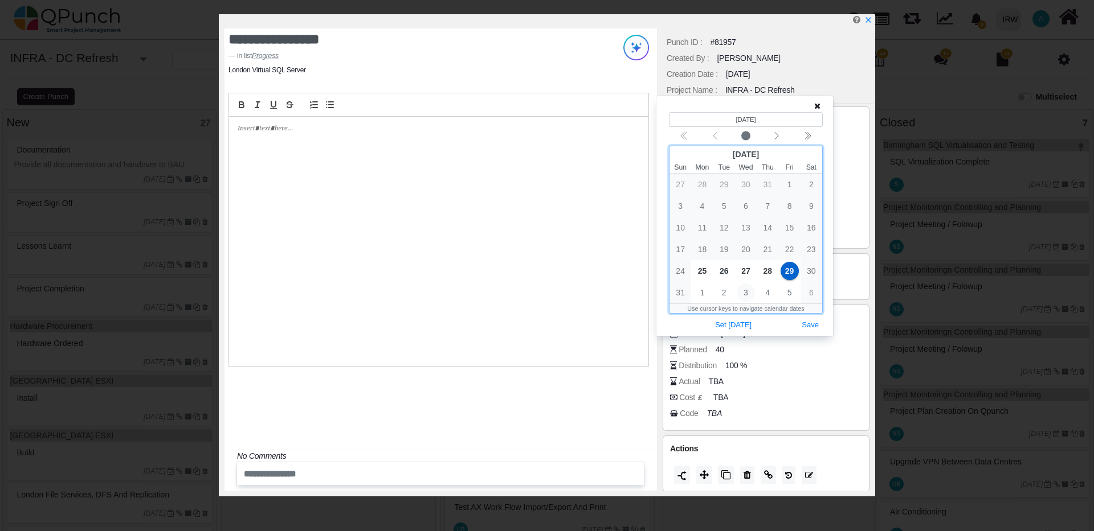
click at [747, 293] on span "3" at bounding box center [745, 293] width 18 height 18
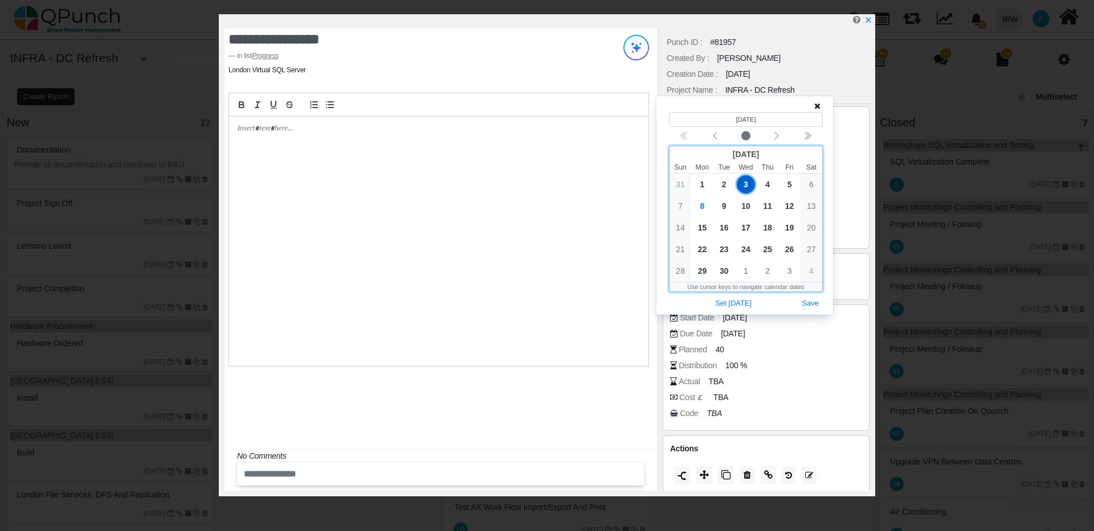
click at [744, 186] on span "3" at bounding box center [745, 184] width 18 height 18
click at [804, 300] on button "Save" at bounding box center [809, 303] width 25 height 15
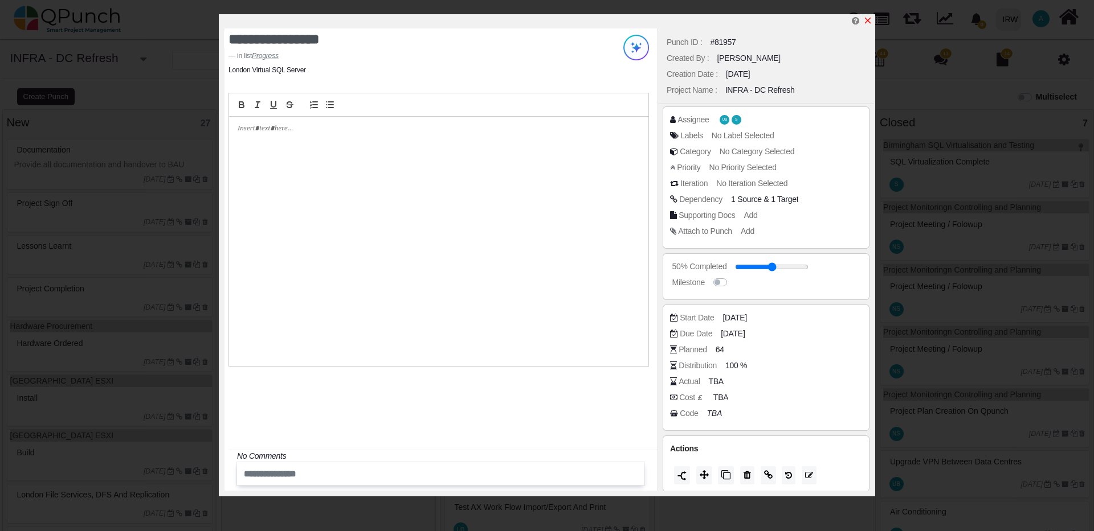
click at [867, 22] on icon "x" at bounding box center [868, 21] width 6 height 6
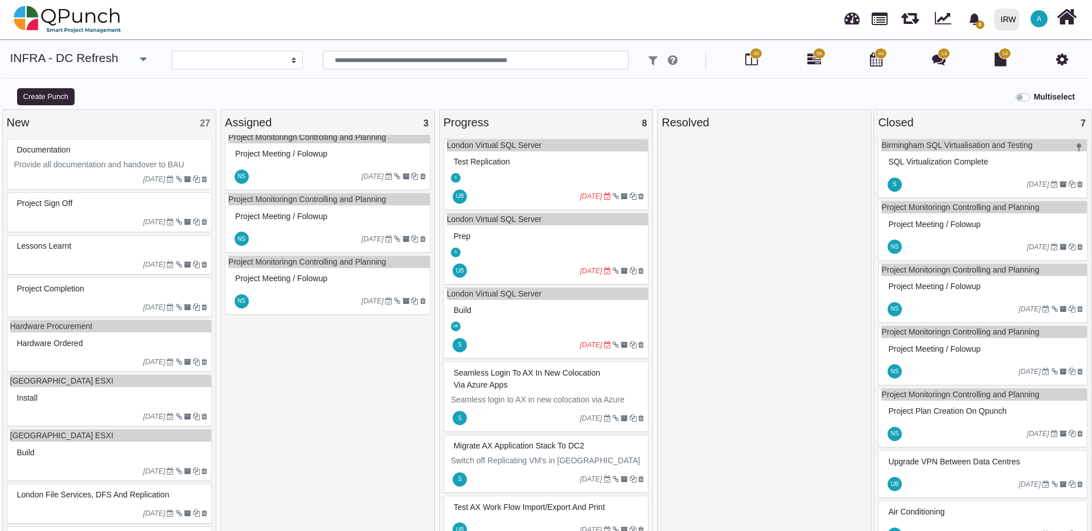
click at [591, 345] on icon "15-08-2025" at bounding box center [591, 345] width 22 height 8
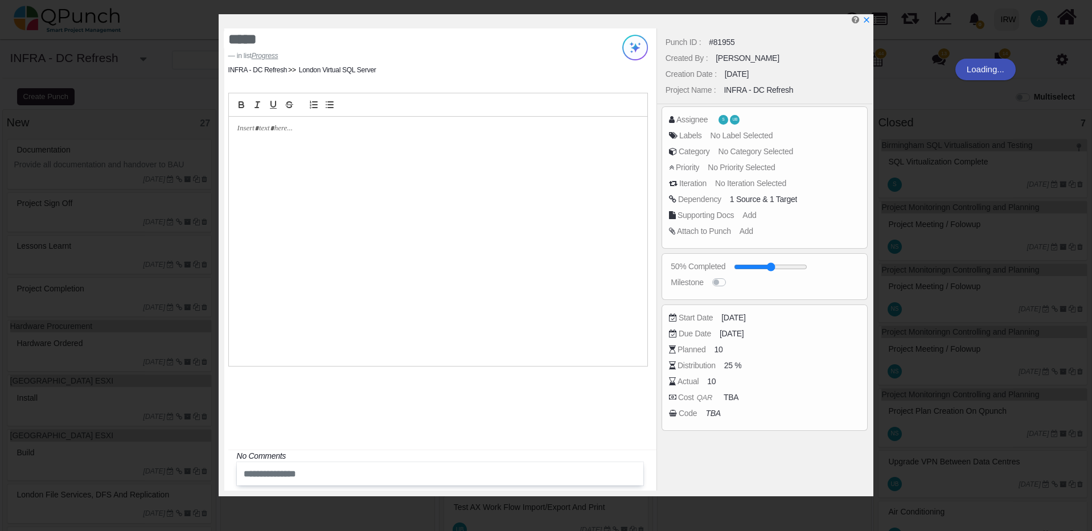
click at [591, 345] on div "**********" at bounding box center [546, 297] width 1092 height 492
click at [591, 345] on div at bounding box center [438, 241] width 419 height 249
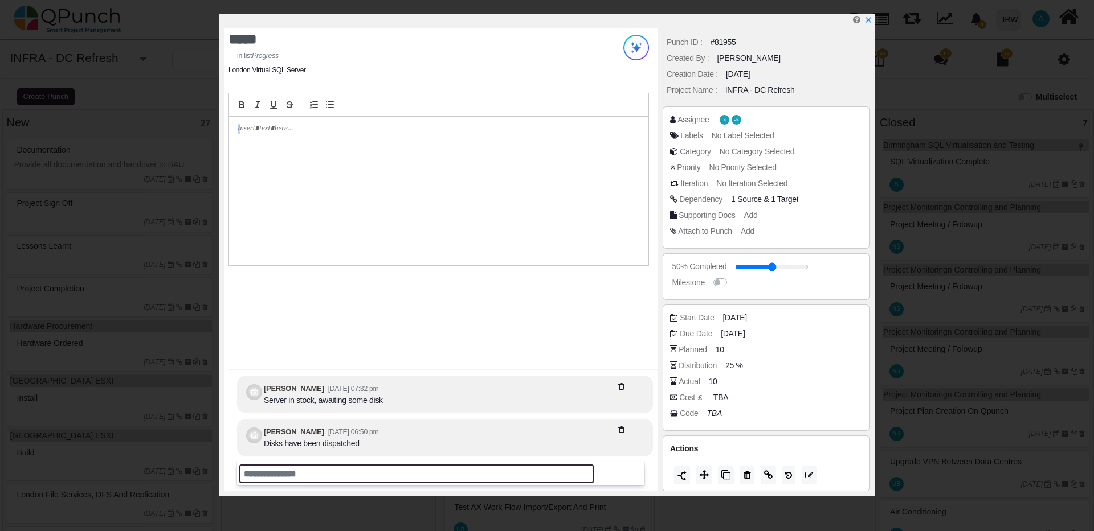
click at [343, 477] on input "text" at bounding box center [416, 474] width 354 height 19
click at [345, 474] on input "text" at bounding box center [416, 474] width 354 height 19
type input "*"
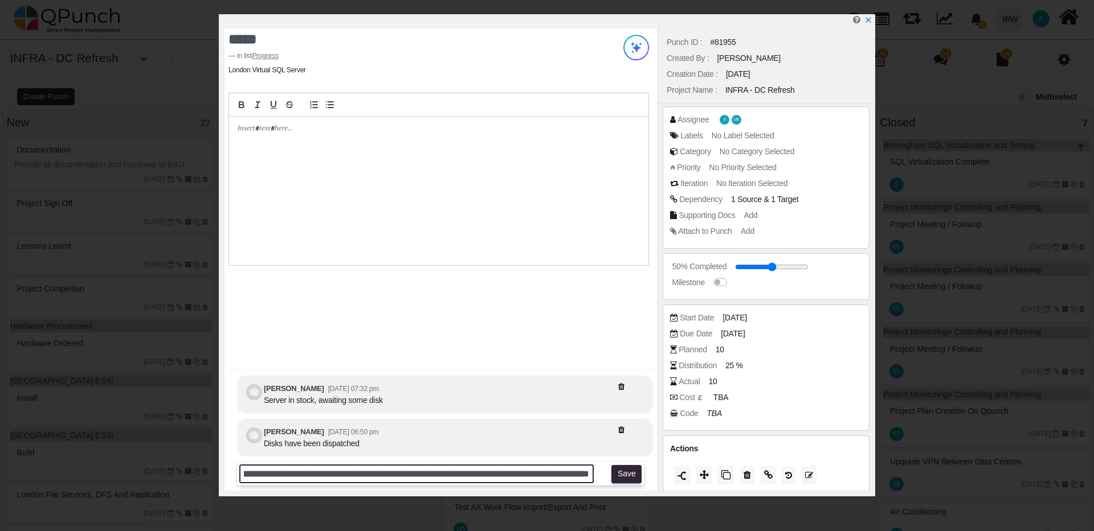
scroll to position [0, 166]
type input "**********"
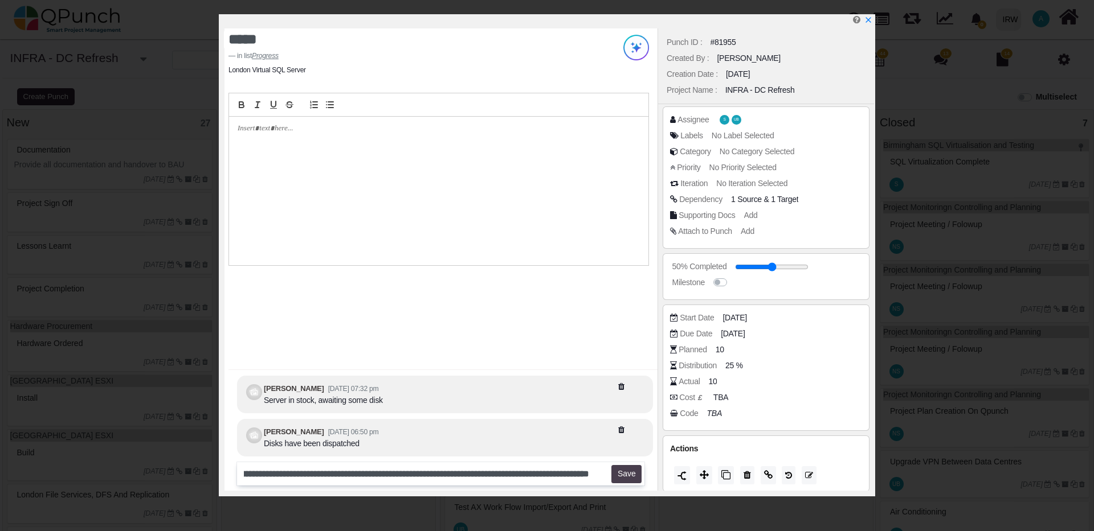
click at [616, 476] on button "Save" at bounding box center [626, 474] width 30 height 18
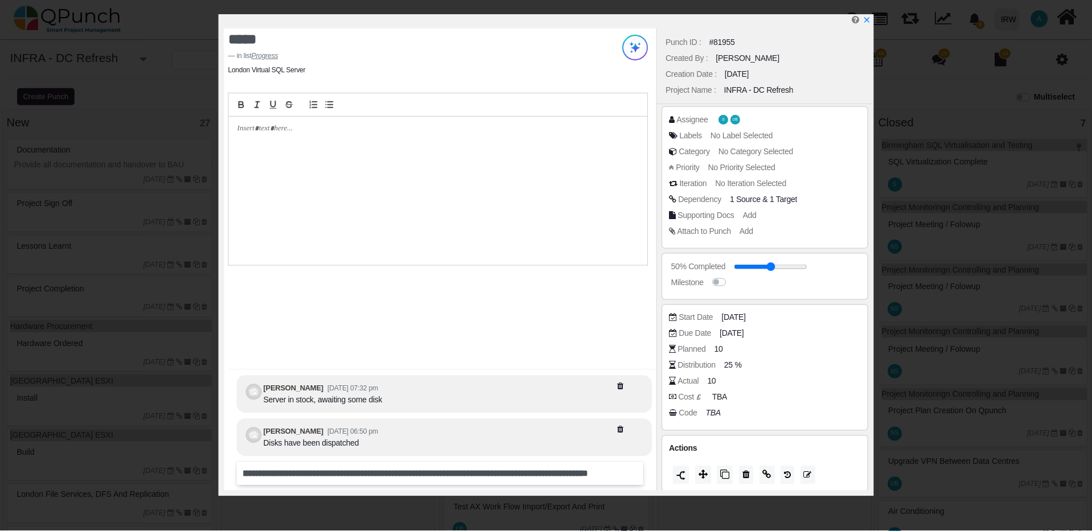
scroll to position [0, 0]
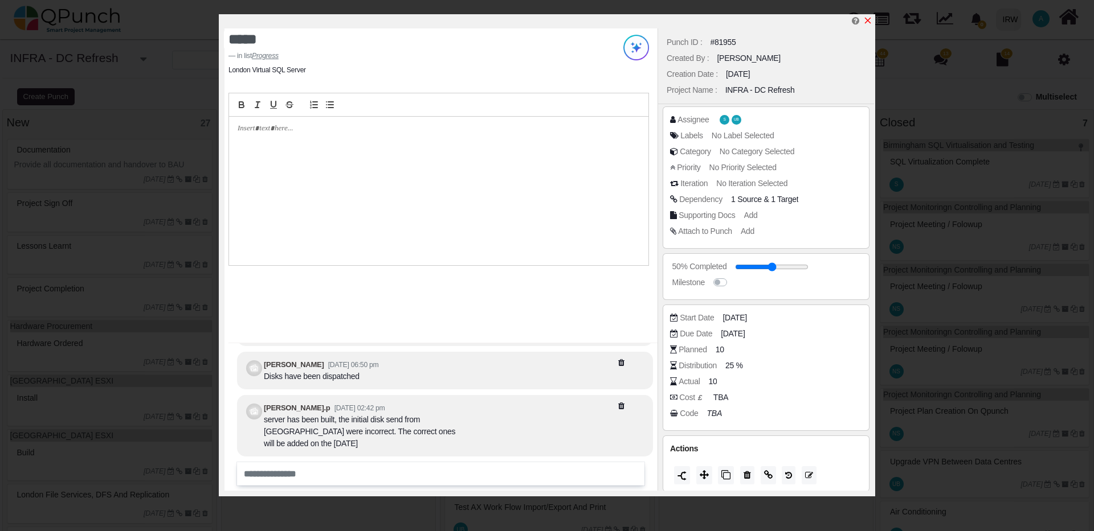
click at [870, 20] on icon "x" at bounding box center [867, 20] width 9 height 9
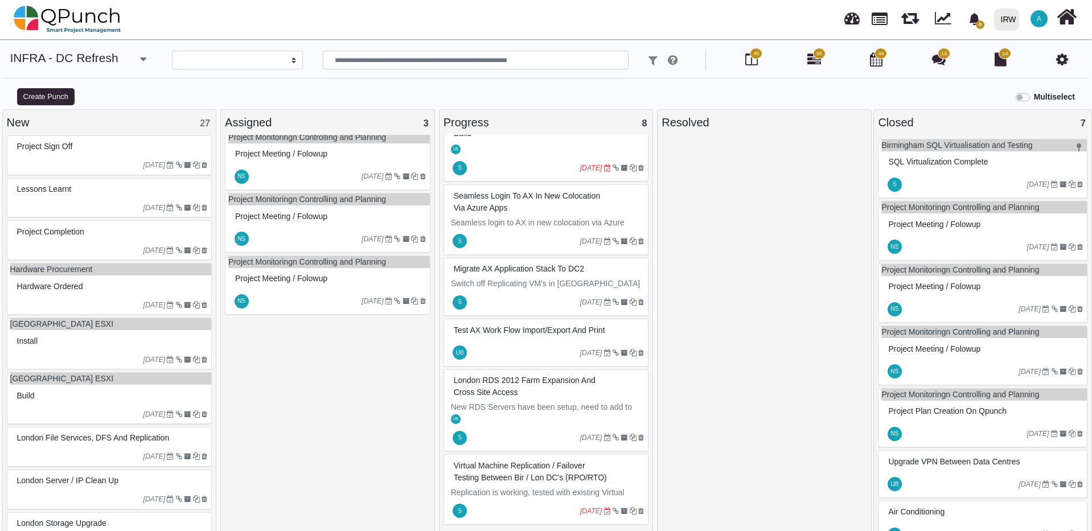
scroll to position [11, 0]
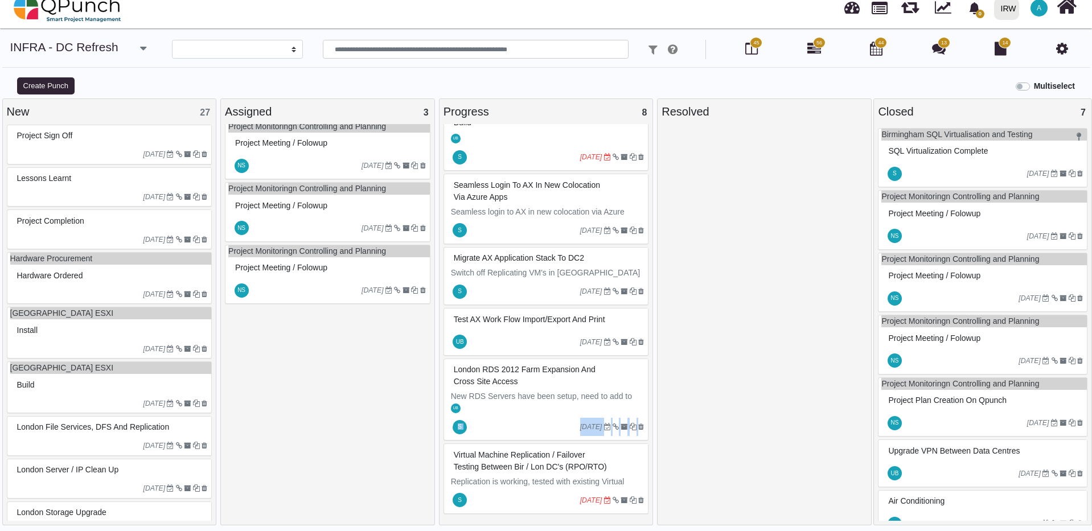
drag, startPoint x: 652, startPoint y: 415, endPoint x: 651, endPoint y: 444, distance: 29.1
click at [651, 441] on div "Progress 8 London Virtual SQL Server Test Replication S UB 03-09-2025 London Vi…" at bounding box center [546, 312] width 215 height 427
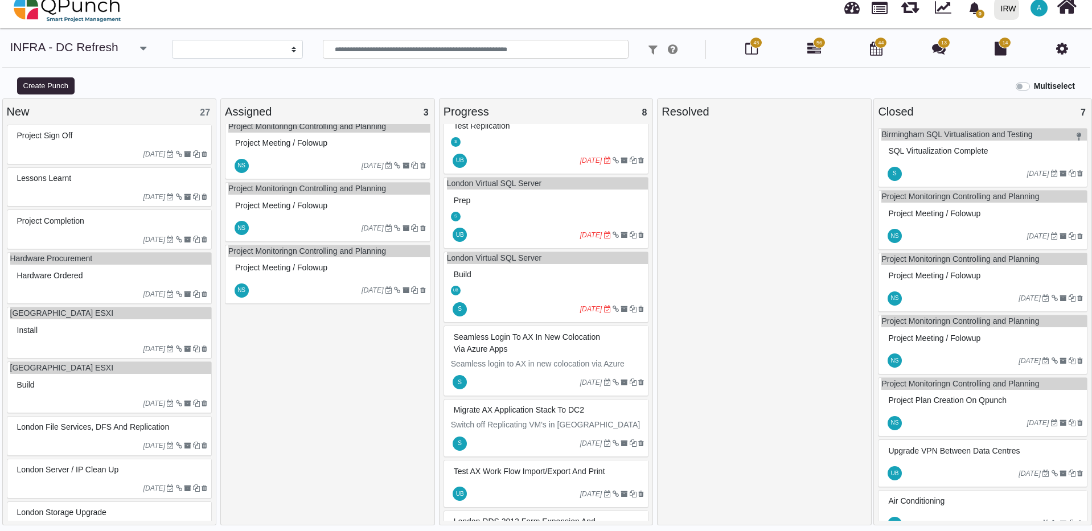
scroll to position [14, 0]
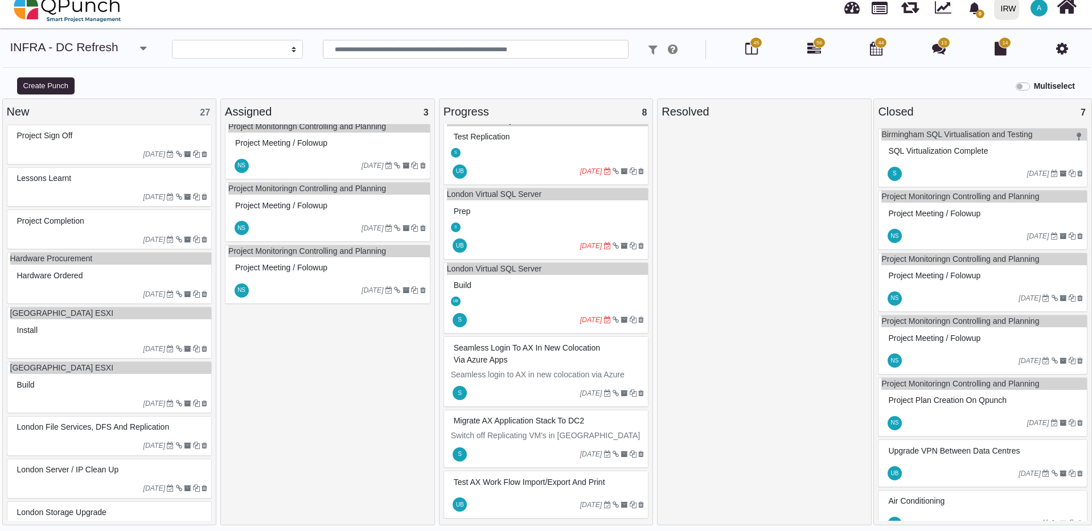
click at [489, 279] on div "Build" at bounding box center [548, 286] width 194 height 18
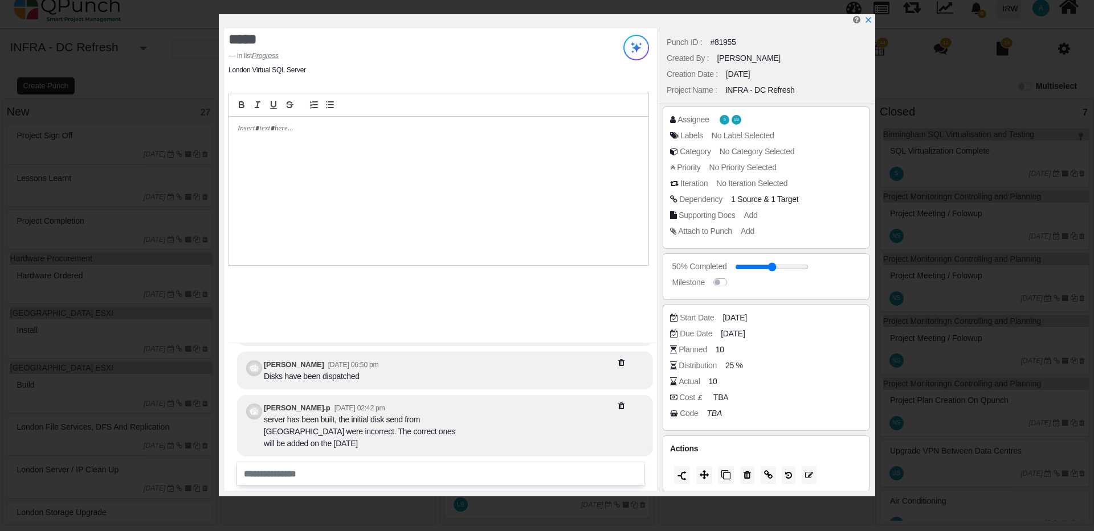
click at [696, 331] on div "Due Date" at bounding box center [695, 334] width 32 height 12
click at [730, 338] on span "15-08-2025" at bounding box center [734, 334] width 24 height 12
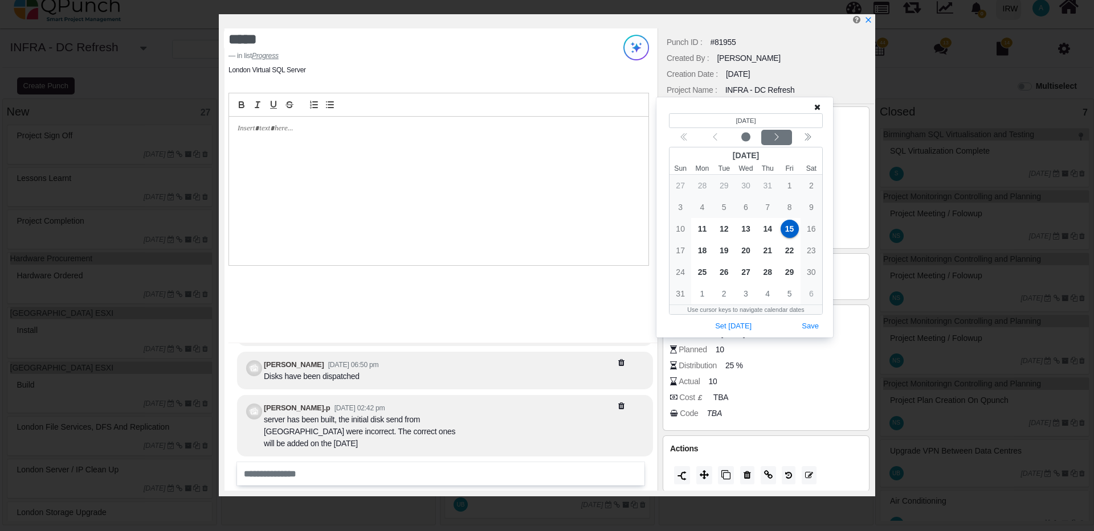
click at [774, 136] on icon "chevron left" at bounding box center [776, 137] width 9 height 9
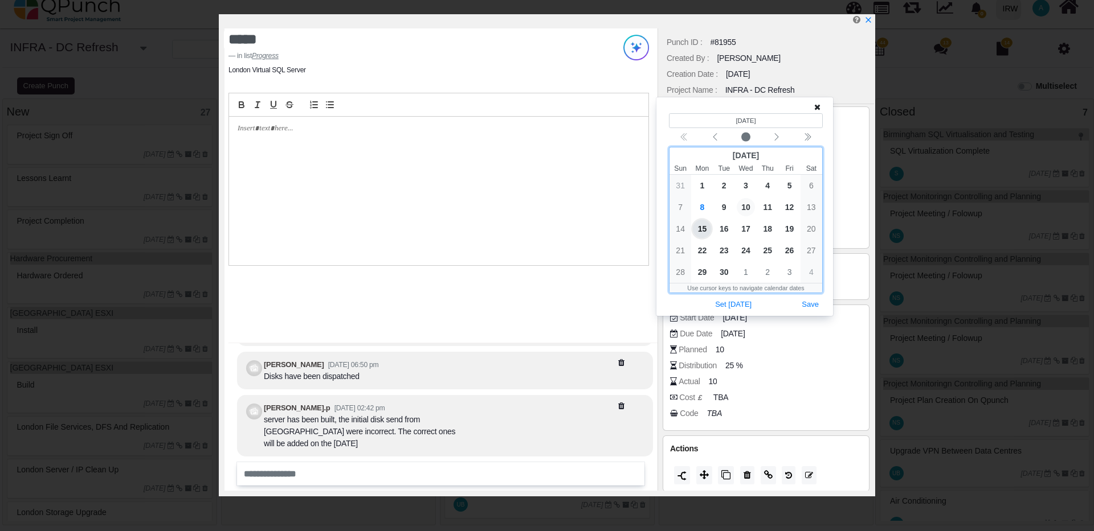
click at [746, 210] on span "10" at bounding box center [745, 207] width 18 height 18
click at [805, 304] on button "Save" at bounding box center [809, 304] width 25 height 15
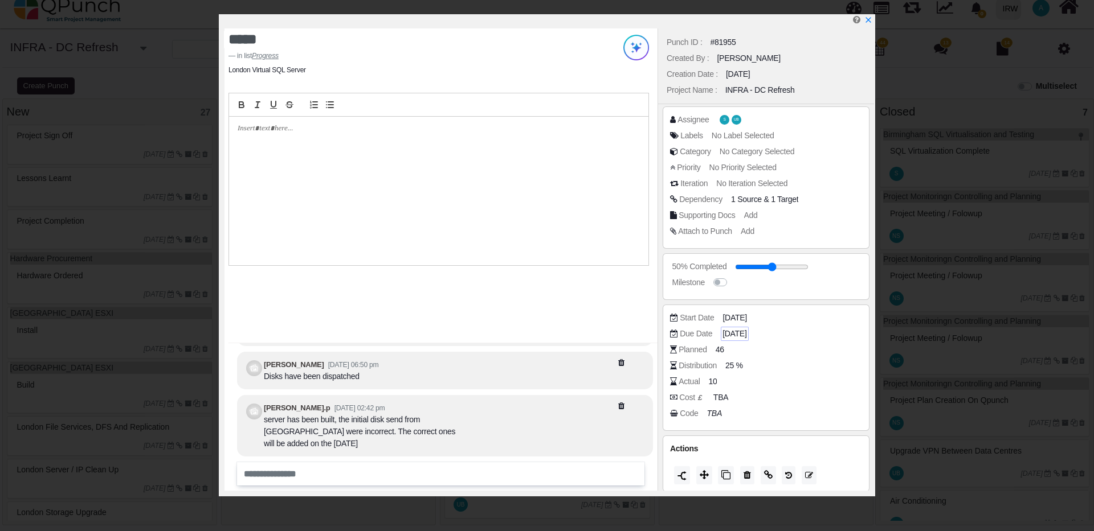
click at [746, 335] on span "10-09-2025" at bounding box center [734, 334] width 24 height 12
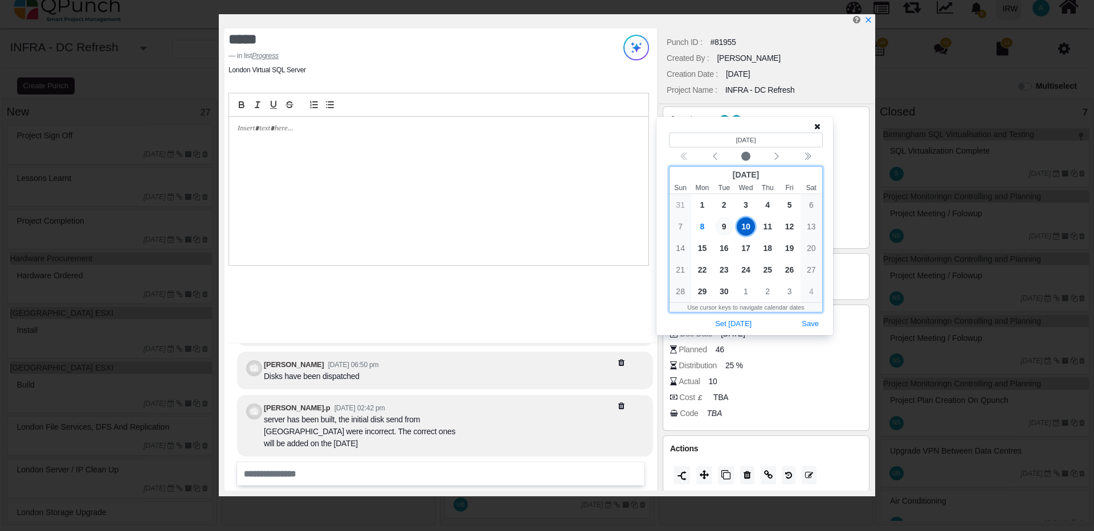
click at [722, 223] on span "9" at bounding box center [724, 227] width 18 height 18
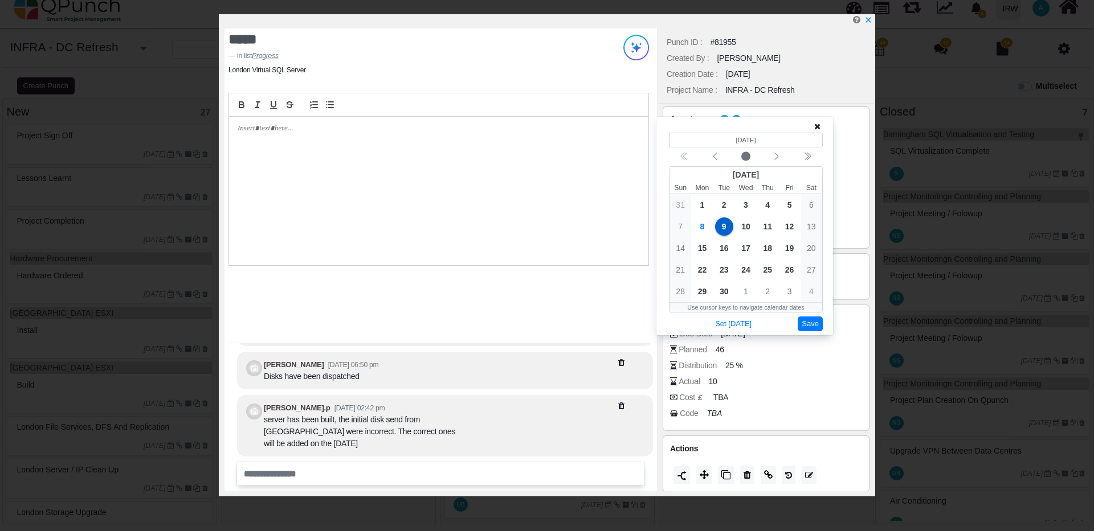
click at [808, 324] on button "Save" at bounding box center [809, 324] width 25 height 15
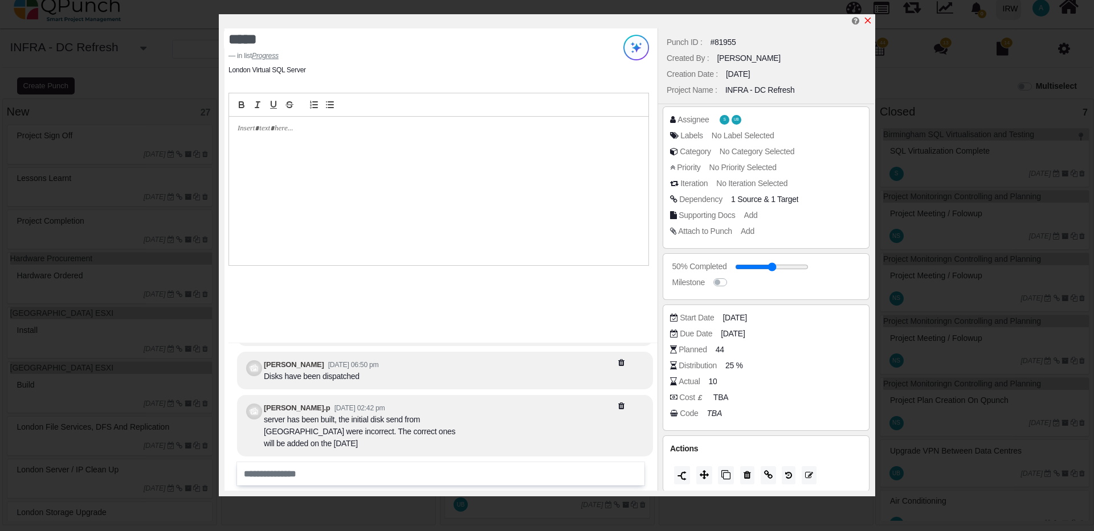
click at [870, 22] on icon "x" at bounding box center [867, 20] width 9 height 9
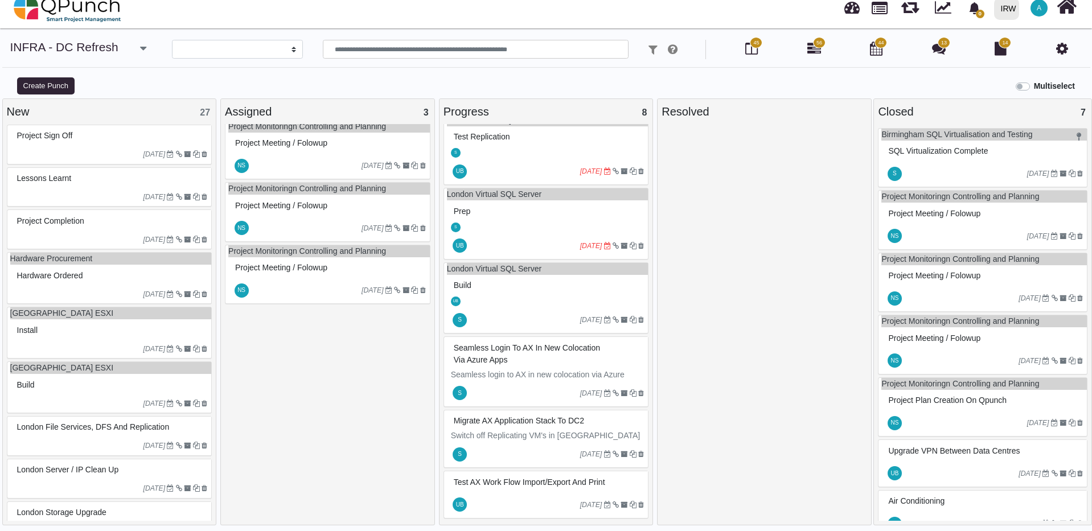
click at [580, 248] on icon "[DATE]" at bounding box center [591, 246] width 22 height 8
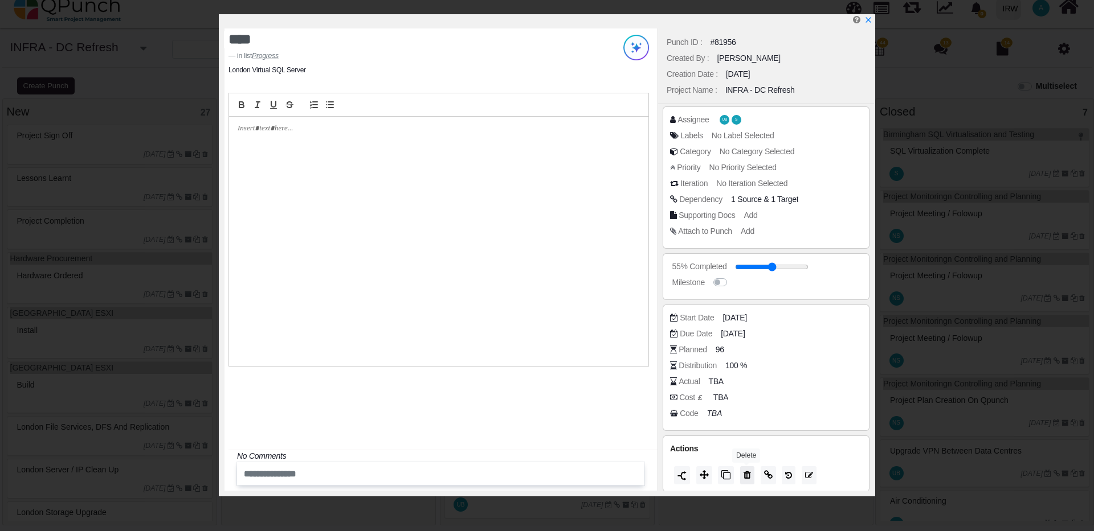
click at [747, 471] on icon at bounding box center [746, 474] width 7 height 9
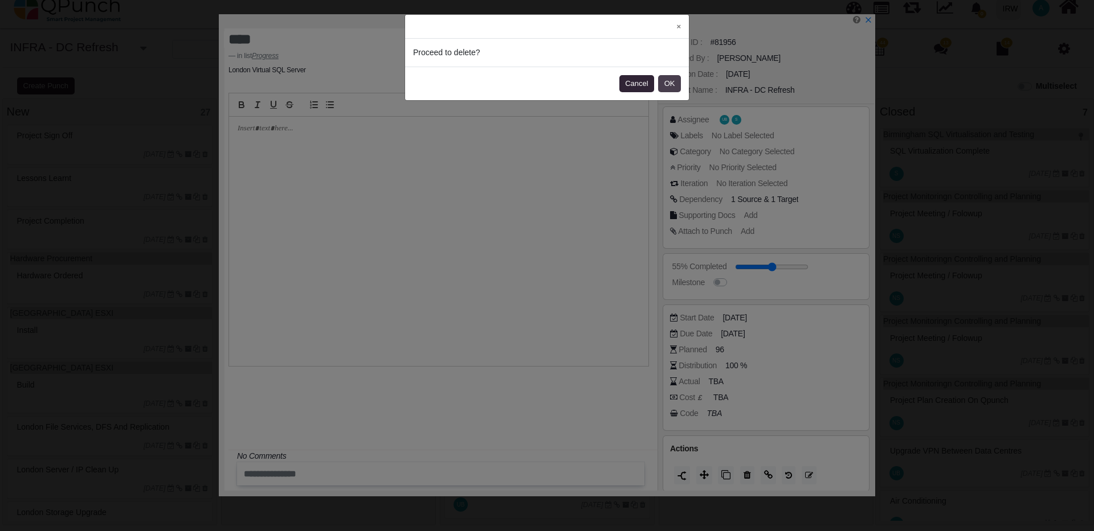
click at [668, 84] on button "OK" at bounding box center [669, 83] width 23 height 17
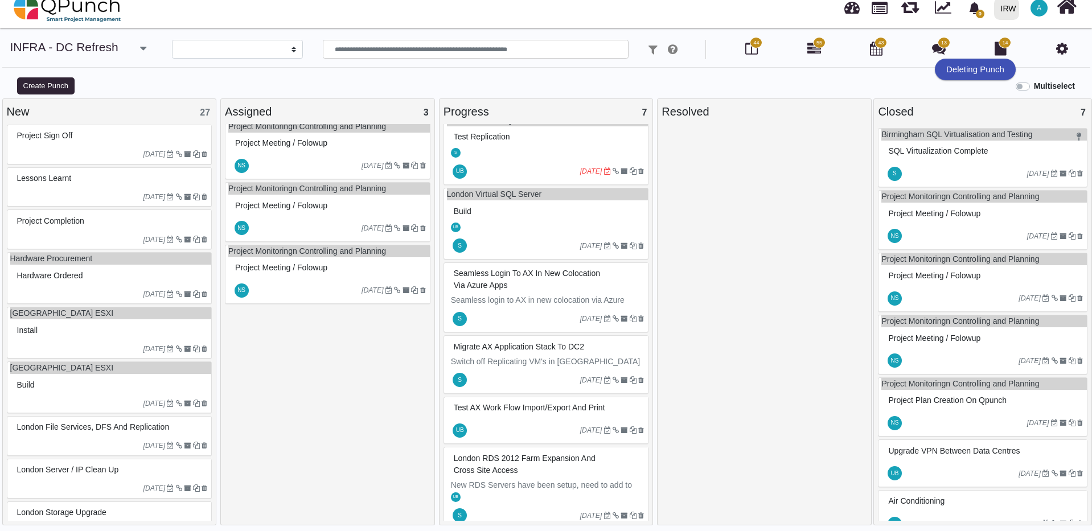
click at [582, 172] on icon "03-09-2025" at bounding box center [591, 171] width 22 height 8
click at [582, 172] on div "London Virtual SQL Server Test Replication S UB 03-09-2025" at bounding box center [547, 150] width 206 height 72
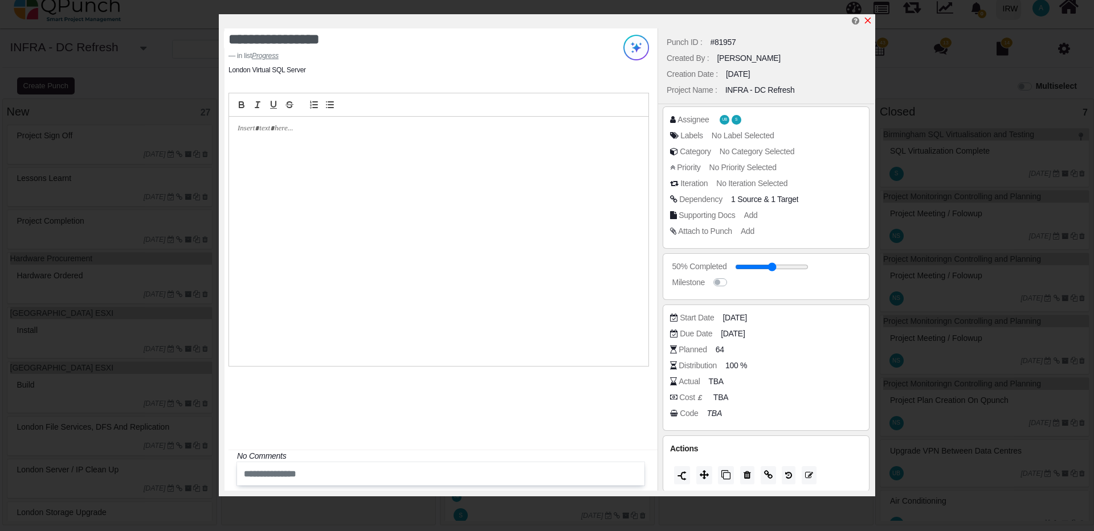
click at [868, 22] on icon "x" at bounding box center [868, 21] width 6 height 6
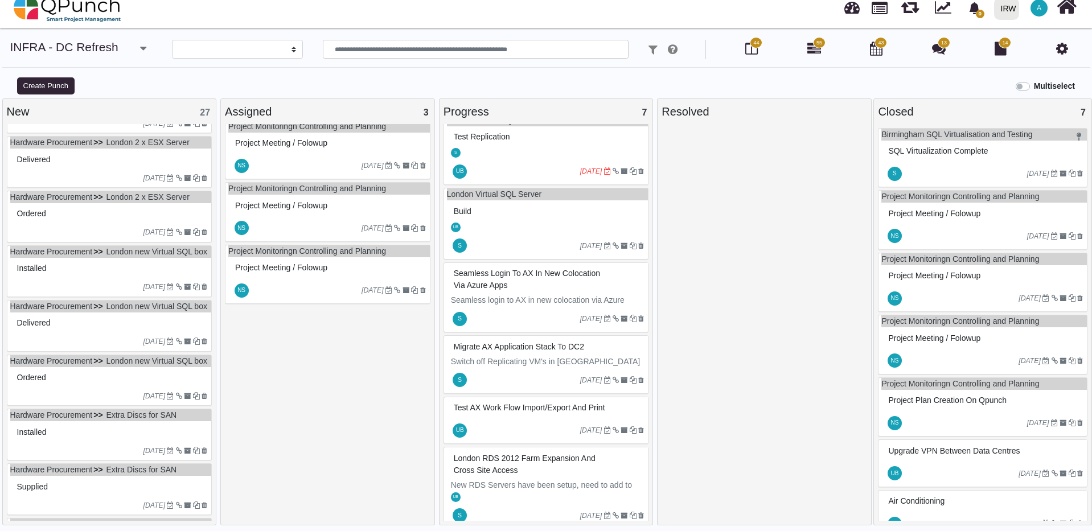
scroll to position [285, 0]
